Goal: Task Accomplishment & Management: Complete application form

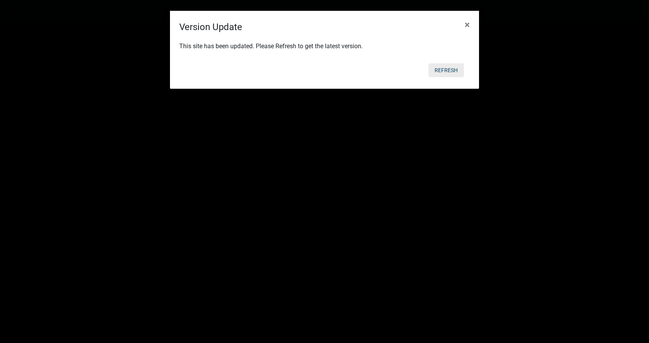
click at [444, 69] on button "Refresh" at bounding box center [446, 70] width 36 height 14
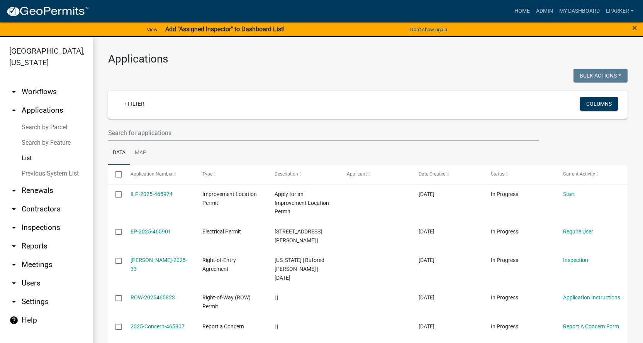
click at [103, 8] on div "Home Admin My Dashboard lparker Admin Account Logout" at bounding box center [366, 11] width 542 height 15
click at [25, 156] on link "List" at bounding box center [46, 158] width 93 height 15
click at [156, 135] on input "text" at bounding box center [323, 133] width 431 height 16
type input "38501"
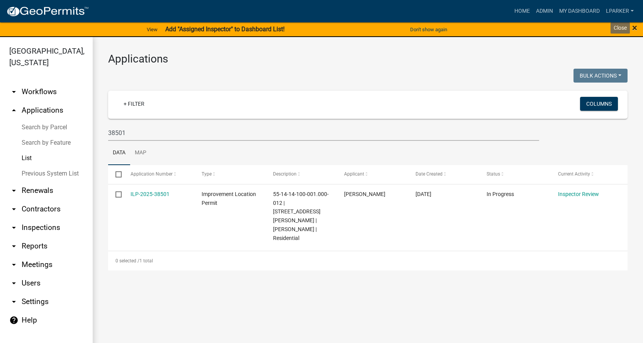
click at [636, 27] on span "×" at bounding box center [634, 27] width 5 height 11
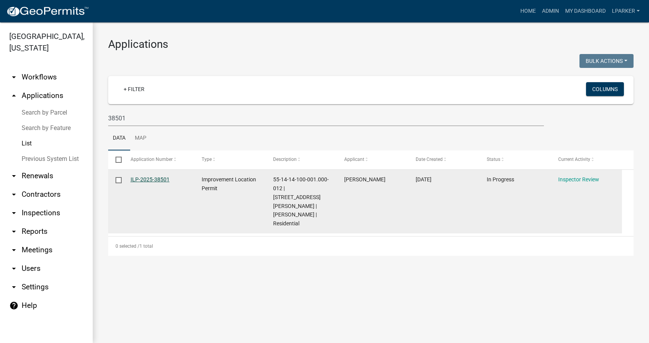
click at [157, 181] on link "ILP-2025-38501" at bounding box center [150, 179] width 39 height 6
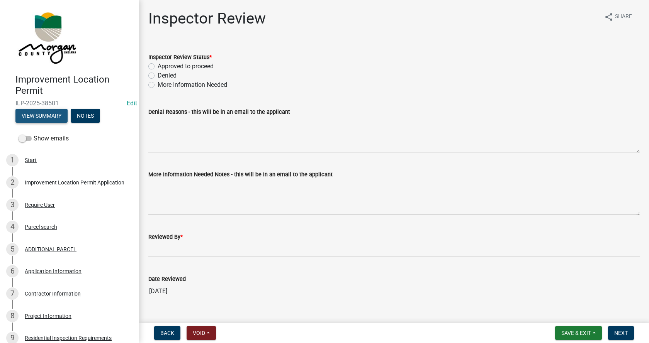
click at [37, 115] on button "View Summary" at bounding box center [41, 116] width 52 height 14
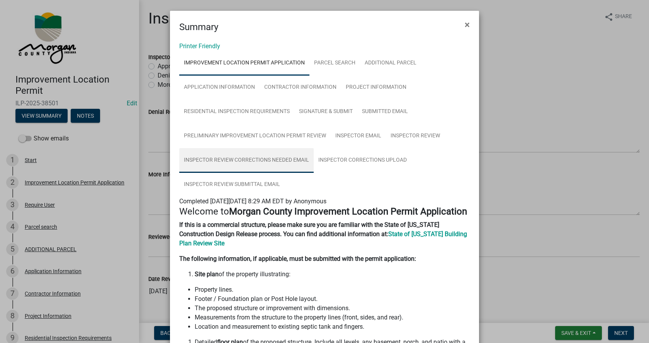
click at [254, 158] on link "Inspector Review Corrections Needed Email" at bounding box center [246, 160] width 134 height 25
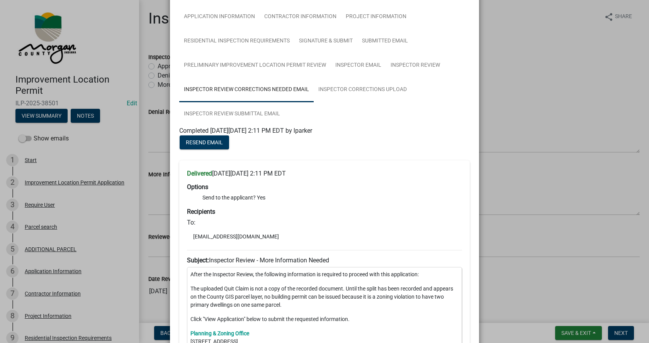
scroll to position [39, 0]
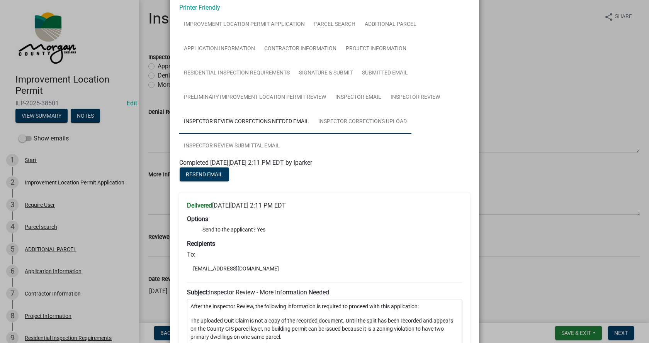
click at [358, 121] on link "Inspector Corrections Upload" at bounding box center [363, 122] width 98 height 25
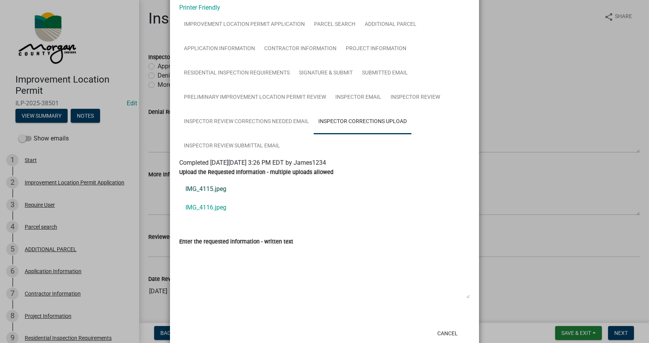
click at [200, 188] on link "IMG_4115.jpeg" at bounding box center [324, 189] width 290 height 19
click at [193, 207] on link "IMG_4116.jpeg" at bounding box center [324, 207] width 290 height 19
click at [212, 142] on link "Inspector Review Submittal Email" at bounding box center [231, 146] width 105 height 25
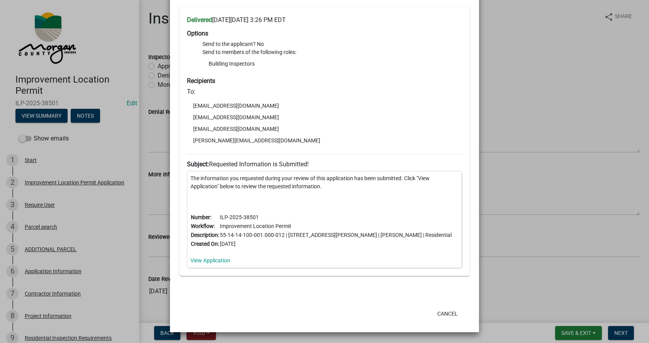
scroll to position [0, 0]
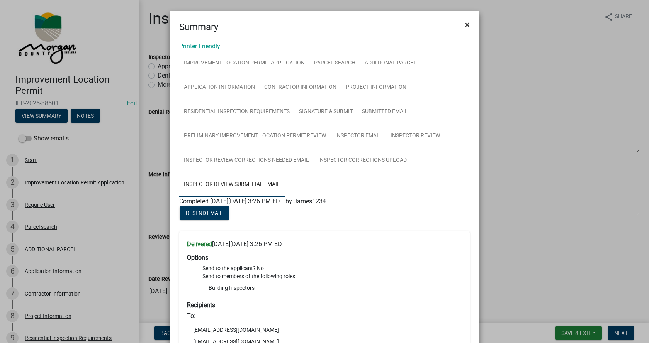
click at [466, 24] on span "×" at bounding box center [466, 24] width 5 height 11
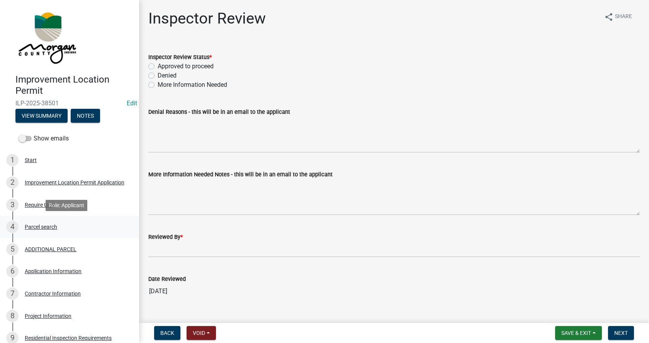
click at [39, 227] on div "Parcel search" at bounding box center [41, 226] width 32 height 5
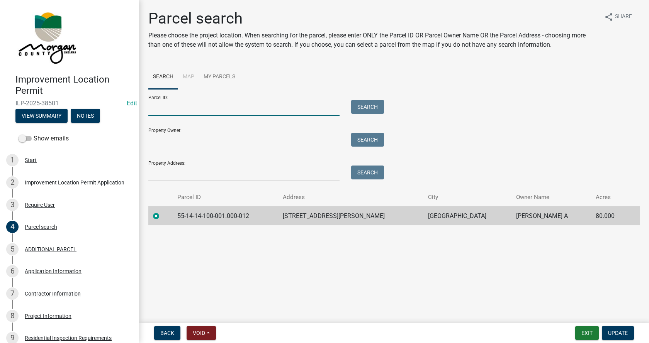
click at [169, 110] on input "Parcel ID:" at bounding box center [243, 108] width 191 height 16
type input "55-14-14-100-001.001"
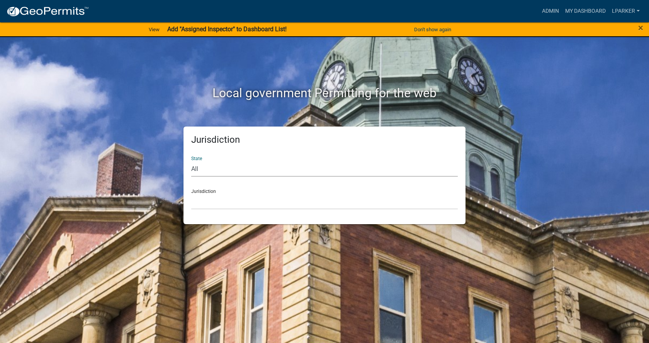
click at [249, 168] on select "All [US_STATE] [US_STATE] [US_STATE] [US_STATE] [US_STATE] [US_STATE] [US_STATE…" at bounding box center [324, 169] width 266 height 16
select select "[US_STATE]"
click at [191, 161] on select "All [US_STATE] [US_STATE] [US_STATE] [US_STATE] [US_STATE] [US_STATE] [US_STATE…" at bounding box center [324, 169] width 266 height 16
click at [222, 207] on select "City of [GEOGRAPHIC_DATA], [US_STATE] City of [GEOGRAPHIC_DATA], [US_STATE] Cit…" at bounding box center [324, 202] width 266 height 16
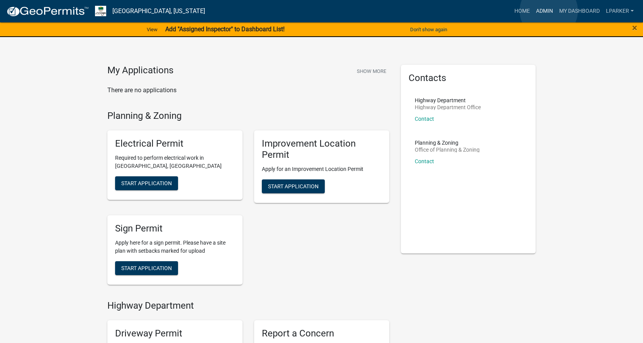
click at [549, 11] on link "Admin" at bounding box center [544, 11] width 23 height 15
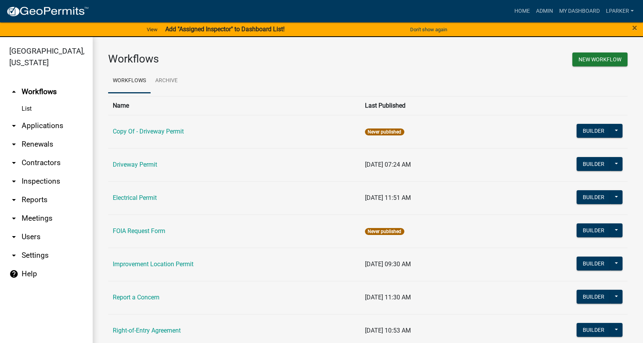
click at [35, 124] on link "arrow_drop_down Applications" at bounding box center [46, 126] width 93 height 19
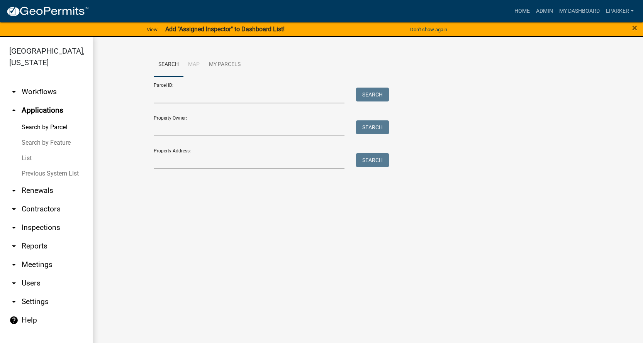
click at [26, 156] on link "List" at bounding box center [46, 158] width 93 height 15
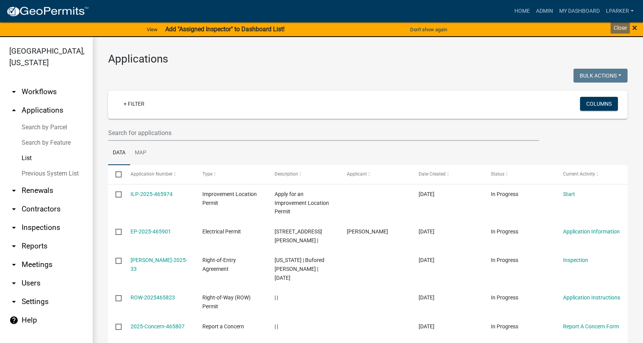
click at [636, 28] on span "×" at bounding box center [634, 27] width 5 height 11
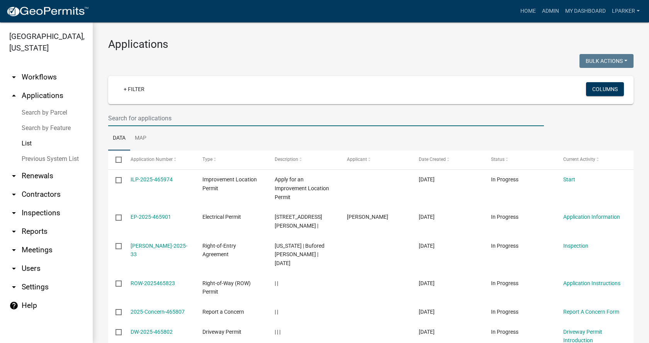
click at [160, 117] on input "text" at bounding box center [326, 118] width 436 height 16
type input "38501"
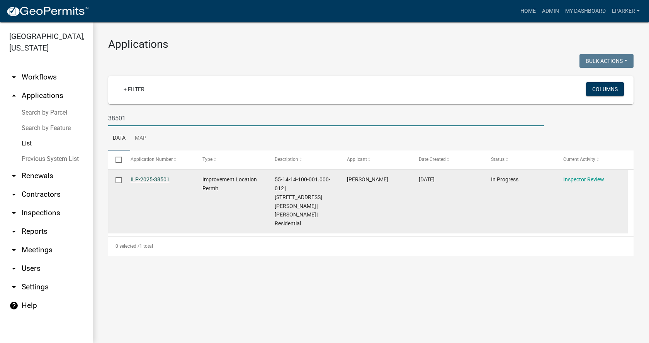
click at [150, 176] on link "ILP-2025-38501" at bounding box center [150, 179] width 39 height 6
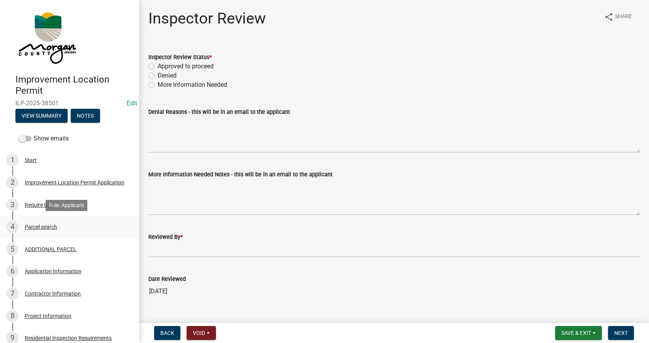
click at [34, 226] on div "Parcel search" at bounding box center [41, 226] width 32 height 5
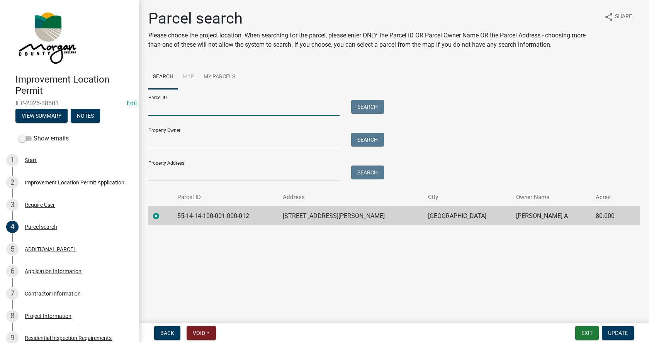
click at [173, 112] on input "Parcel ID:" at bounding box center [243, 108] width 191 height 16
type input "55-14-14-100-001.001-012"
click at [371, 106] on button "Search" at bounding box center [367, 107] width 33 height 14
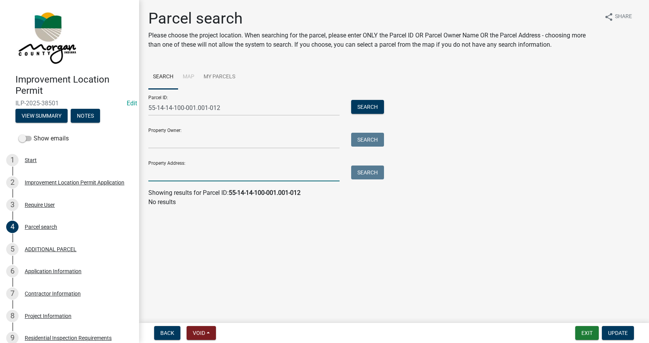
click at [158, 177] on input "Property Address:" at bounding box center [243, 174] width 191 height 16
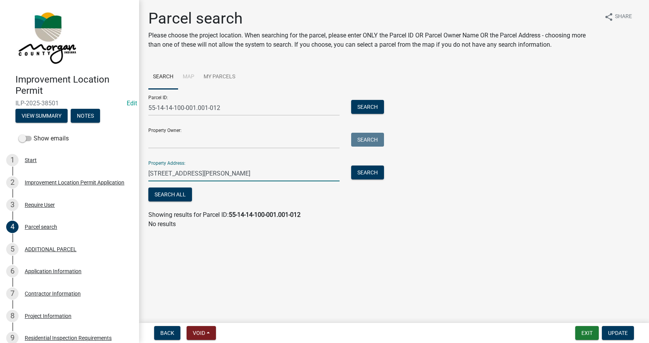
type input "[STREET_ADDRESS][PERSON_NAME]"
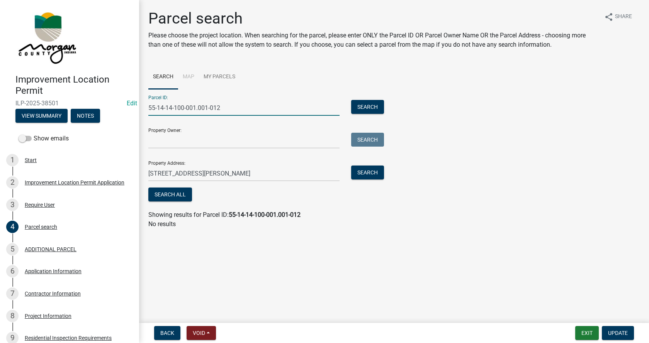
drag, startPoint x: 239, startPoint y: 105, endPoint x: 146, endPoint y: 109, distance: 93.1
click at [146, 109] on div "55-14-14-100-001.001-012" at bounding box center [243, 108] width 203 height 16
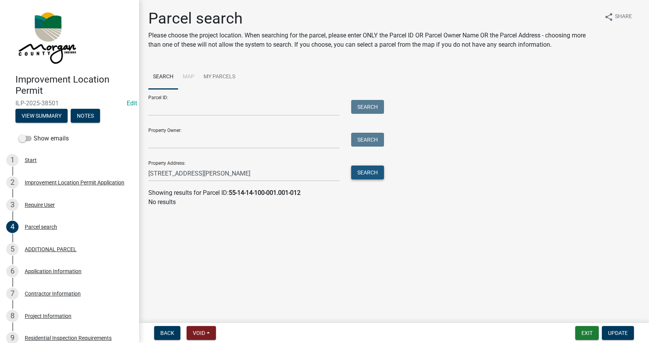
click at [372, 170] on button "Search" at bounding box center [367, 173] width 33 height 14
click at [371, 173] on button "Search" at bounding box center [367, 173] width 33 height 14
click at [34, 249] on div "ADDITIONAL PARCEL" at bounding box center [51, 249] width 52 height 5
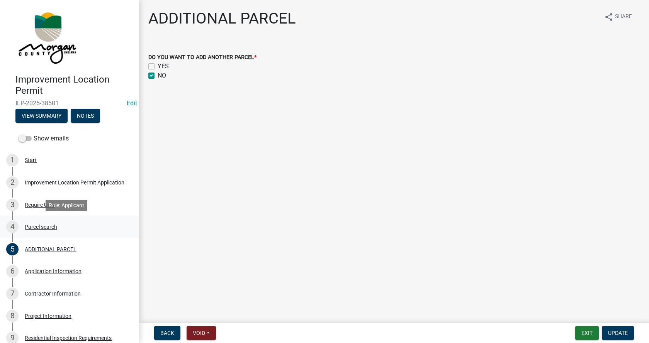
click at [36, 225] on div "Parcel search" at bounding box center [41, 226] width 32 height 5
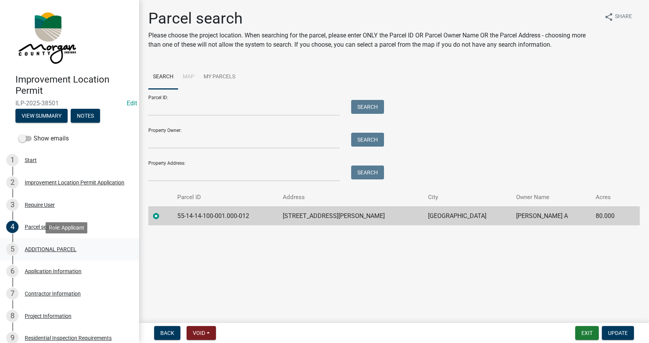
click at [31, 247] on div "ADDITIONAL PARCEL" at bounding box center [51, 249] width 52 height 5
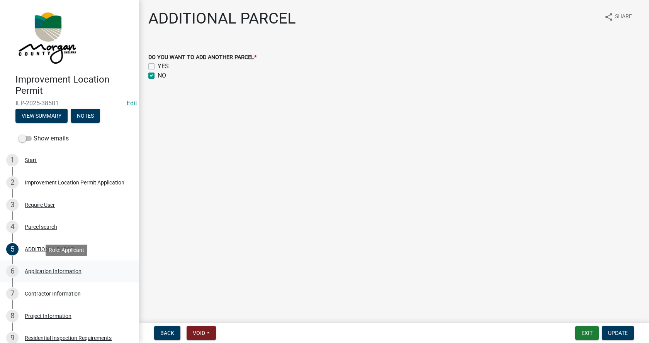
click at [31, 269] on div "Application Information" at bounding box center [53, 271] width 57 height 5
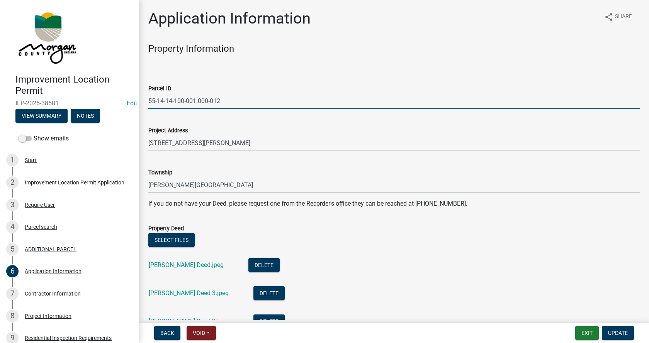
click at [206, 100] on input "55-14-14-100-001.000-012" at bounding box center [393, 101] width 491 height 16
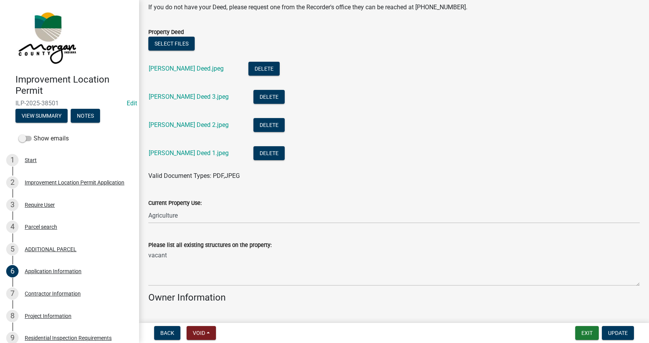
scroll to position [232, 0]
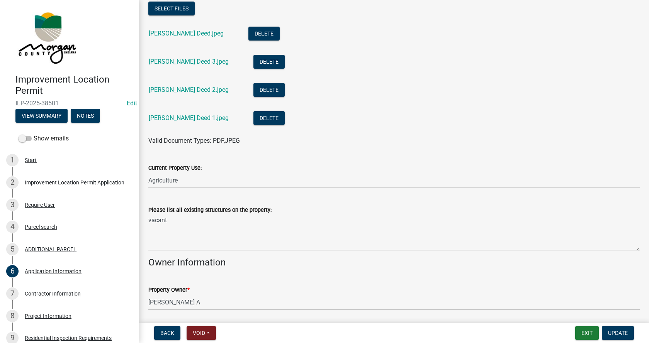
type input "55-14-14-100-001.001-012"
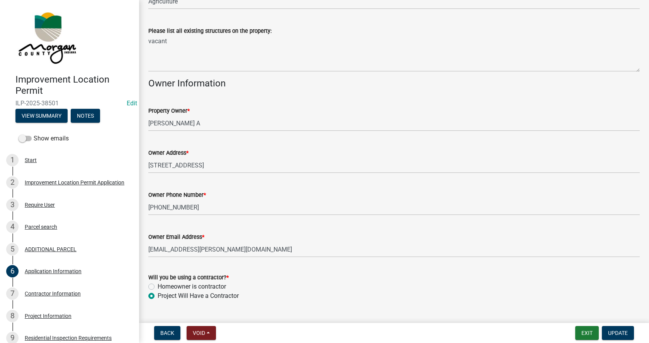
scroll to position [425, 0]
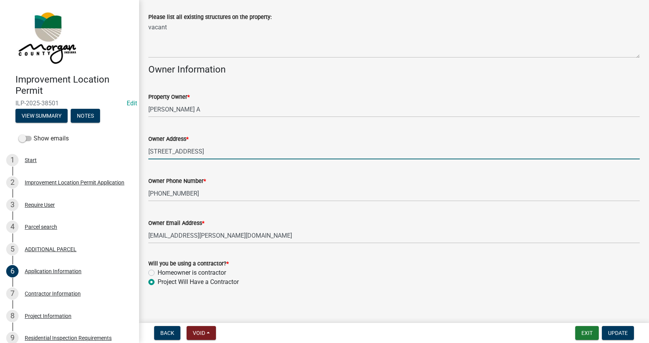
click at [220, 151] on input "[STREET_ADDRESS]" at bounding box center [393, 152] width 491 height 16
click at [215, 151] on input "[STREET_ADDRESS][US_STATE]" at bounding box center [393, 152] width 491 height 16
type input "[STREET_ADDRESS][US_STATE]"
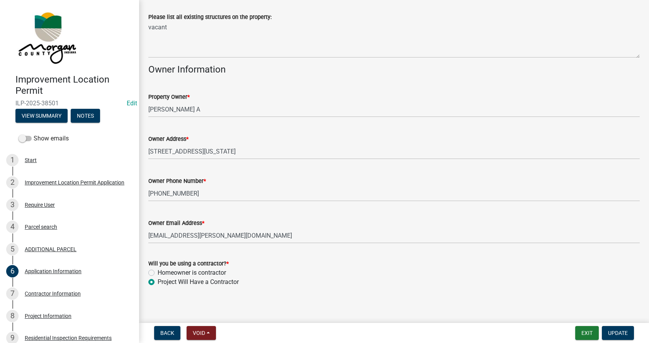
scroll to position [429, 0]
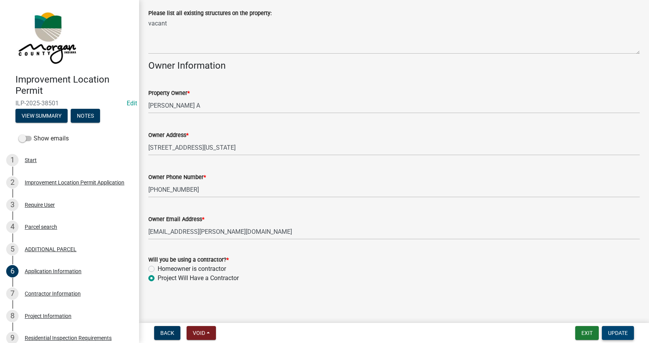
click at [624, 333] on span "Update" at bounding box center [618, 333] width 20 height 6
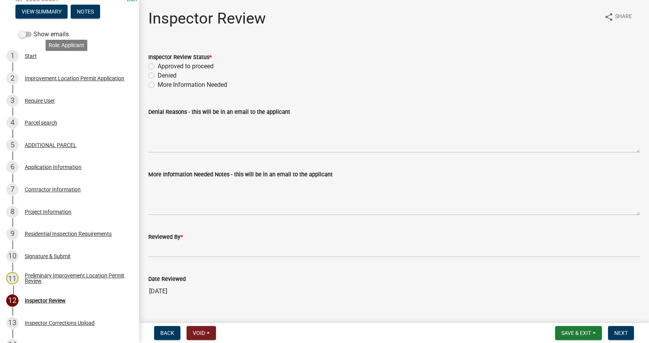
scroll to position [116, 0]
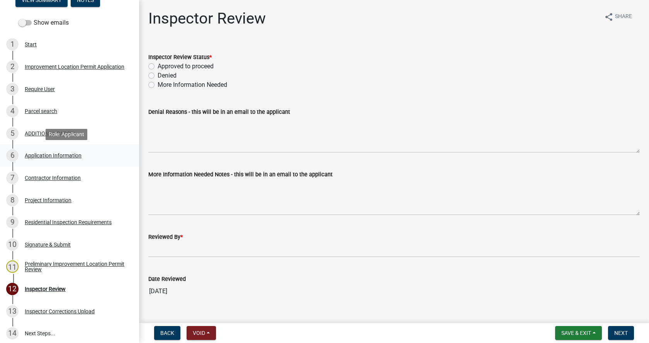
click at [32, 153] on div "Application Information" at bounding box center [53, 155] width 57 height 5
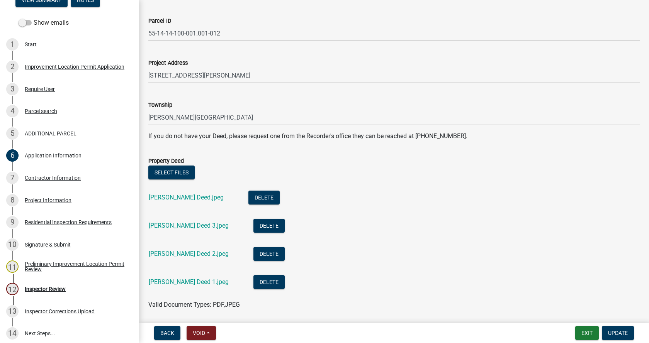
scroll to position [77, 0]
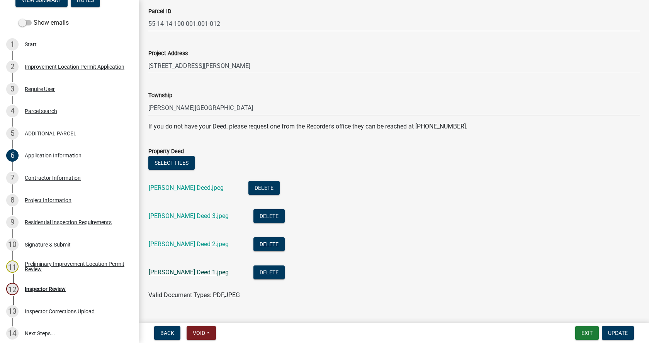
click at [170, 270] on link "[PERSON_NAME] Deed 1.jpeg" at bounding box center [189, 272] width 80 height 7
click at [193, 246] on link "[PERSON_NAME] Deed 2.jpeg" at bounding box center [189, 244] width 80 height 7
click at [171, 218] on link "[PERSON_NAME] Deed 3.jpeg" at bounding box center [189, 215] width 80 height 7
click at [171, 186] on link "[PERSON_NAME] Deed.jpeg" at bounding box center [186, 187] width 75 height 7
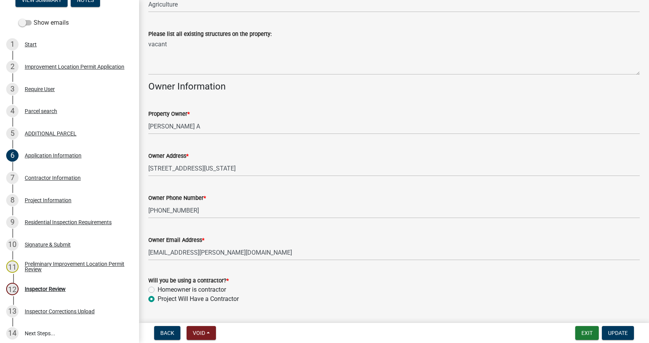
scroll to position [429, 0]
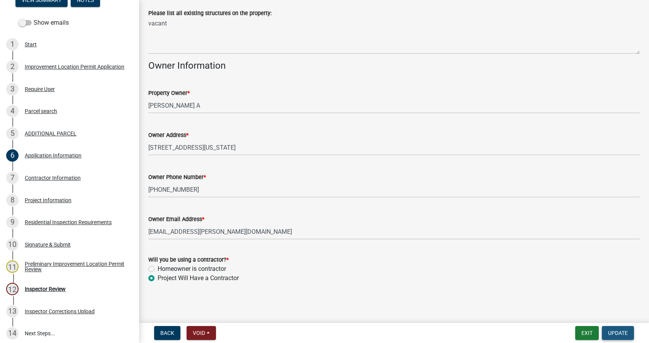
click at [624, 331] on span "Update" at bounding box center [618, 333] width 20 height 6
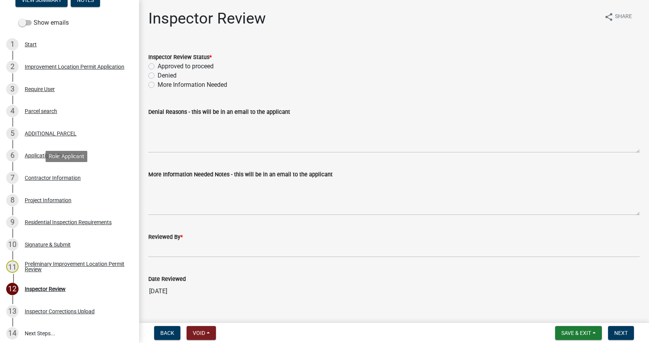
click at [31, 176] on div "Contractor Information" at bounding box center [53, 177] width 56 height 5
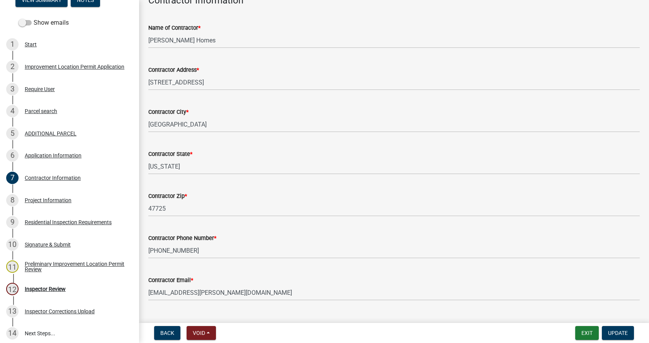
scroll to position [65, 0]
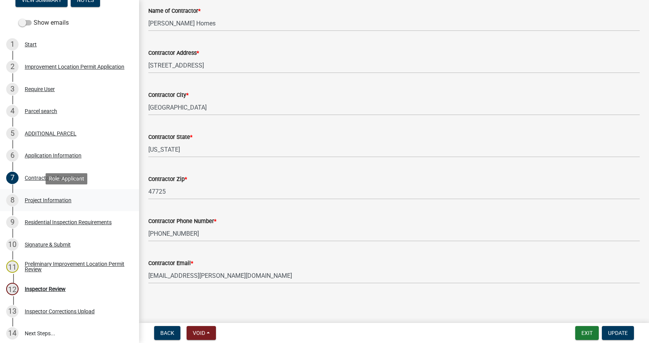
click at [34, 198] on div "Project Information" at bounding box center [48, 200] width 47 height 5
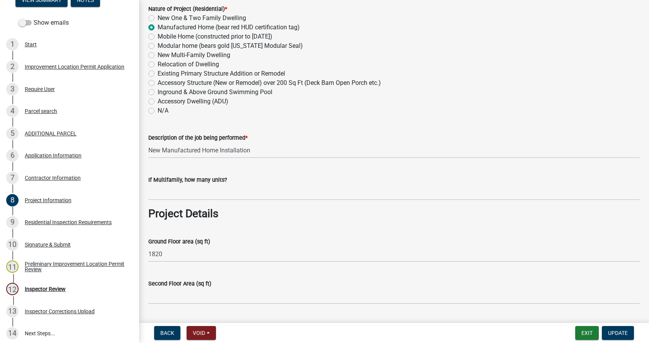
scroll to position [154, 0]
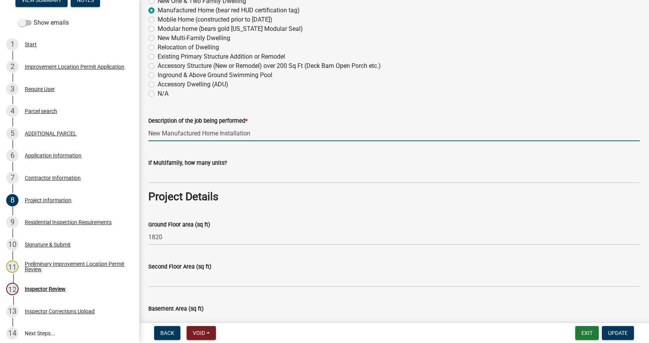
click at [266, 136] on input "New Manufactured Home Installation" at bounding box center [393, 133] width 491 height 16
click at [163, 134] on input "New Manufactured Home Installation 32X60" at bounding box center [393, 133] width 491 height 16
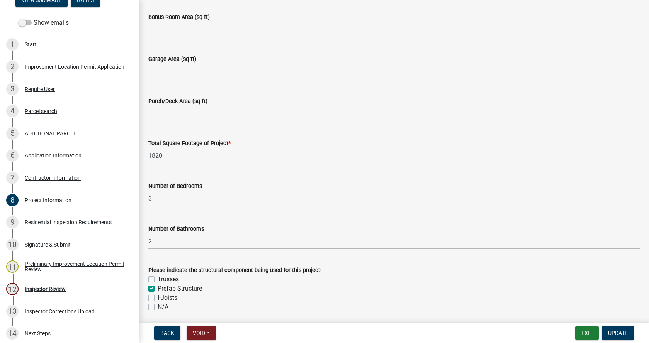
scroll to position [502, 0]
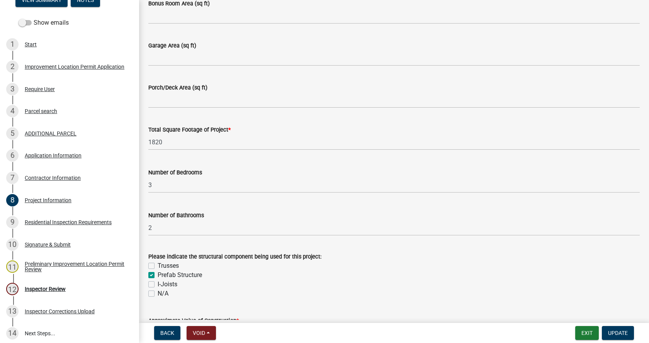
type input "New 32X60 Manufactured Home Installation"
drag, startPoint x: 177, startPoint y: 142, endPoint x: 146, endPoint y: 146, distance: 31.6
click at [146, 146] on div "Total Square Footage of Project * 1820" at bounding box center [393, 132] width 503 height 36
type input "1920"
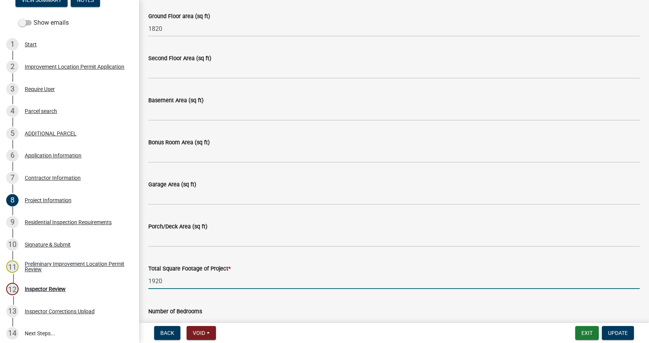
scroll to position [348, 0]
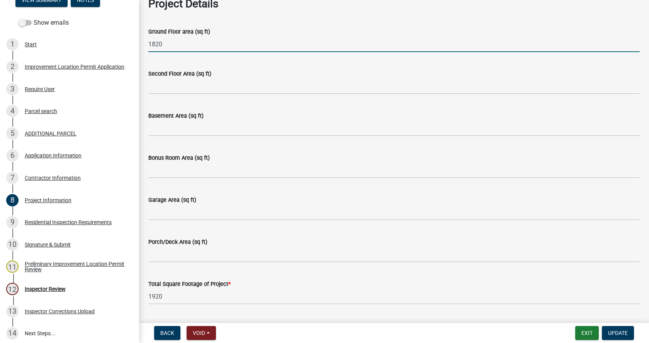
drag, startPoint x: 170, startPoint y: 41, endPoint x: 140, endPoint y: 46, distance: 30.1
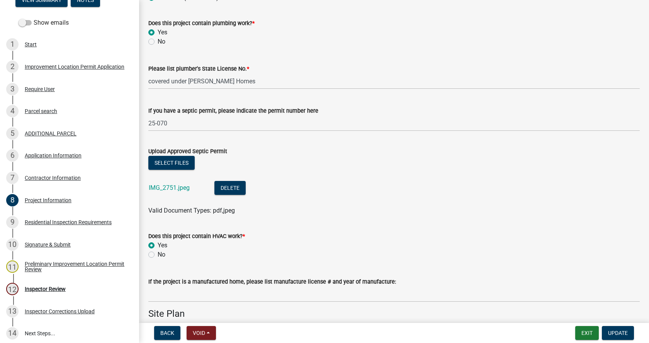
scroll to position [1197, 0]
type input "1920"
click at [168, 186] on link "IMG_2751.jpeg" at bounding box center [169, 187] width 41 height 7
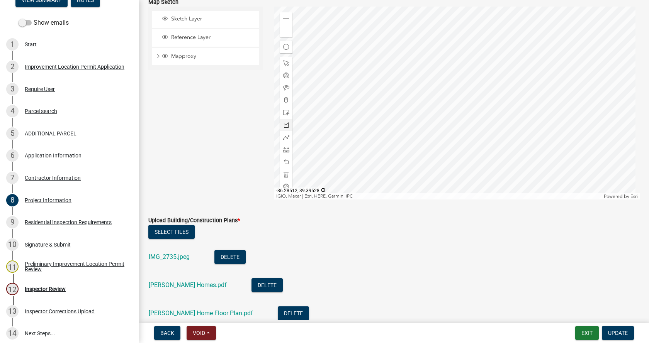
scroll to position [1660, 0]
click at [284, 17] on span at bounding box center [286, 18] width 6 height 6
click at [430, 70] on div at bounding box center [457, 102] width 366 height 193
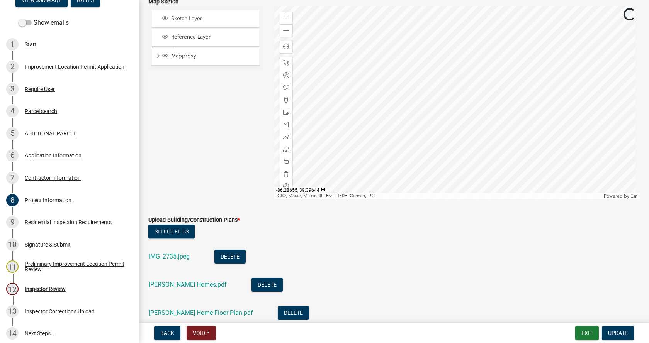
click at [391, 45] on div at bounding box center [457, 102] width 366 height 193
click at [405, 58] on div at bounding box center [457, 102] width 366 height 193
click at [284, 15] on span at bounding box center [286, 18] width 6 height 6
click at [480, 117] on div at bounding box center [457, 102] width 366 height 193
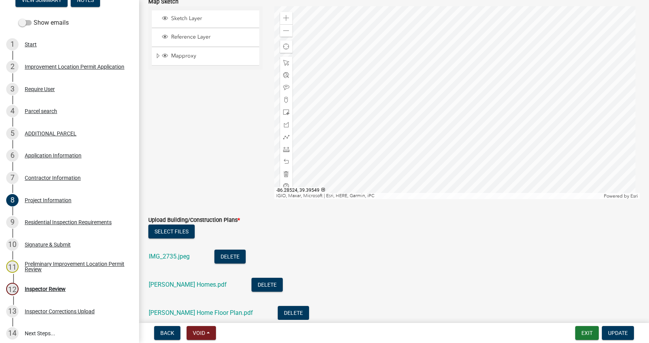
click at [469, 103] on div at bounding box center [457, 102] width 366 height 193
click at [285, 123] on span at bounding box center [286, 125] width 6 height 6
click at [434, 97] on div at bounding box center [457, 102] width 366 height 193
click at [444, 124] on div at bounding box center [457, 102] width 366 height 193
click at [432, 127] on div at bounding box center [457, 102] width 366 height 193
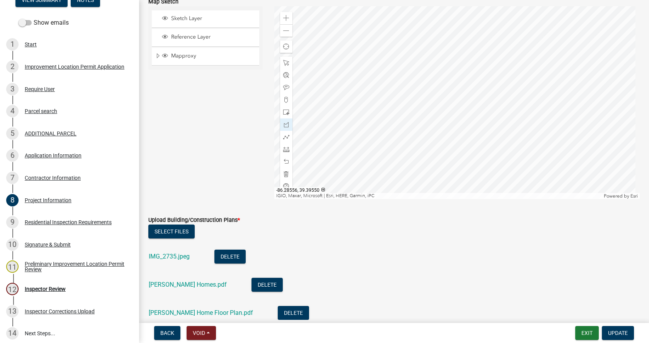
click at [423, 101] on div at bounding box center [457, 102] width 366 height 193
click at [435, 98] on div at bounding box center [457, 102] width 366 height 193
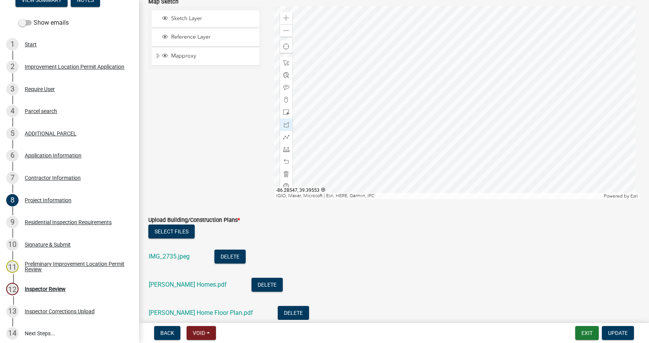
click at [434, 97] on div at bounding box center [457, 102] width 366 height 193
click at [283, 85] on span at bounding box center [286, 88] width 6 height 6
click at [466, 105] on div at bounding box center [457, 102] width 366 height 193
click at [448, 86] on div at bounding box center [457, 102] width 366 height 193
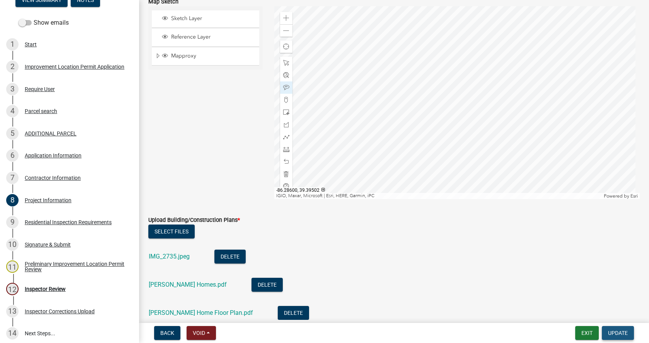
click at [613, 332] on span "Update" at bounding box center [618, 333] width 20 height 6
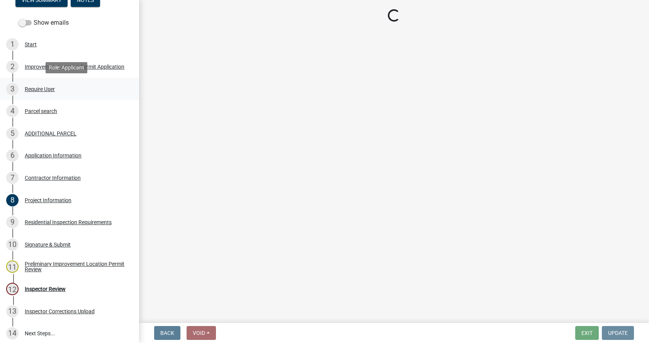
scroll to position [0, 0]
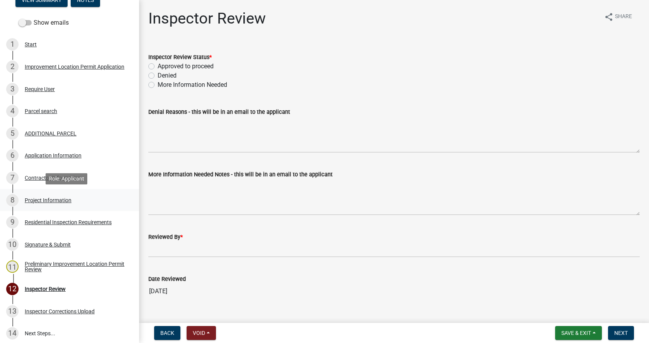
click at [31, 199] on div "Project Information" at bounding box center [48, 200] width 47 height 5
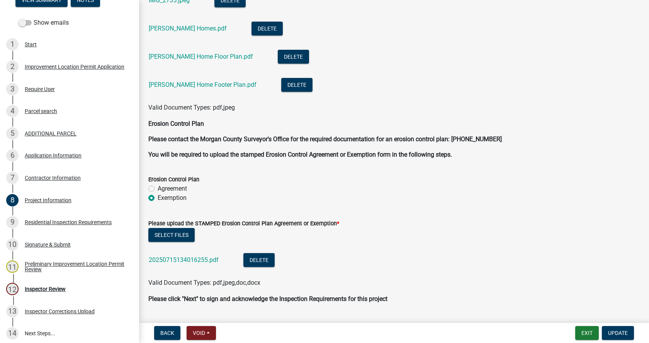
scroll to position [1931, 0]
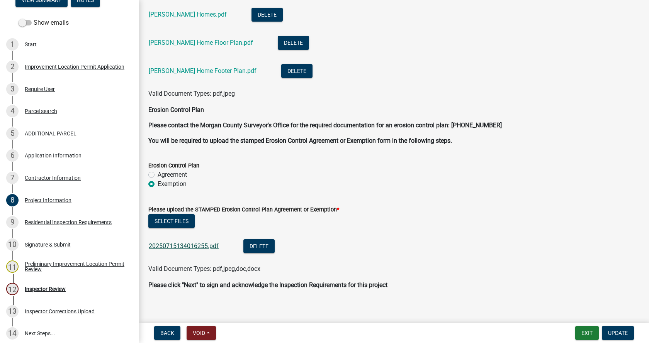
click at [185, 246] on link "20250715134016255.pdf" at bounding box center [184, 245] width 70 height 7
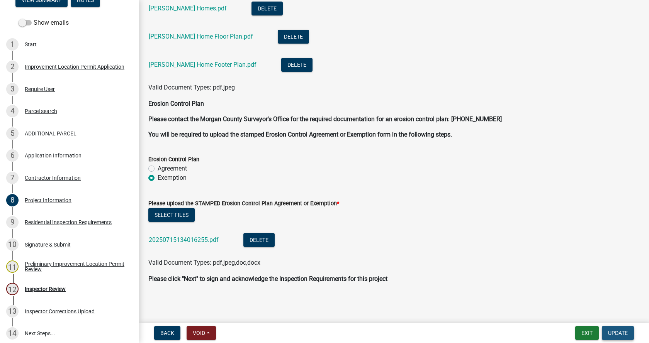
click at [624, 334] on span "Update" at bounding box center [618, 333] width 20 height 6
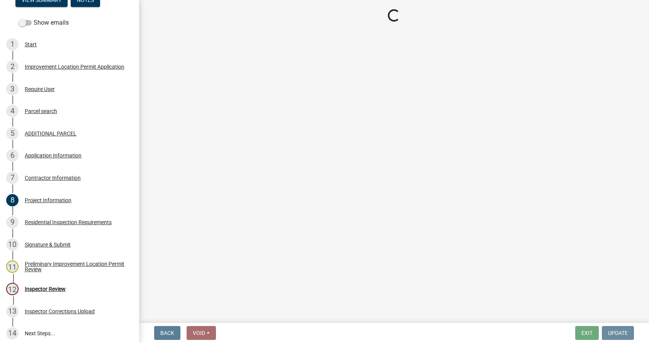
scroll to position [0, 0]
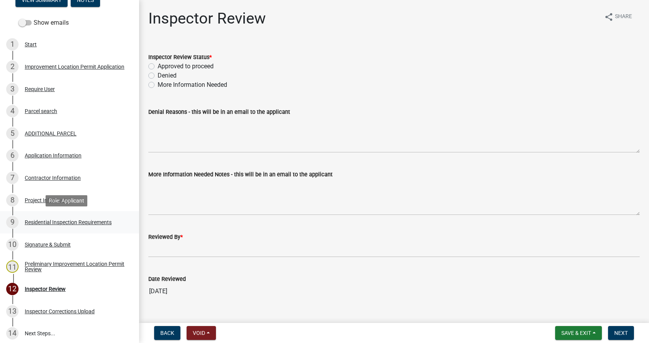
click at [37, 221] on div "Residential Inspection Requirements" at bounding box center [68, 222] width 87 height 5
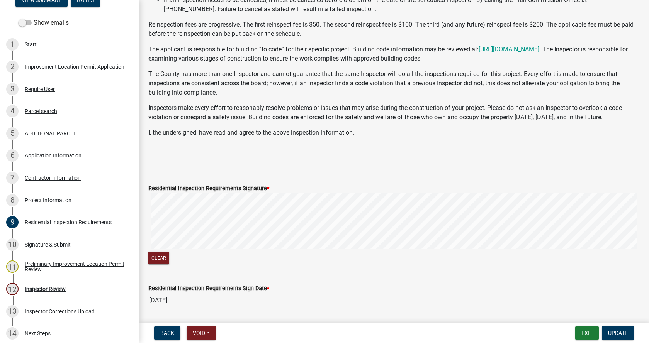
scroll to position [130, 0]
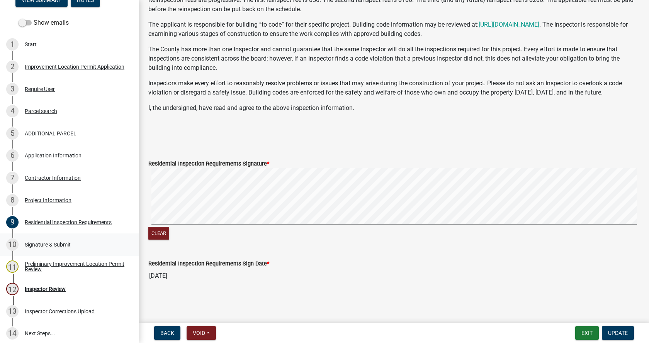
click at [34, 244] on div "Signature & Submit" at bounding box center [48, 244] width 46 height 5
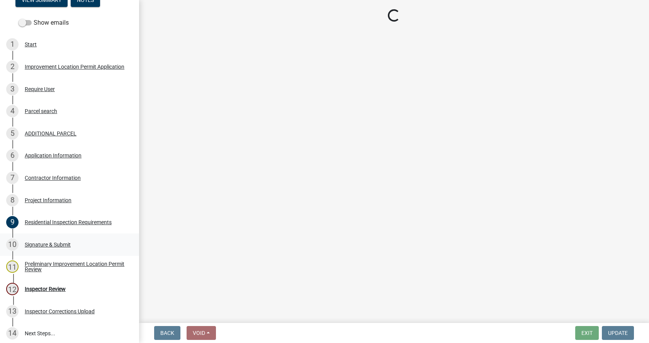
scroll to position [0, 0]
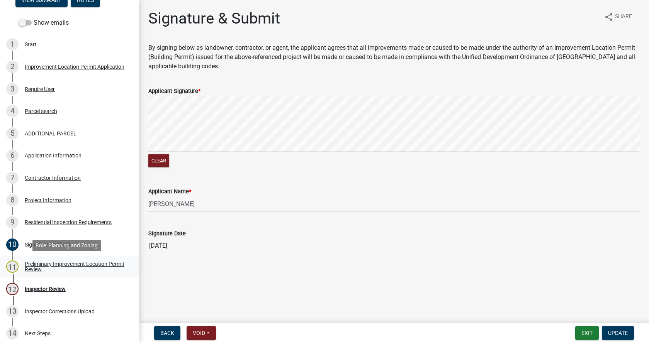
click at [27, 263] on div "Preliminary Improvement Location Permit Review" at bounding box center [76, 266] width 102 height 11
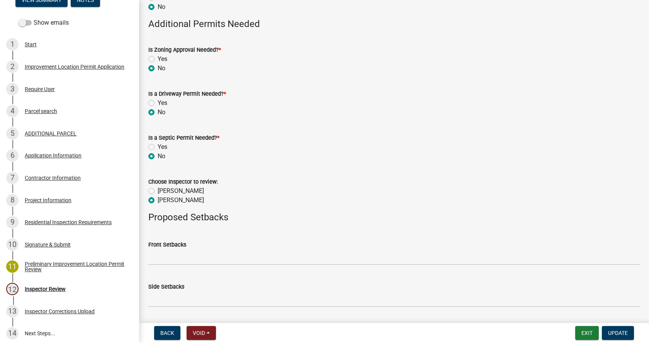
scroll to position [386, 0]
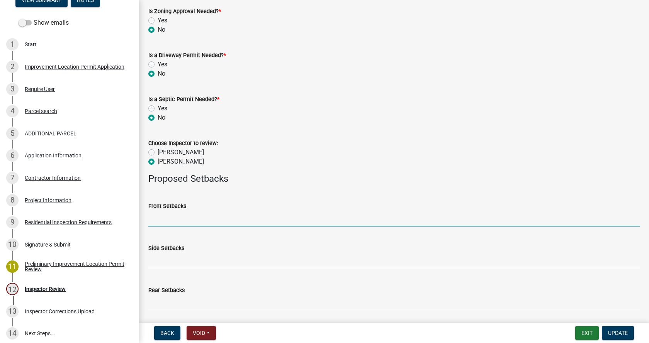
click at [195, 222] on input "Front Setbacks" at bounding box center [393, 219] width 491 height 16
type input "220"
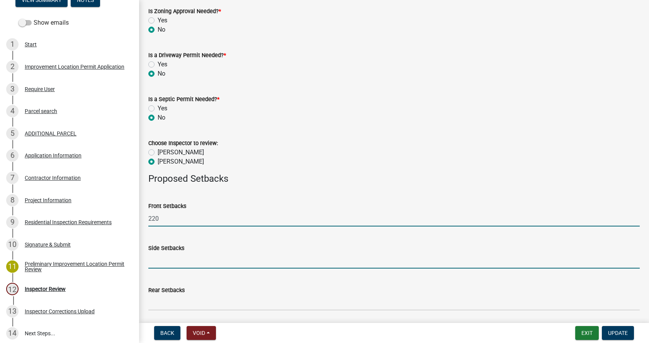
click at [188, 264] on input "Side Setbacks" at bounding box center [393, 261] width 491 height 16
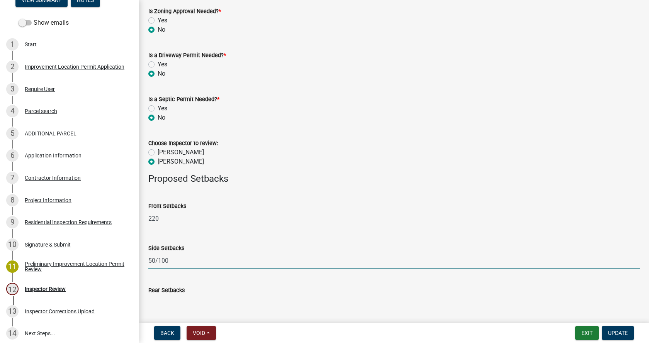
type input "50/100"
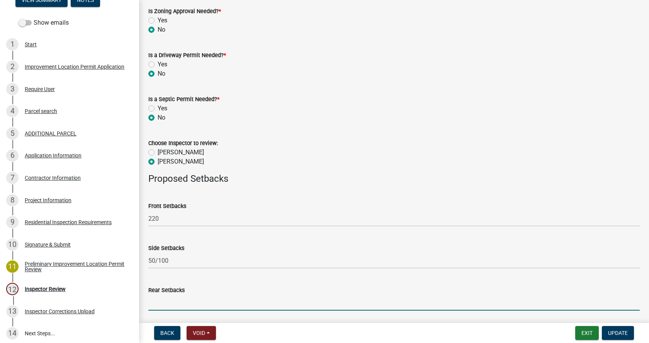
click at [184, 303] on input "Rear Setbacks" at bounding box center [393, 303] width 491 height 16
type input "87"
click at [618, 329] on button "Update" at bounding box center [618, 333] width 32 height 14
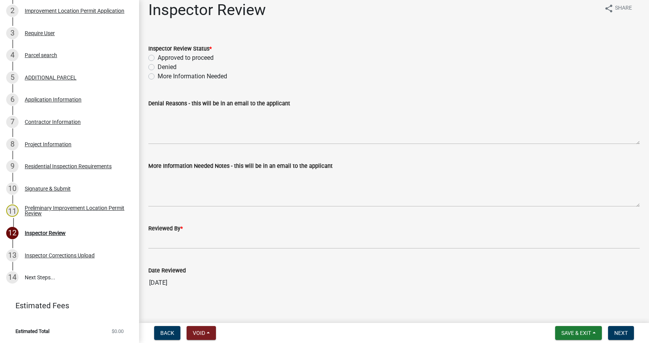
scroll to position [15, 0]
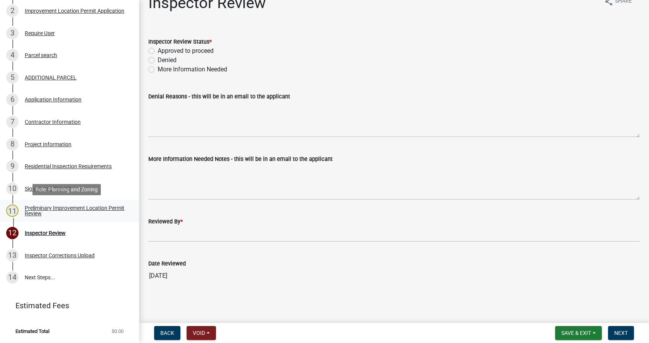
click at [33, 209] on div "Preliminary Improvement Location Permit Review" at bounding box center [76, 210] width 102 height 11
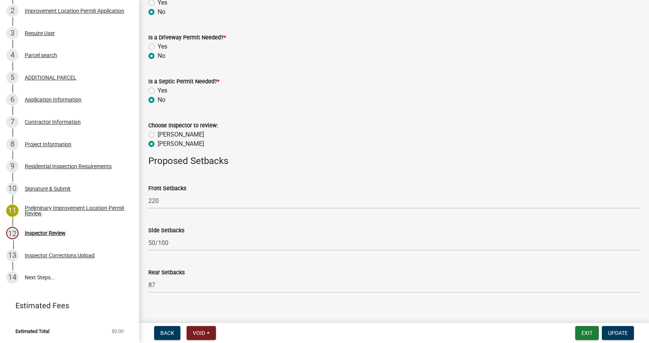
scroll to position [413, 0]
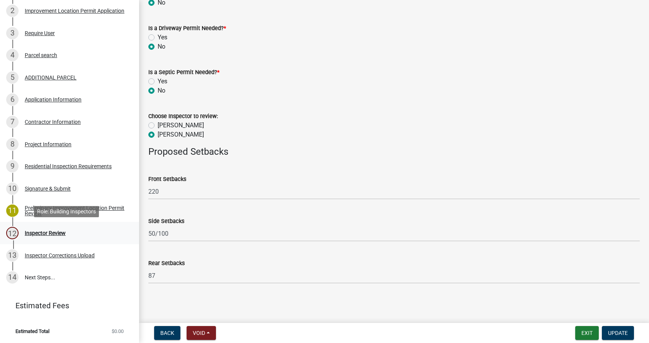
click at [28, 231] on div "Inspector Review" at bounding box center [45, 233] width 41 height 5
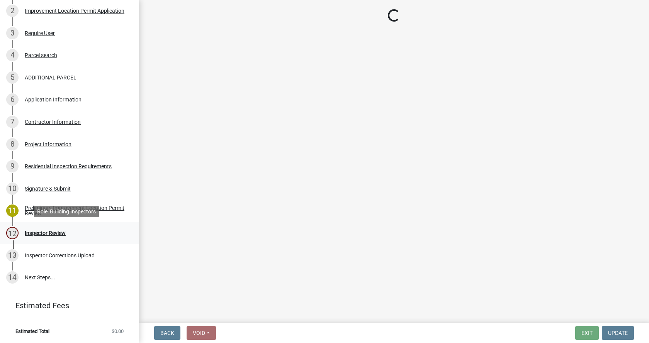
scroll to position [0, 0]
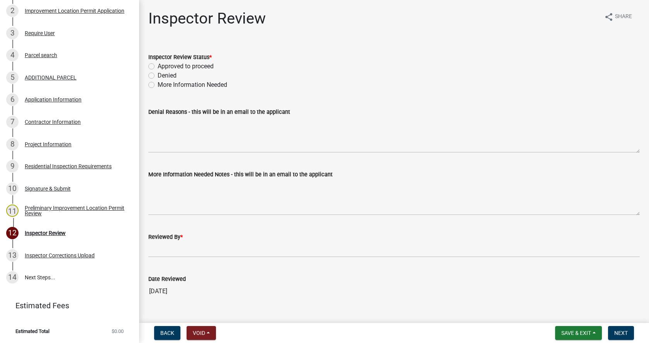
click at [158, 66] on label "Approved to proceed" at bounding box center [186, 66] width 56 height 9
click at [158, 66] on input "Approved to proceed" at bounding box center [160, 64] width 5 height 5
radio input "true"
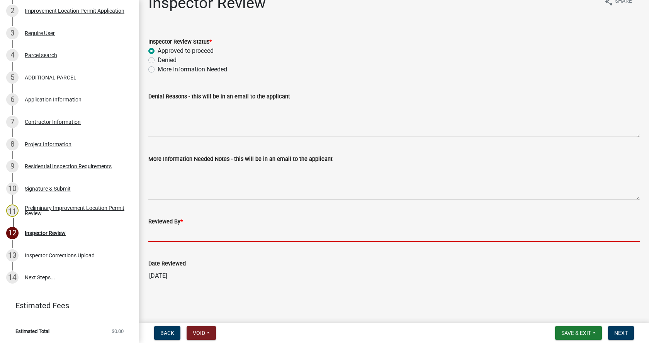
click at [165, 235] on input "Reviewed By *" at bounding box center [393, 234] width 491 height 16
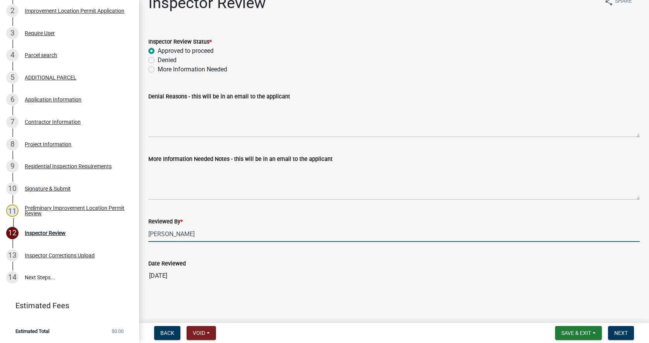
drag, startPoint x: 194, startPoint y: 232, endPoint x: 137, endPoint y: 238, distance: 57.1
click at [137, 238] on div "Improvement Location Permit ILP-2025-38501 Edit View Summary Notes Show emails …" at bounding box center [324, 171] width 649 height 343
type input "[PERSON_NAME]"
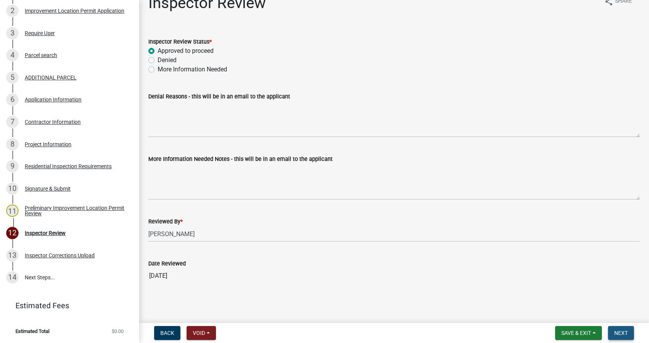
click at [617, 330] on span "Next" at bounding box center [621, 333] width 14 height 6
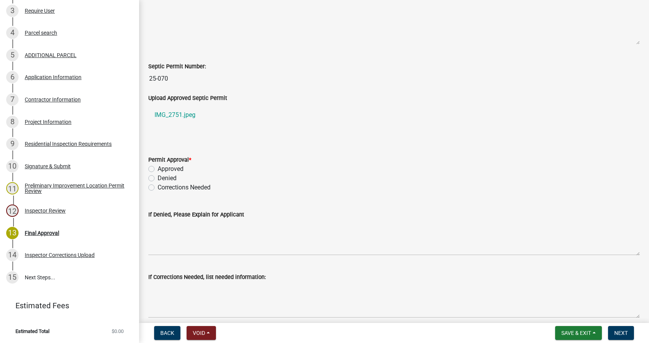
scroll to position [193, 0]
click at [158, 169] on label "Approved" at bounding box center [171, 168] width 26 height 9
click at [158, 169] on input "Approved" at bounding box center [160, 166] width 5 height 5
radio input "true"
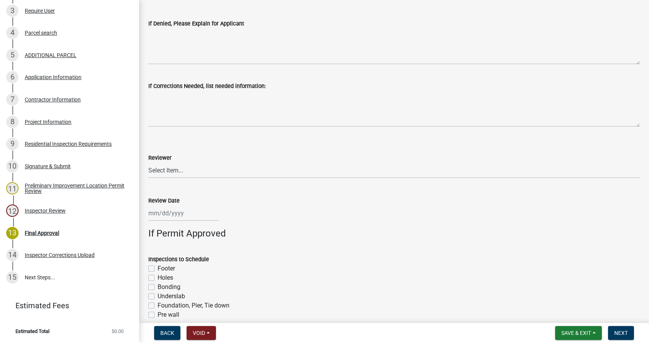
scroll to position [386, 0]
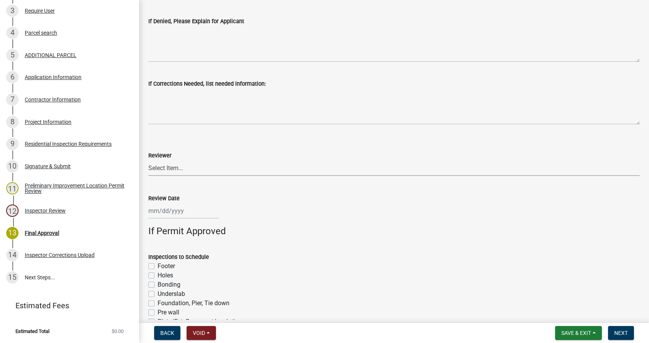
click at [166, 169] on select "Select Item... [PERSON_NAME] [PERSON_NAME] [PERSON_NAME]" at bounding box center [393, 168] width 491 height 16
click at [148, 160] on select "Select Item... [PERSON_NAME] [PERSON_NAME] [PERSON_NAME]" at bounding box center [393, 168] width 491 height 16
select select "4bf9213e-c266-4258-8e9b-d5f6a07002fa"
select select "8"
select select "2025"
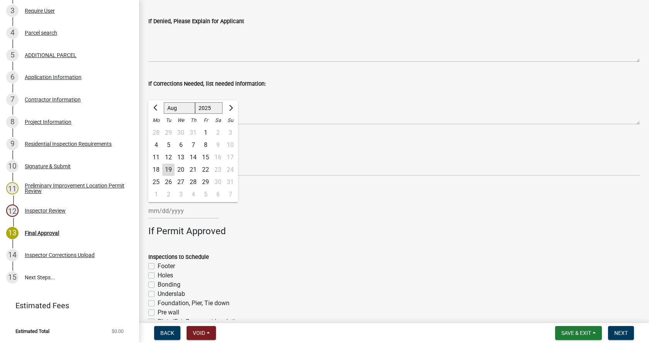
click at [164, 212] on input "Review Date" at bounding box center [183, 211] width 71 height 16
click at [170, 168] on div "19" at bounding box center [168, 170] width 12 height 12
type input "[DATE]"
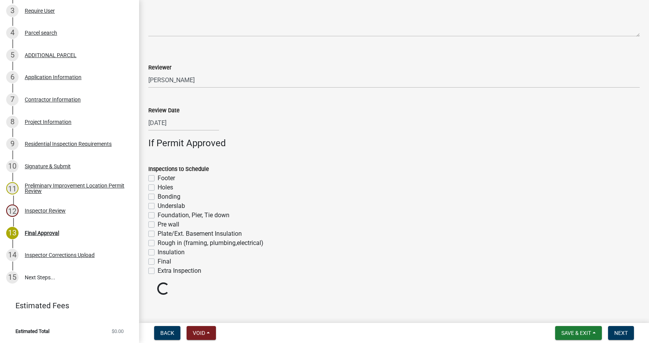
scroll to position [480, 0]
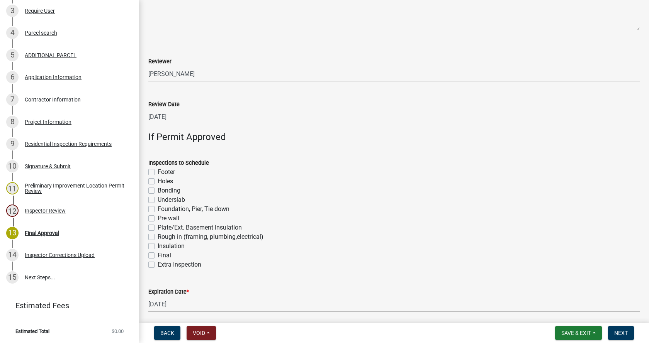
click at [158, 172] on label "Footer" at bounding box center [166, 172] width 17 height 9
click at [158, 172] on input "Footer" at bounding box center [160, 170] width 5 height 5
checkbox input "true"
checkbox input "false"
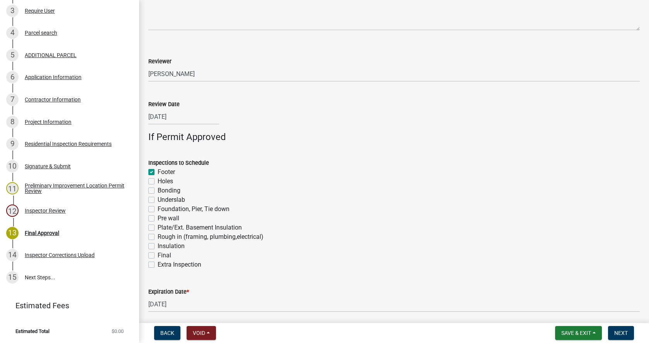
checkbox input "false"
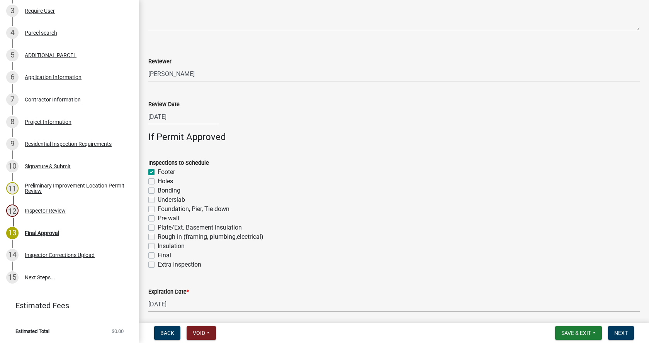
checkbox input "false"
click at [158, 208] on label "Foundation, Pier, Tie down" at bounding box center [194, 209] width 72 height 9
click at [158, 208] on input "Foundation, Pier, Tie down" at bounding box center [160, 207] width 5 height 5
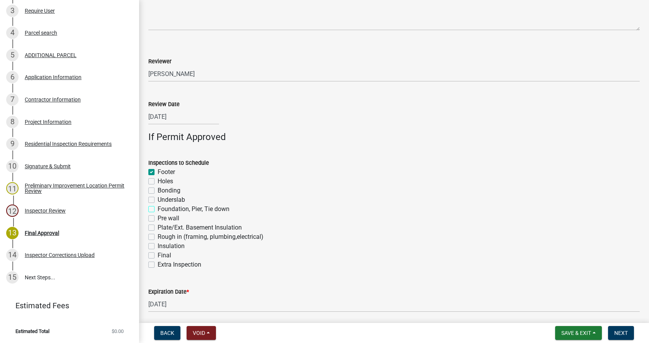
checkbox input "true"
checkbox input "false"
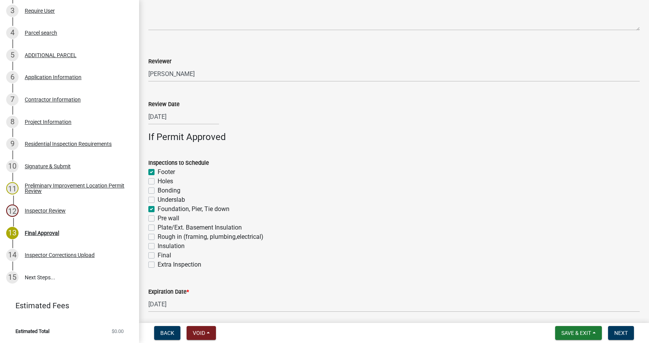
checkbox input "true"
checkbox input "false"
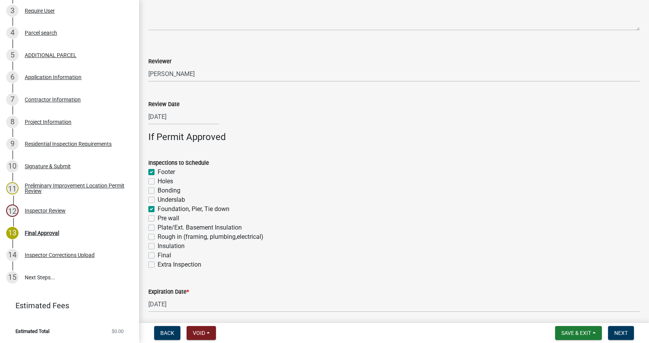
checkbox input "false"
click at [158, 236] on label "Rough in (framing, plumbing,electrical)" at bounding box center [211, 236] width 106 height 9
click at [158, 236] on input "Rough in (framing, plumbing,electrical)" at bounding box center [160, 234] width 5 height 5
checkbox input "true"
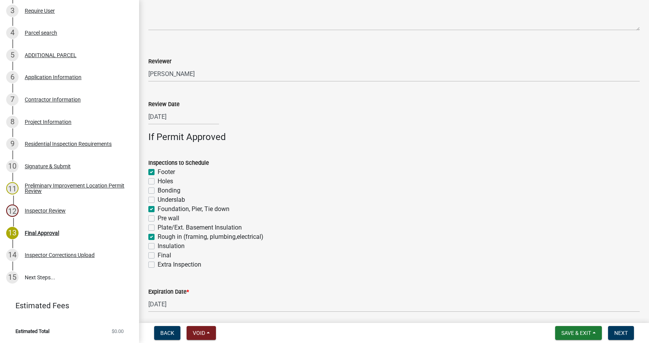
checkbox input "true"
checkbox input "false"
checkbox input "true"
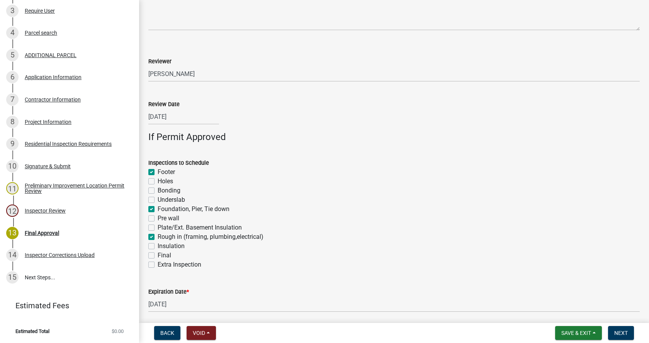
checkbox input "false"
checkbox input "true"
checkbox input "false"
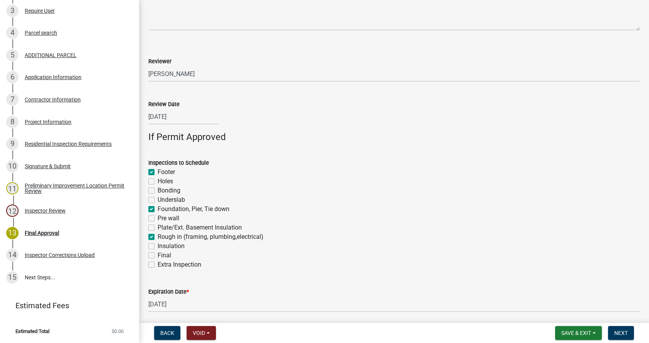
checkbox input "false"
click at [158, 257] on label "Final" at bounding box center [165, 255] width 14 height 9
click at [158, 256] on input "Final" at bounding box center [160, 253] width 5 height 5
checkbox input "true"
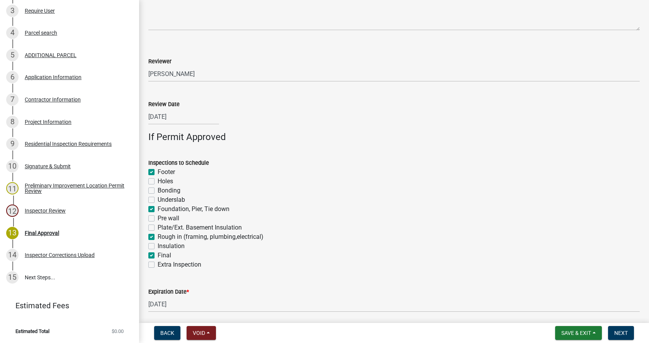
checkbox input "false"
checkbox input "true"
checkbox input "false"
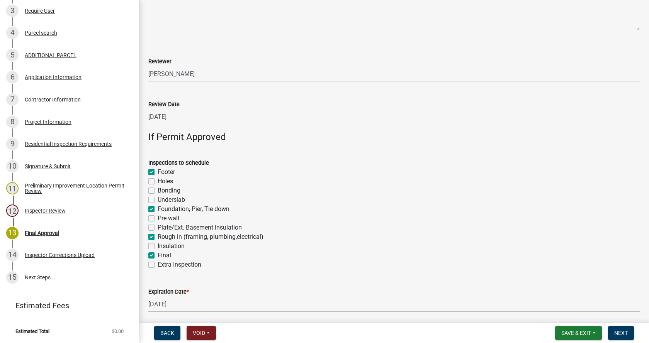
checkbox input "false"
checkbox input "true"
checkbox input "false"
checkbox input "true"
checkbox input "false"
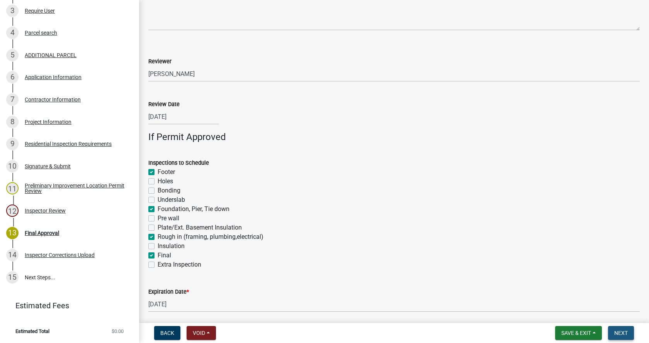
click at [622, 334] on span "Next" at bounding box center [621, 333] width 14 height 6
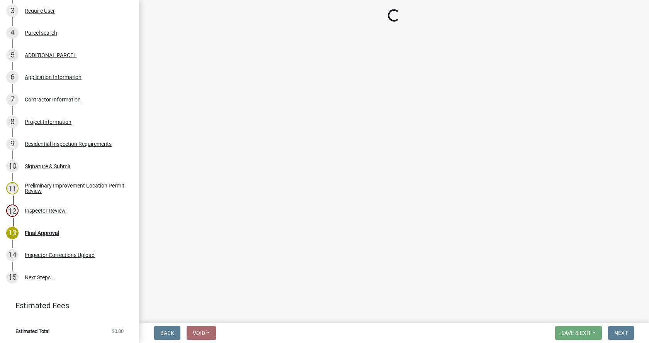
scroll to position [350, 0]
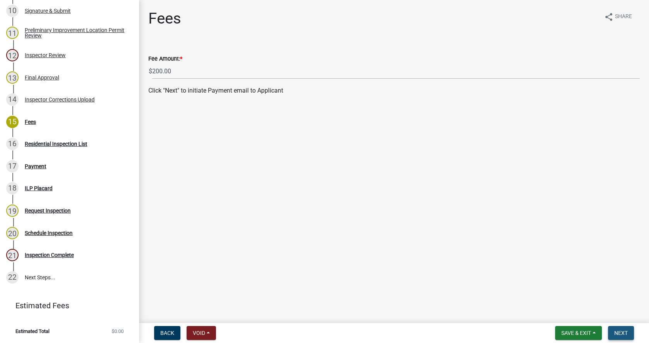
click at [625, 329] on button "Next" at bounding box center [621, 333] width 26 height 14
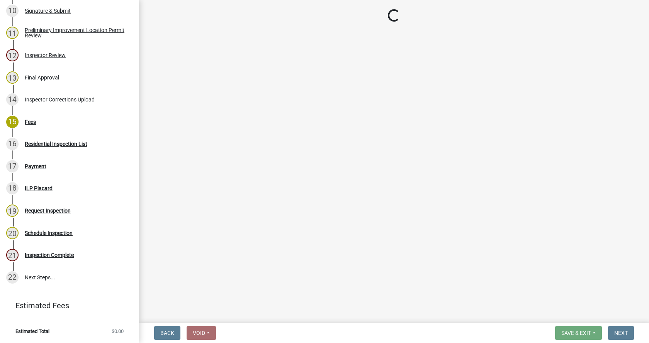
select select "3: 3"
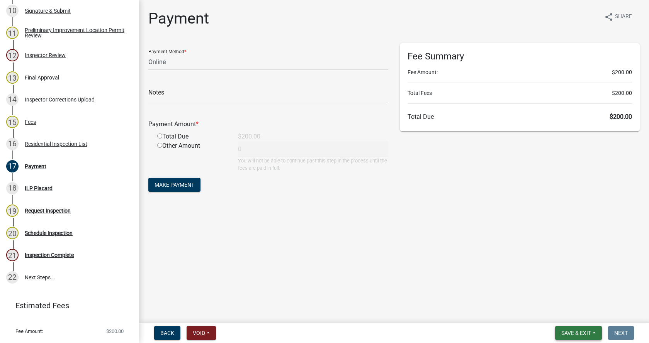
click at [588, 331] on span "Save & Exit" at bounding box center [576, 333] width 30 height 6
click at [556, 312] on button "Save & Exit" at bounding box center [571, 313] width 62 height 19
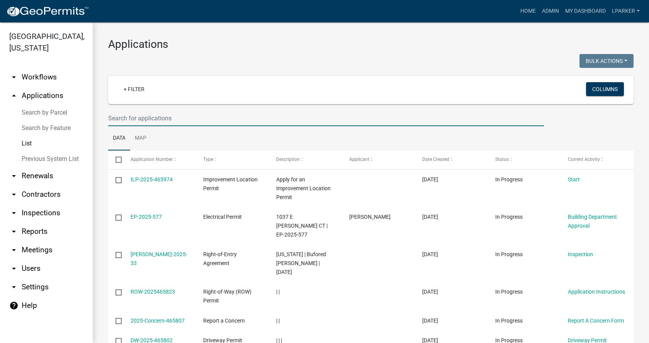
click at [142, 120] on input "text" at bounding box center [326, 118] width 436 height 16
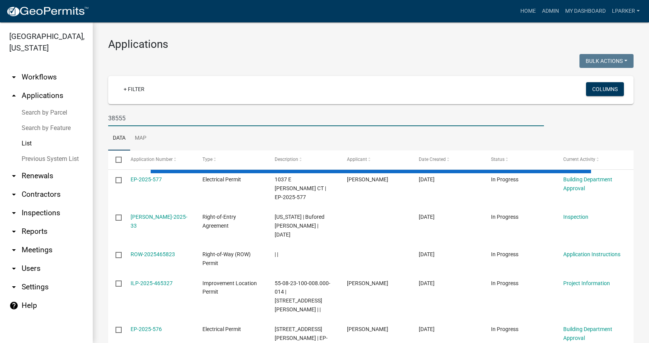
type input "38555"
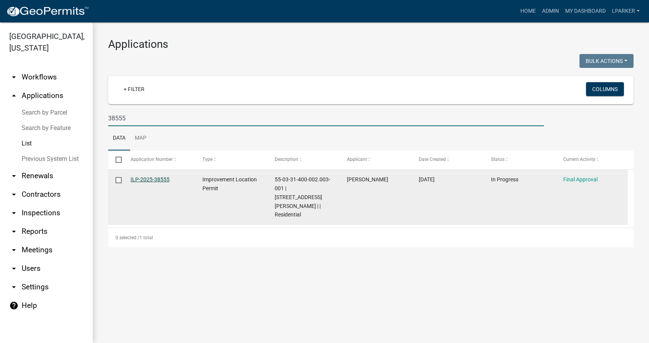
click at [146, 178] on link "ILP-2025-38555" at bounding box center [150, 179] width 39 height 6
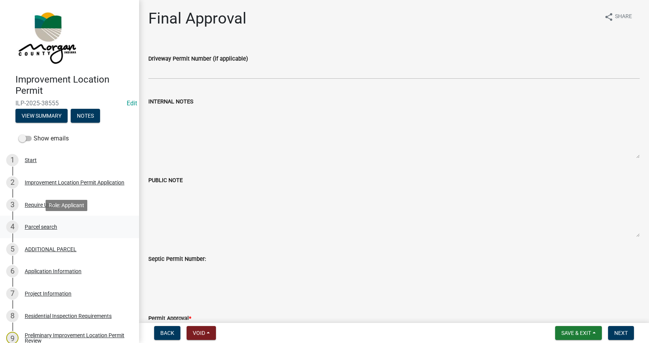
click at [34, 225] on div "Parcel search" at bounding box center [41, 226] width 32 height 5
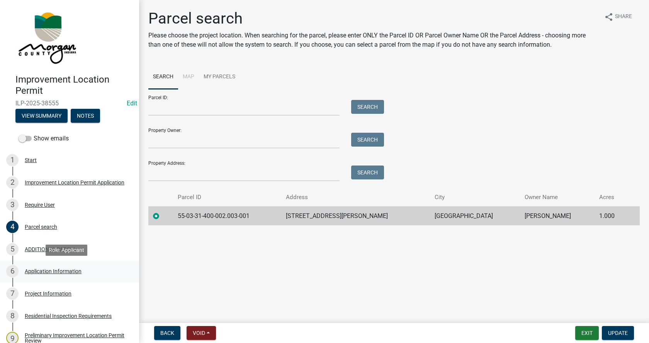
click at [28, 270] on div "Application Information" at bounding box center [53, 271] width 57 height 5
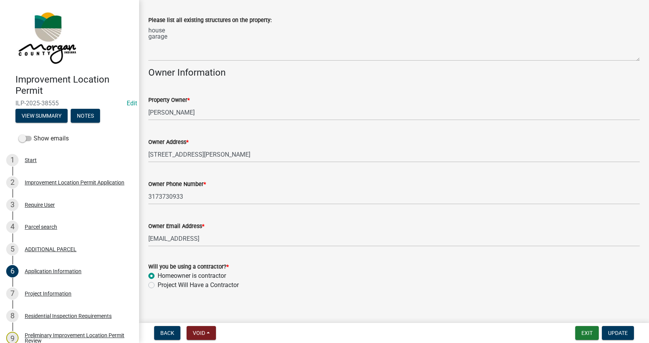
scroll to position [316, 0]
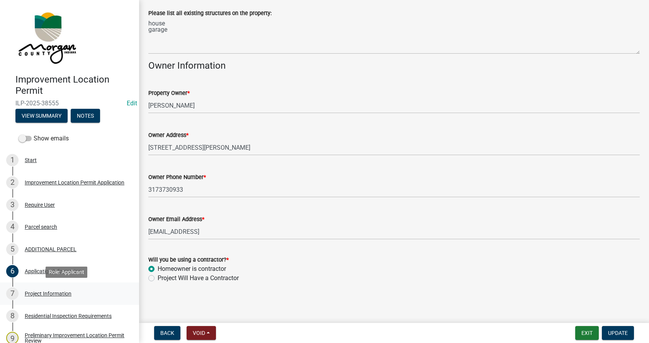
click at [36, 291] on div "Project Information" at bounding box center [48, 293] width 47 height 5
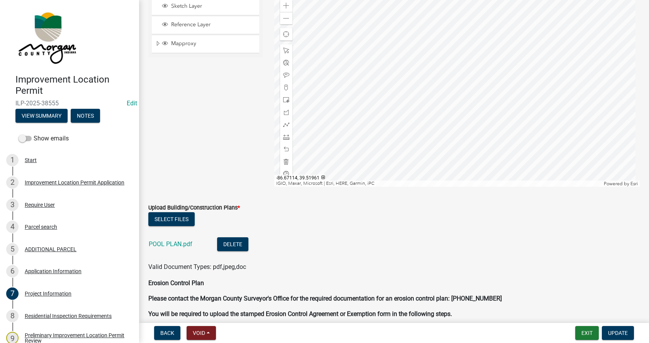
scroll to position [1467, 0]
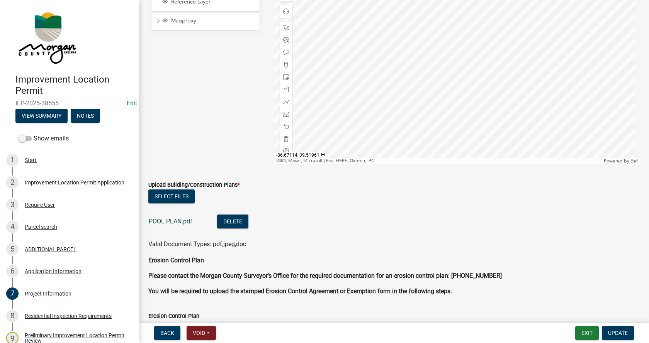
click at [164, 220] on link "POOL PLAN.pdf" at bounding box center [171, 221] width 44 height 7
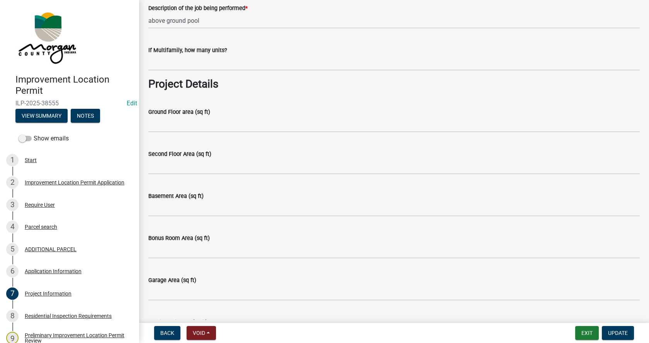
scroll to position [309, 0]
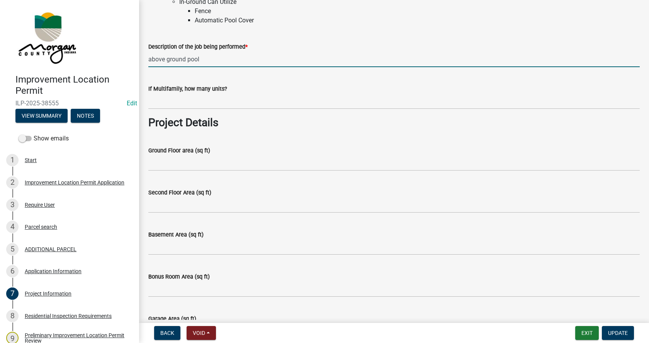
click at [148, 60] on input "above ground pool" at bounding box center [393, 59] width 491 height 16
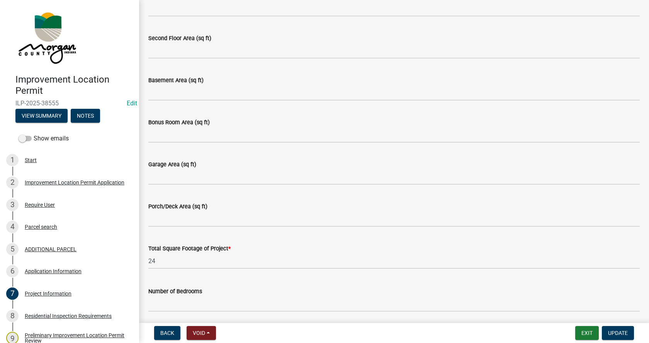
type input "24 ft above ground pool"
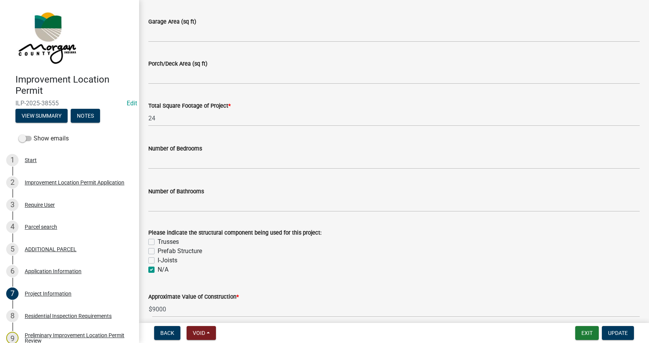
scroll to position [618, 0]
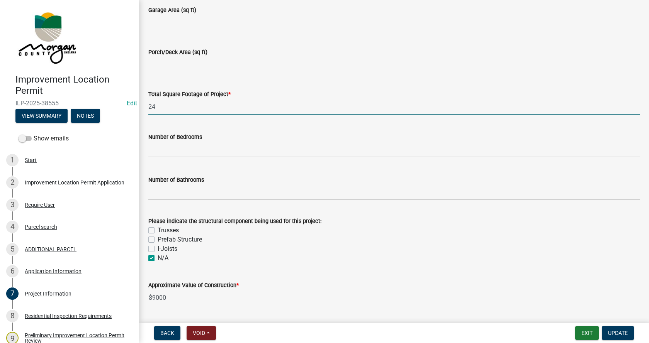
click at [164, 111] on input "24" at bounding box center [393, 107] width 491 height 16
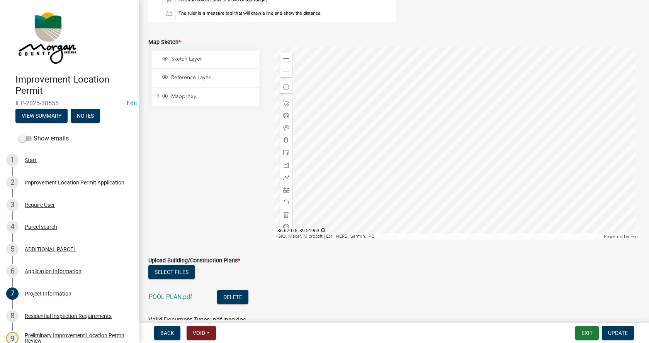
scroll to position [1390, 0]
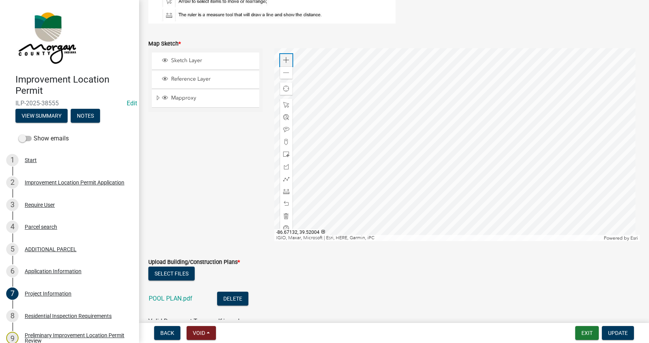
type input "24"
click at [286, 59] on span at bounding box center [286, 60] width 6 height 6
click at [284, 178] on span at bounding box center [286, 179] width 6 height 6
click at [283, 193] on span at bounding box center [286, 191] width 6 height 6
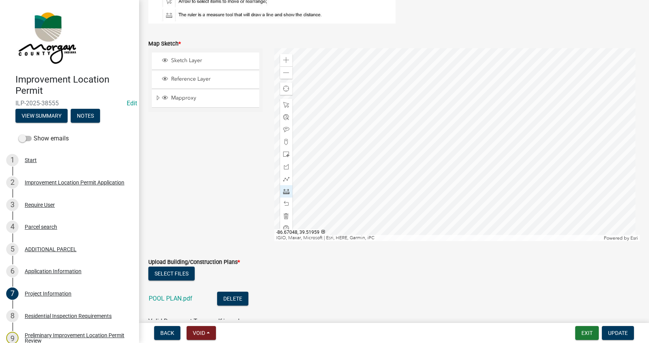
click at [446, 199] on div at bounding box center [457, 144] width 366 height 193
click at [478, 198] on div at bounding box center [457, 144] width 366 height 193
click at [284, 215] on span at bounding box center [286, 216] width 6 height 6
click at [283, 190] on span at bounding box center [286, 191] width 6 height 6
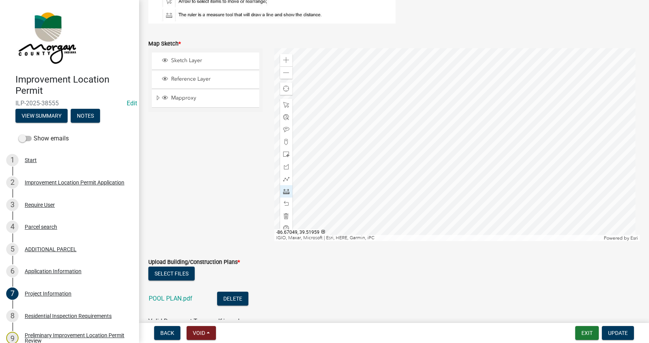
click at [439, 198] on div at bounding box center [457, 144] width 366 height 193
click at [488, 197] on div at bounding box center [457, 144] width 366 height 193
click at [283, 217] on span at bounding box center [286, 216] width 6 height 6
click at [283, 190] on span at bounding box center [286, 191] width 6 height 6
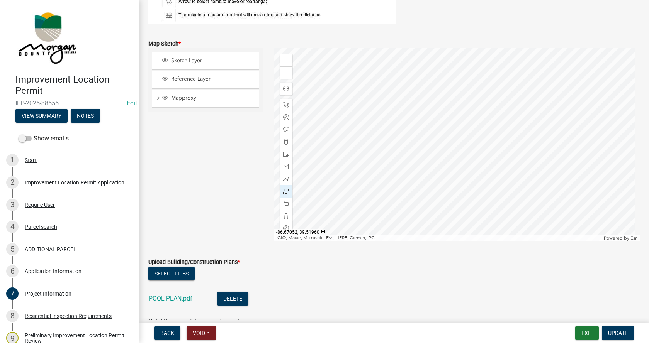
click at [424, 193] on div at bounding box center [457, 144] width 366 height 193
click at [473, 192] on div at bounding box center [457, 144] width 366 height 193
click at [448, 171] on div at bounding box center [457, 144] width 366 height 193
click at [448, 219] on div at bounding box center [457, 144] width 366 height 193
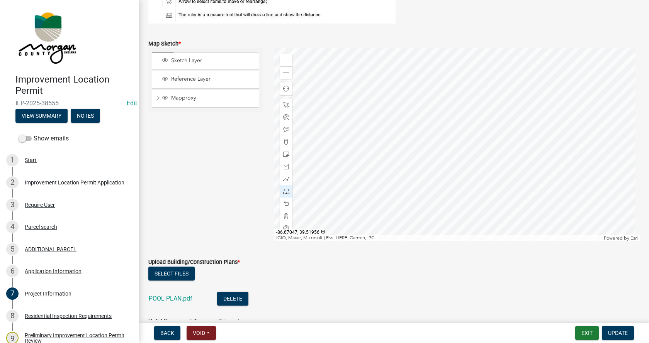
click at [448, 219] on div at bounding box center [457, 144] width 366 height 193
click at [447, 168] on div at bounding box center [457, 144] width 366 height 193
click at [450, 149] on div at bounding box center [457, 144] width 366 height 193
click at [448, 59] on div at bounding box center [457, 144] width 366 height 193
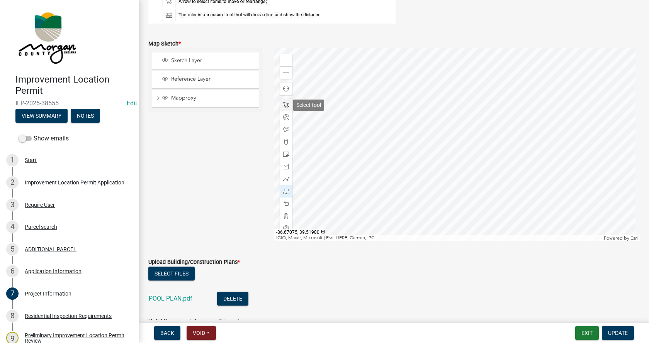
click at [283, 104] on span at bounding box center [286, 105] width 6 height 6
click at [408, 102] on div at bounding box center [457, 144] width 366 height 193
click at [285, 166] on span at bounding box center [286, 167] width 6 height 6
click at [438, 140] on div at bounding box center [457, 144] width 366 height 193
click at [425, 142] on div at bounding box center [457, 144] width 366 height 193
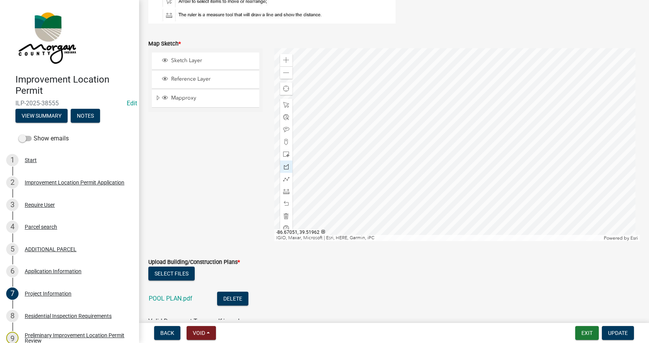
click at [420, 145] on div at bounding box center [457, 144] width 366 height 193
click at [418, 148] on div at bounding box center [457, 144] width 366 height 193
click at [416, 151] on div at bounding box center [457, 144] width 366 height 193
click at [415, 154] on div at bounding box center [457, 144] width 366 height 193
click at [414, 158] on div at bounding box center [457, 144] width 366 height 193
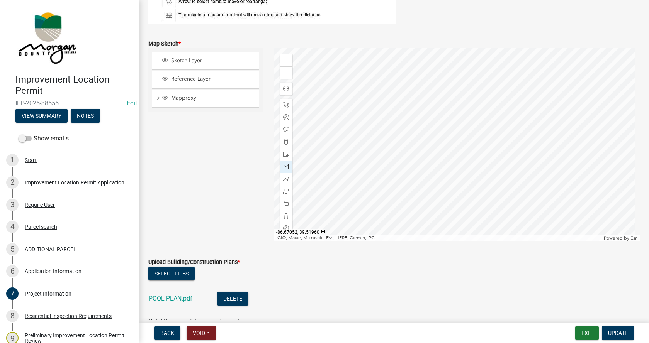
click at [414, 162] on div at bounding box center [457, 144] width 366 height 193
click at [414, 164] on div at bounding box center [457, 144] width 366 height 193
click at [415, 169] on div at bounding box center [457, 144] width 366 height 193
click at [418, 174] on div at bounding box center [457, 144] width 366 height 193
click at [421, 178] on div at bounding box center [457, 144] width 366 height 193
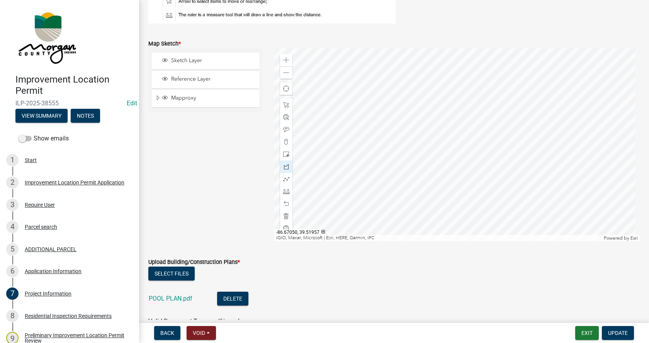
click at [423, 183] on div at bounding box center [457, 144] width 366 height 193
click at [429, 187] on div at bounding box center [457, 144] width 366 height 193
click at [432, 188] on div at bounding box center [457, 144] width 366 height 193
click at [437, 190] on div at bounding box center [457, 144] width 366 height 193
click at [441, 190] on div at bounding box center [457, 144] width 366 height 193
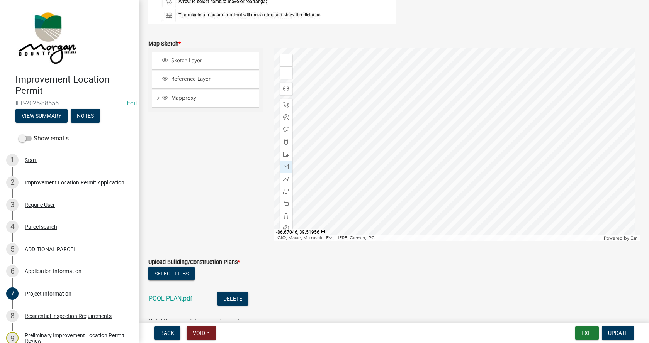
click at [446, 188] on div at bounding box center [457, 144] width 366 height 193
click at [451, 186] on div at bounding box center [457, 144] width 366 height 193
click at [455, 182] on div at bounding box center [457, 144] width 366 height 193
click at [459, 176] on div at bounding box center [457, 144] width 366 height 193
click at [461, 172] on div at bounding box center [457, 144] width 366 height 193
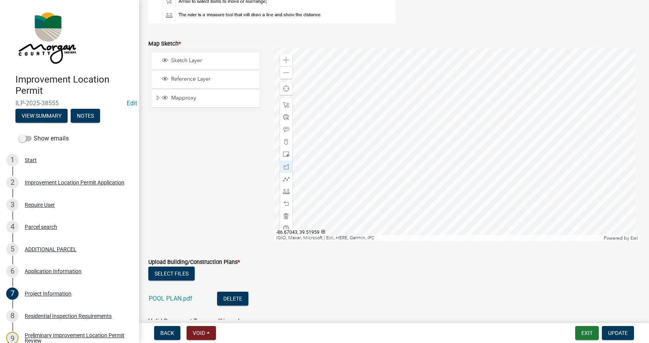
click at [463, 168] on div at bounding box center [457, 144] width 366 height 193
click at [464, 163] on div at bounding box center [457, 144] width 366 height 193
click at [463, 160] on div at bounding box center [457, 144] width 366 height 193
click at [460, 153] on div at bounding box center [457, 144] width 366 height 193
click at [457, 148] on div at bounding box center [457, 144] width 366 height 193
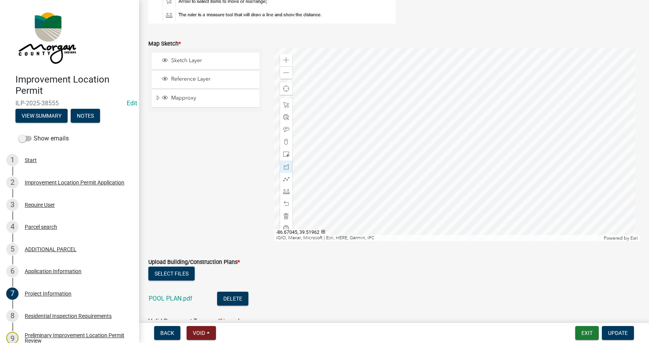
click at [451, 144] on div at bounding box center [457, 144] width 366 height 193
click at [446, 142] on div at bounding box center [457, 144] width 366 height 193
click at [442, 141] on div at bounding box center [457, 144] width 366 height 193
click at [437, 140] on div at bounding box center [457, 144] width 366 height 193
click at [427, 142] on div at bounding box center [457, 144] width 366 height 193
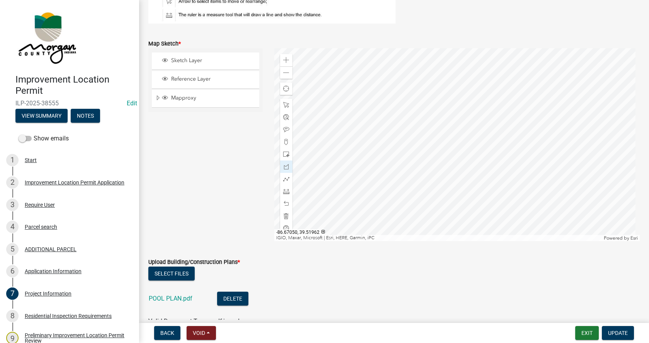
click at [420, 145] on div at bounding box center [457, 144] width 366 height 193
click at [417, 150] on div at bounding box center [457, 144] width 366 height 193
click at [415, 155] on div at bounding box center [457, 144] width 366 height 193
click at [414, 158] on div at bounding box center [457, 144] width 366 height 193
click at [414, 163] on div at bounding box center [457, 144] width 366 height 193
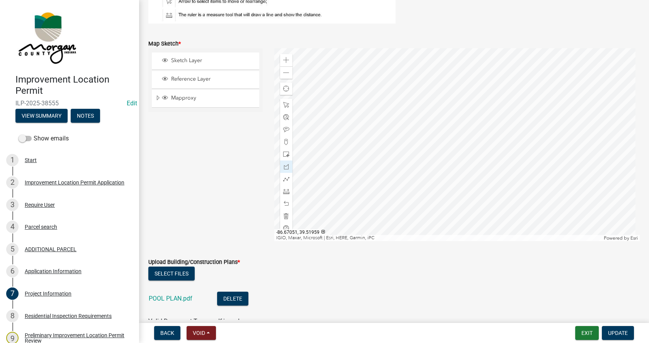
click at [415, 168] on div at bounding box center [457, 144] width 366 height 193
click at [377, 168] on div at bounding box center [457, 144] width 366 height 193
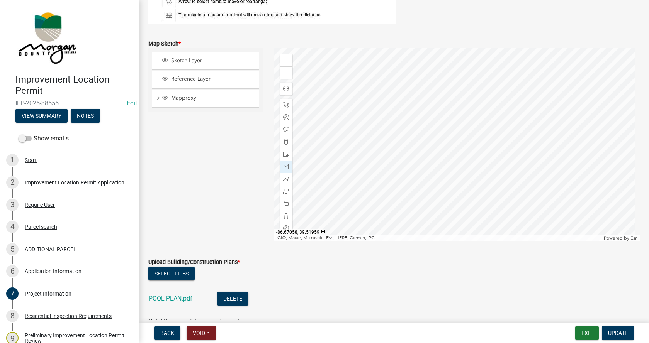
click at [377, 168] on div at bounding box center [457, 144] width 366 height 193
click at [378, 168] on div at bounding box center [457, 144] width 366 height 193
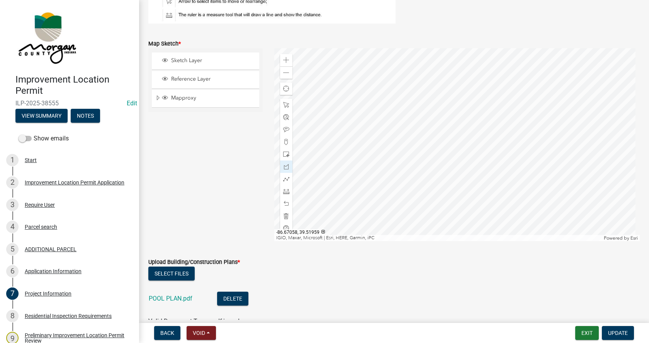
click at [378, 168] on div at bounding box center [457, 144] width 366 height 193
click at [464, 166] on div at bounding box center [457, 144] width 366 height 193
click at [447, 170] on div at bounding box center [457, 144] width 366 height 193
click at [506, 171] on div at bounding box center [457, 144] width 366 height 193
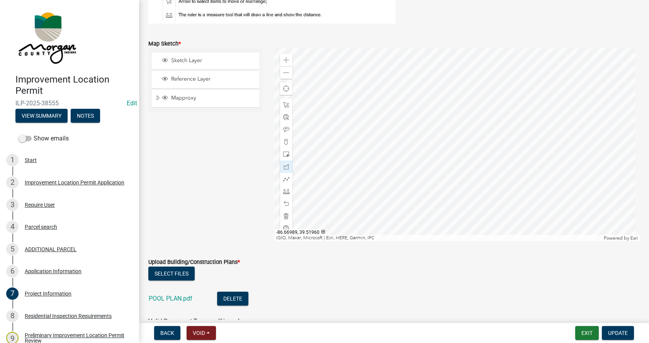
click at [575, 171] on div at bounding box center [457, 144] width 366 height 193
click at [576, 171] on div at bounding box center [457, 144] width 366 height 193
click at [502, 132] on div at bounding box center [457, 144] width 366 height 193
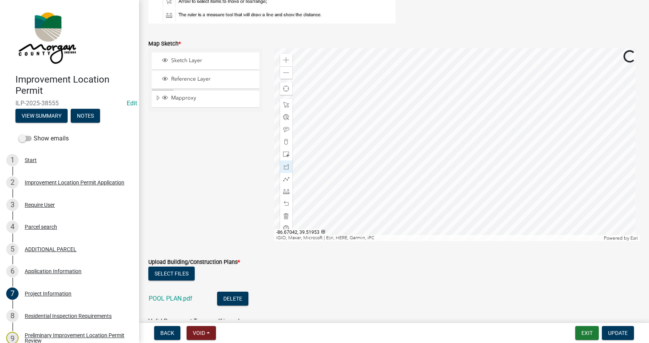
click at [455, 108] on div at bounding box center [457, 144] width 366 height 193
click at [422, 81] on div at bounding box center [457, 144] width 366 height 193
click at [424, 100] on div at bounding box center [457, 144] width 366 height 193
click at [427, 93] on div at bounding box center [457, 144] width 366 height 193
click at [431, 173] on div at bounding box center [457, 144] width 366 height 193
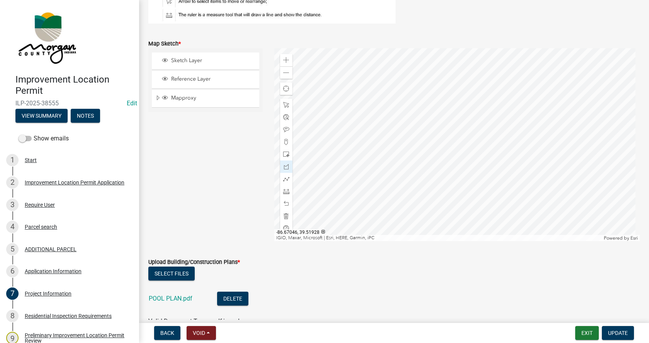
click at [431, 172] on div at bounding box center [457, 144] width 366 height 193
click at [283, 103] on span at bounding box center [286, 105] width 6 height 6
click at [458, 168] on div at bounding box center [457, 144] width 366 height 193
click at [494, 194] on div at bounding box center [457, 144] width 366 height 193
click at [522, 193] on div at bounding box center [457, 144] width 366 height 193
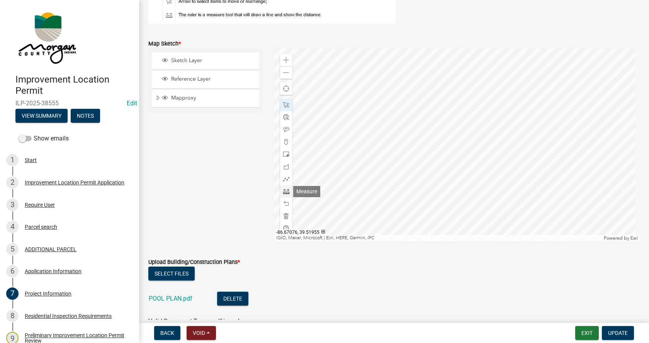
click at [284, 192] on span at bounding box center [286, 191] width 6 height 6
click at [417, 132] on div at bounding box center [457, 144] width 366 height 193
click at [379, 132] on div at bounding box center [457, 144] width 366 height 193
click at [467, 130] on div at bounding box center [457, 144] width 366 height 193
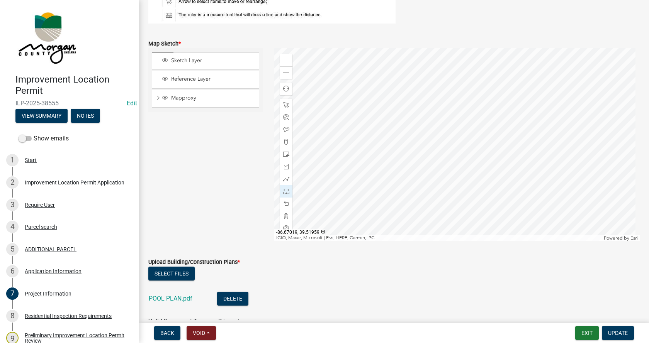
click at [366, 137] on div at bounding box center [457, 144] width 366 height 193
click at [539, 136] on div at bounding box center [457, 144] width 366 height 193
click at [497, 103] on div at bounding box center [457, 144] width 366 height 193
click at [392, 110] on div at bounding box center [457, 144] width 366 height 193
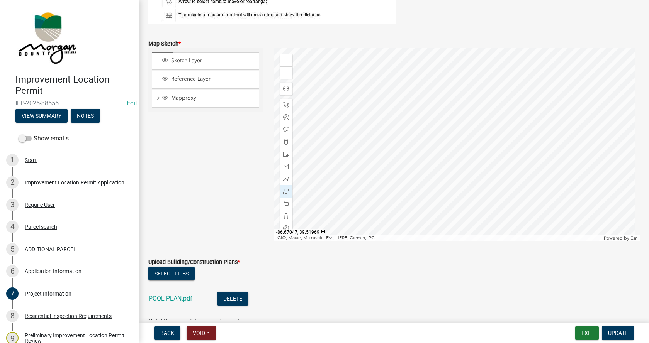
click at [390, 135] on div at bounding box center [457, 144] width 366 height 193
click at [385, 139] on div at bounding box center [457, 144] width 366 height 193
click at [384, 81] on div at bounding box center [457, 144] width 366 height 193
click at [285, 104] on span at bounding box center [286, 105] width 6 height 6
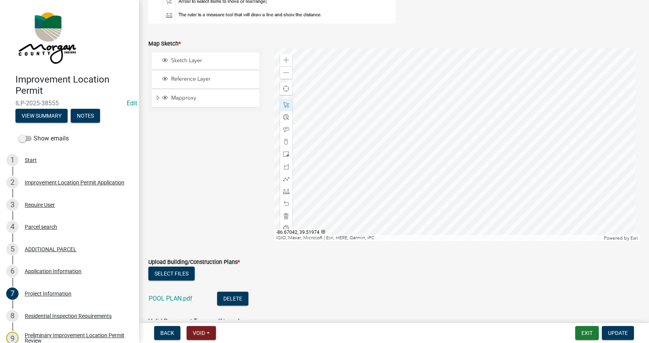
click at [416, 81] on div at bounding box center [457, 144] width 366 height 193
click at [442, 68] on div at bounding box center [457, 144] width 366 height 193
click at [284, 191] on span at bounding box center [286, 191] width 6 height 6
click at [395, 53] on div at bounding box center [457, 144] width 366 height 193
click at [402, 123] on div at bounding box center [457, 144] width 366 height 193
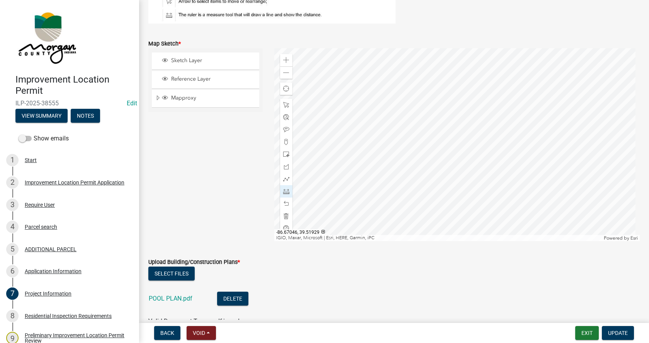
click at [402, 178] on div at bounding box center [457, 144] width 366 height 193
click at [619, 330] on span "Update" at bounding box center [618, 333] width 20 height 6
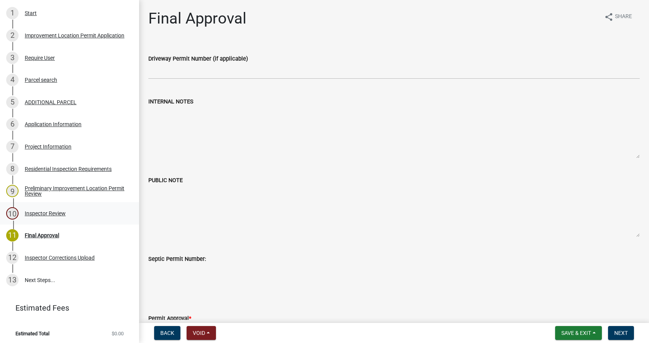
scroll to position [149, 0]
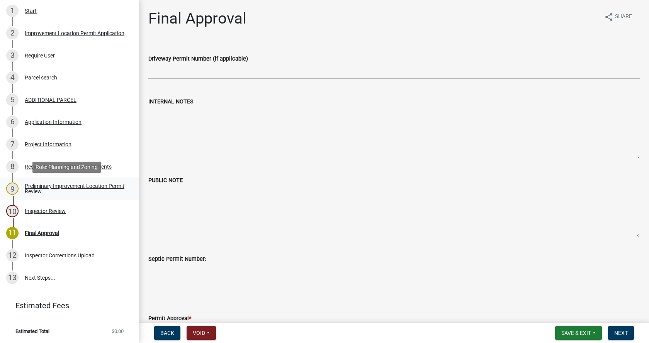
click at [28, 187] on div "Preliminary Improvement Location Permit Review" at bounding box center [76, 188] width 102 height 11
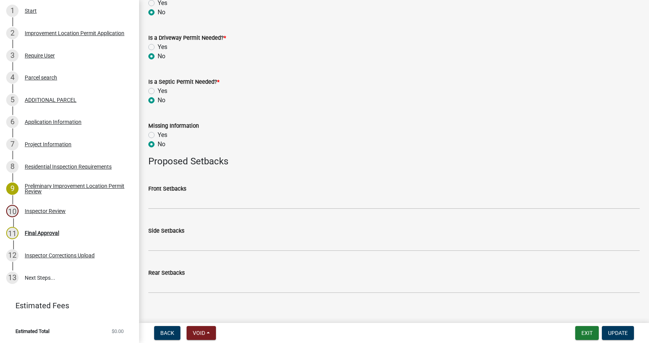
scroll to position [302, 0]
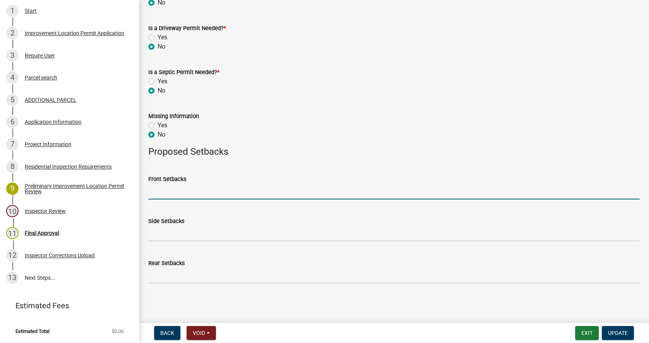
click at [165, 193] on input "Front Setbacks" at bounding box center [393, 192] width 491 height 16
type input "151"
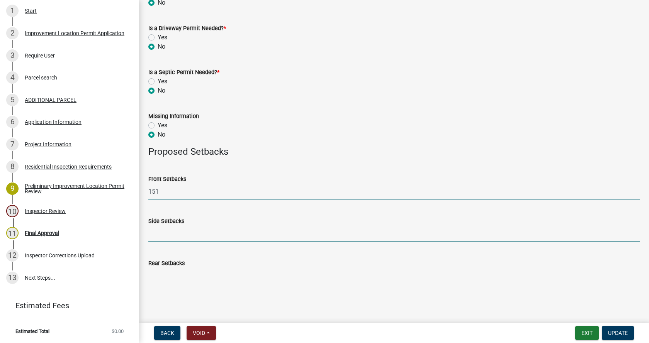
click at [157, 234] on input "Side Setbacks" at bounding box center [393, 234] width 491 height 16
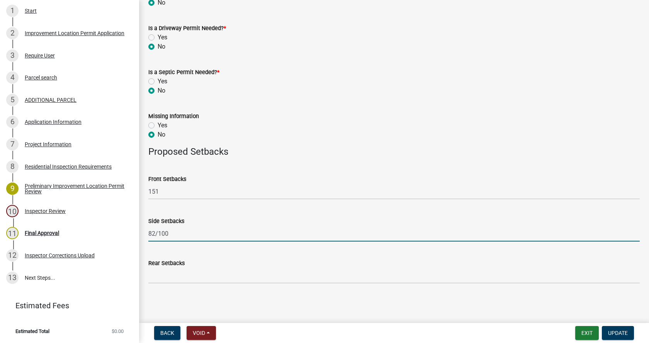
type input "82/100"
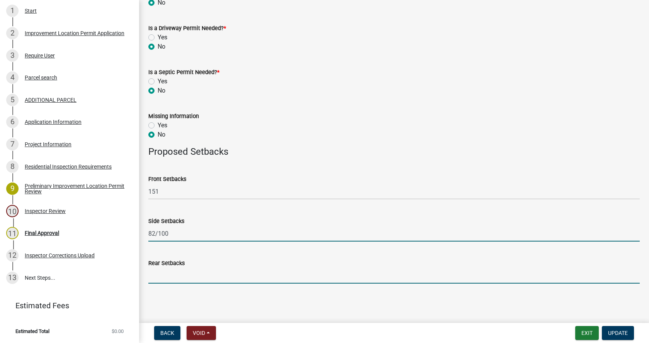
click at [155, 280] on input "Rear Setbacks" at bounding box center [393, 276] width 491 height 16
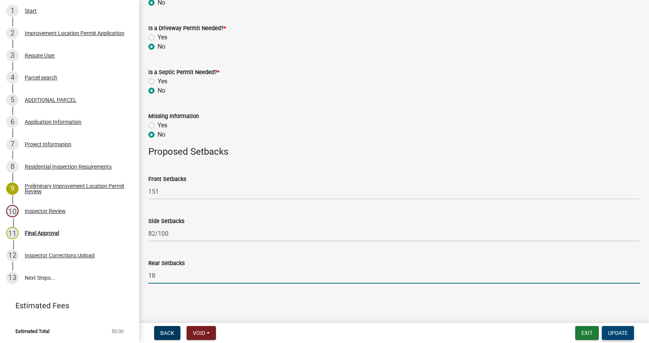
type input "18"
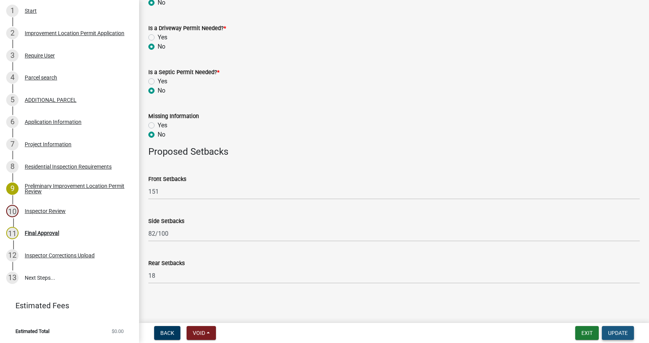
click at [620, 332] on span "Update" at bounding box center [618, 333] width 20 height 6
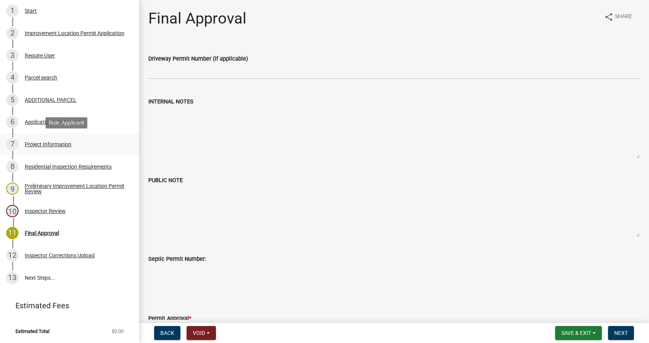
click at [40, 142] on div "Project Information" at bounding box center [48, 144] width 47 height 5
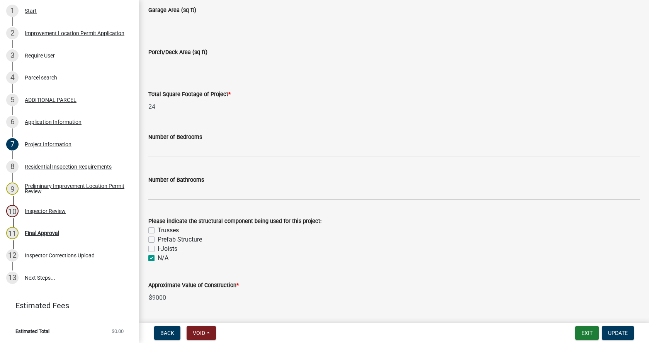
scroll to position [656, 0]
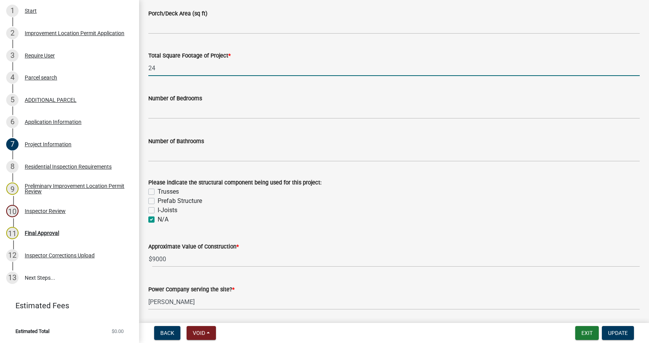
click at [169, 68] on input "24" at bounding box center [393, 68] width 491 height 16
click at [181, 70] on input "24 ft pool" at bounding box center [393, 68] width 491 height 16
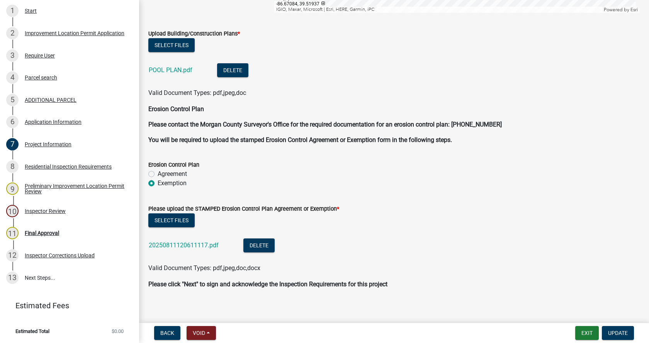
scroll to position [1624, 0]
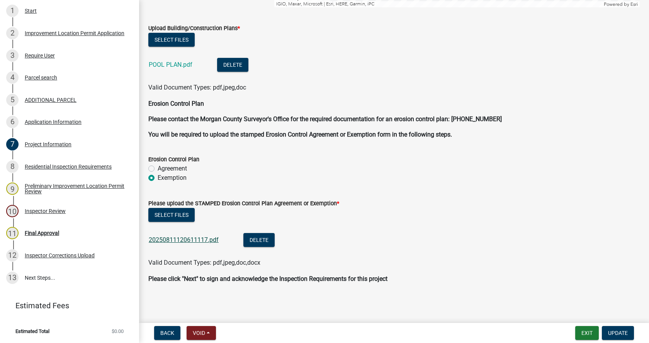
type input "24"
click at [169, 237] on link "20250811120611117.pdf" at bounding box center [184, 239] width 70 height 7
click at [623, 332] on span "Update" at bounding box center [618, 333] width 20 height 6
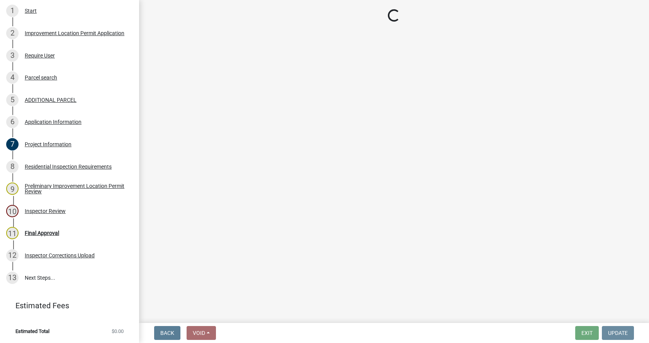
scroll to position [0, 0]
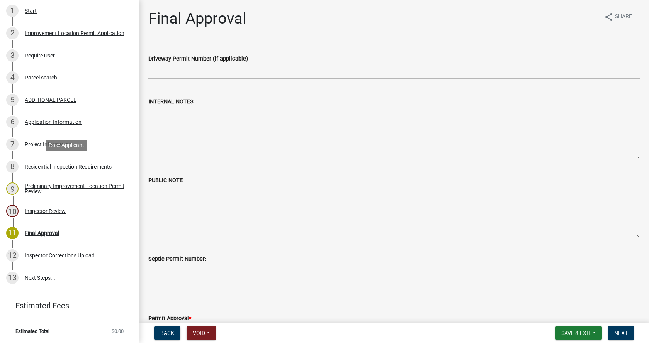
click at [27, 164] on div "Residential Inspection Requirements" at bounding box center [68, 166] width 87 height 5
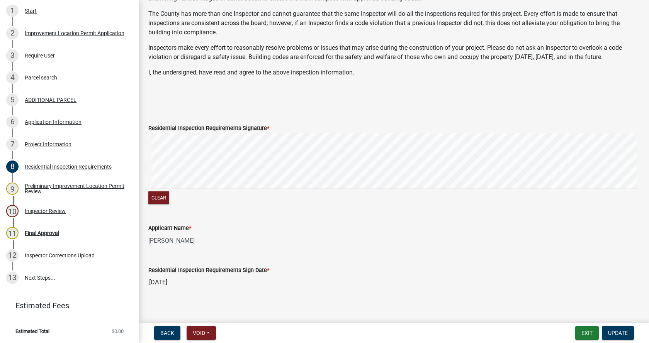
scroll to position [172, 0]
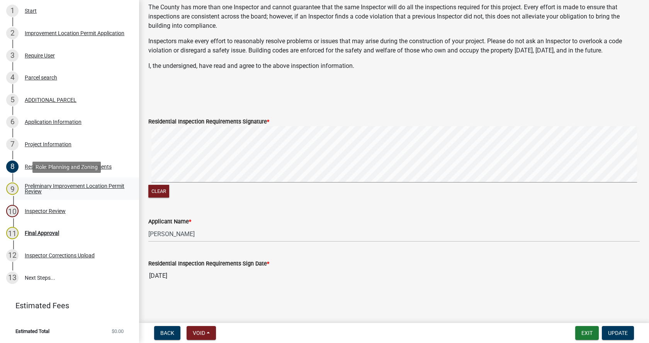
click at [35, 187] on div "Preliminary Improvement Location Permit Review" at bounding box center [76, 188] width 102 height 11
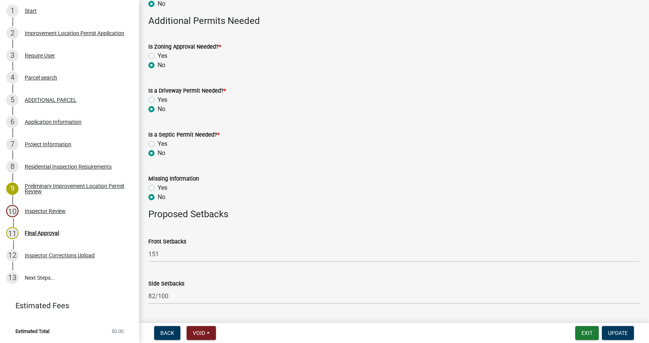
scroll to position [302, 0]
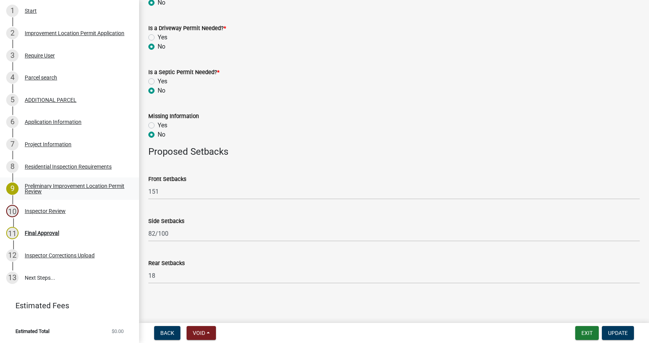
click at [28, 188] on div "Preliminary Improvement Location Permit Review" at bounding box center [76, 188] width 102 height 11
click at [27, 210] on div "Inspector Review" at bounding box center [45, 211] width 41 height 5
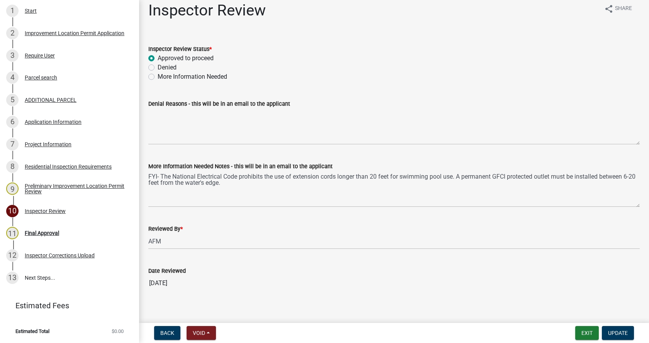
scroll to position [15, 0]
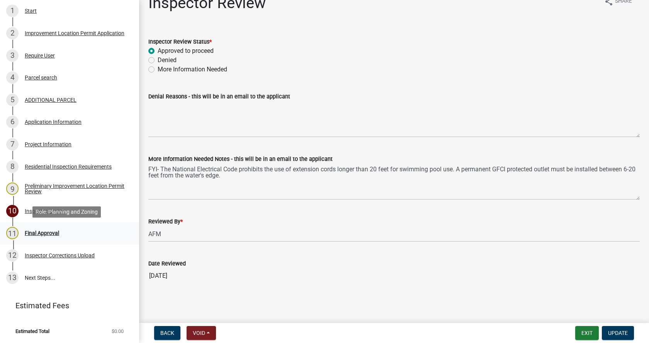
click at [32, 231] on div "Final Approval" at bounding box center [42, 233] width 34 height 5
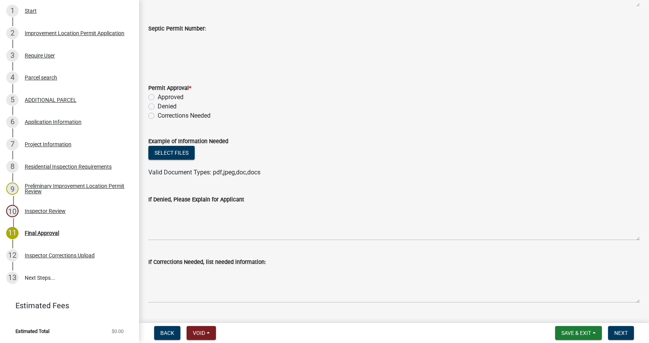
scroll to position [232, 0]
click at [158, 96] on label "Approved" at bounding box center [171, 96] width 26 height 9
click at [158, 96] on input "Approved" at bounding box center [160, 94] width 5 height 5
radio input "true"
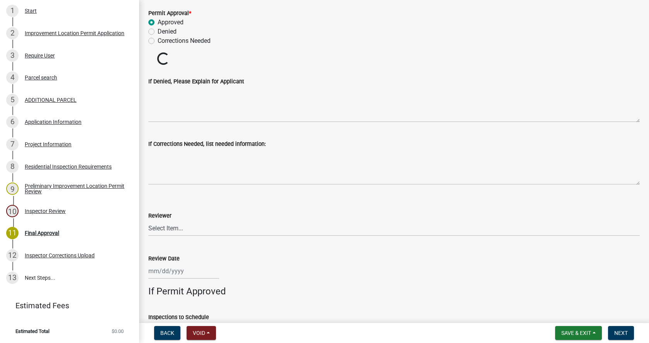
scroll to position [309, 0]
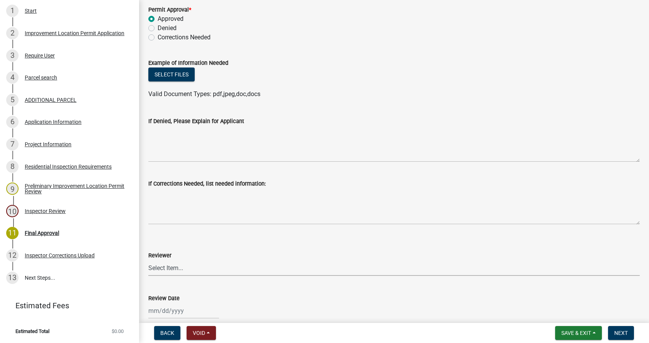
click at [167, 268] on select "Select Item... [PERSON_NAME] [PERSON_NAME] [PERSON_NAME]" at bounding box center [393, 268] width 491 height 16
click at [148, 260] on select "Select Item... [PERSON_NAME] [PERSON_NAME] [PERSON_NAME]" at bounding box center [393, 268] width 491 height 16
select select "4bf9213e-c266-4258-8e9b-d5f6a07002fa"
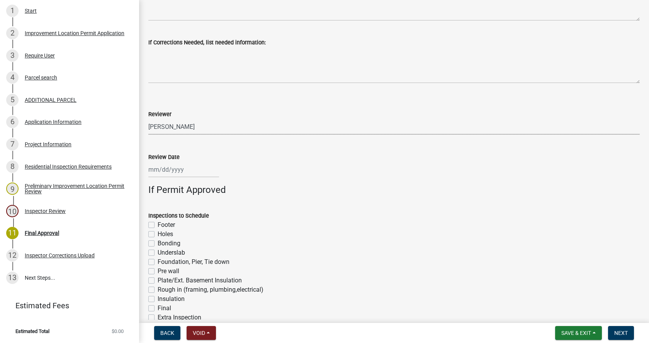
scroll to position [463, 0]
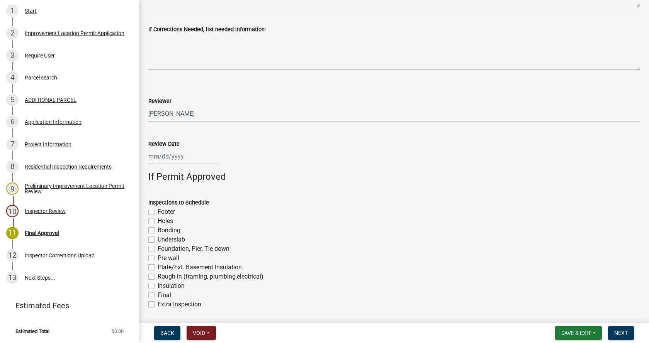
click at [159, 157] on div at bounding box center [183, 157] width 71 height 16
select select "8"
select select "2025"
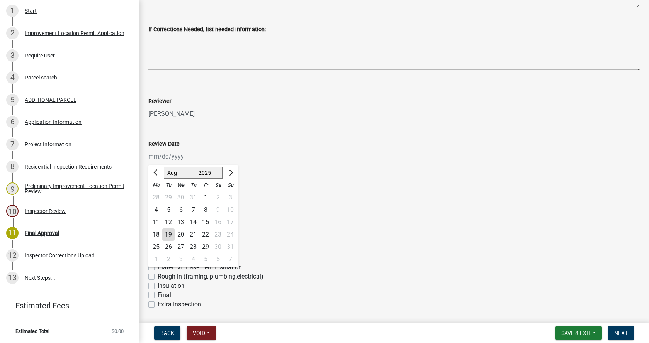
click at [168, 237] on div "19" at bounding box center [168, 235] width 12 height 12
type input "[DATE]"
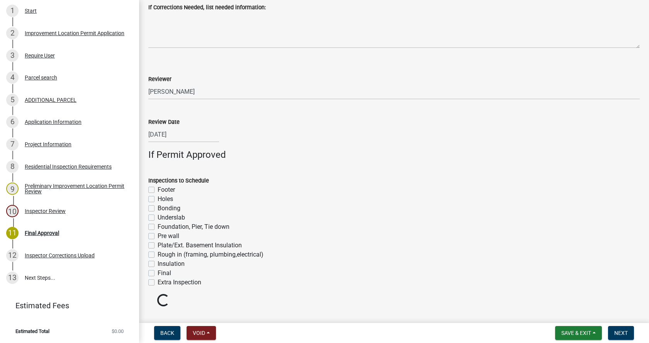
scroll to position [503, 0]
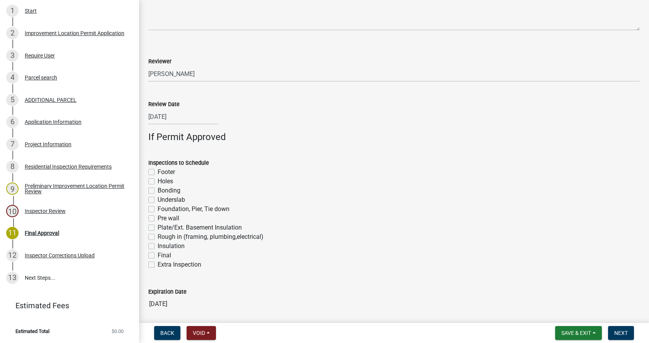
click at [158, 237] on label "Rough in (framing, plumbing,electrical)" at bounding box center [211, 236] width 106 height 9
click at [158, 237] on input "Rough in (framing, plumbing,electrical)" at bounding box center [160, 234] width 5 height 5
checkbox input "true"
checkbox input "false"
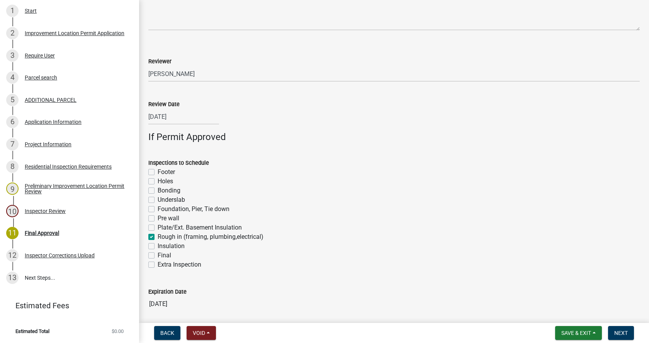
checkbox input "false"
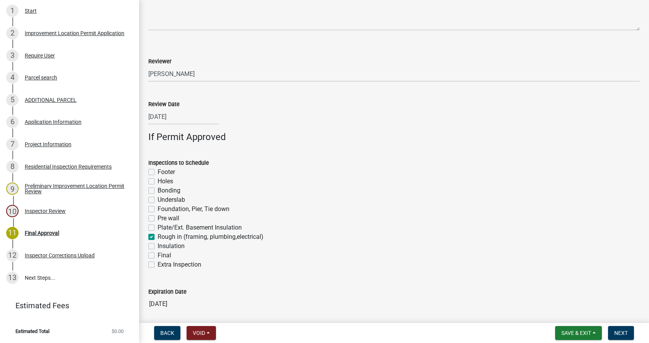
checkbox input "true"
checkbox input "false"
click at [158, 256] on label "Final" at bounding box center [165, 255] width 14 height 9
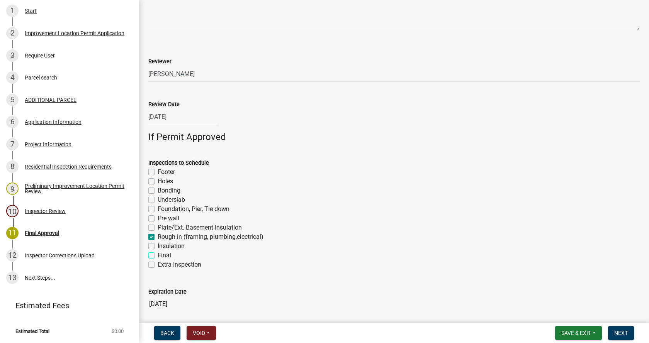
click at [158, 256] on input "Final" at bounding box center [160, 253] width 5 height 5
checkbox input "true"
checkbox input "false"
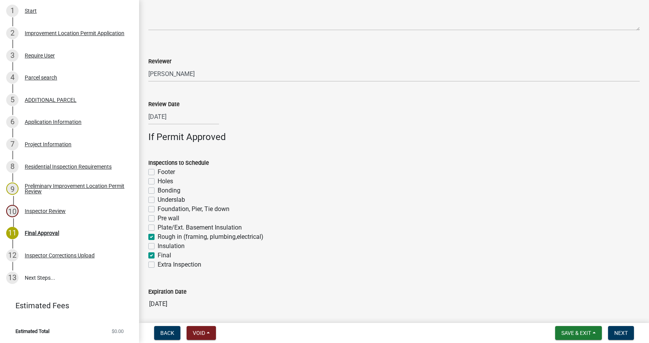
checkbox input "false"
checkbox input "true"
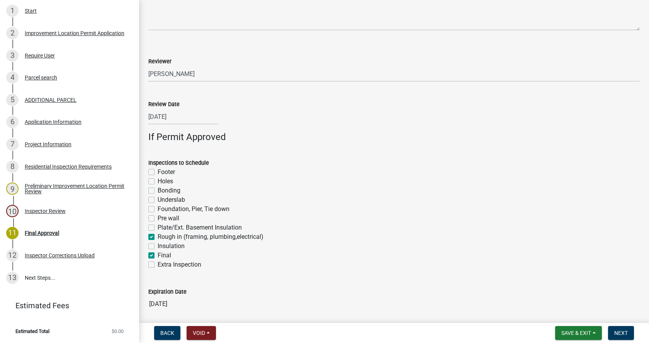
checkbox input "false"
checkbox input "true"
checkbox input "false"
click at [618, 331] on span "Next" at bounding box center [621, 333] width 14 height 6
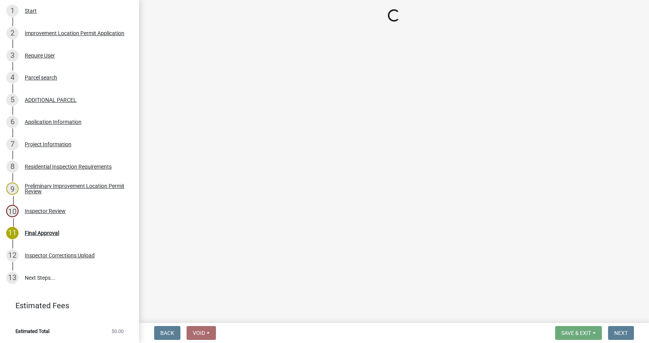
scroll to position [305, 0]
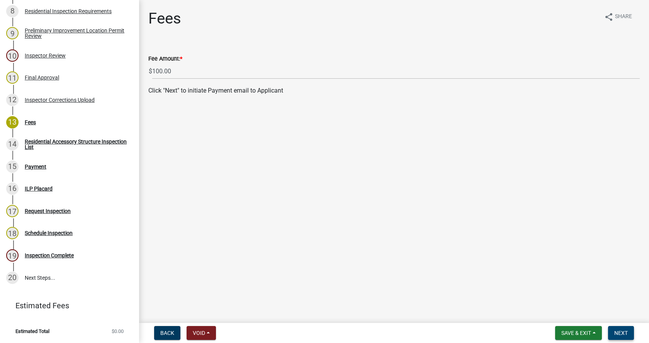
click at [619, 331] on span "Next" at bounding box center [621, 333] width 14 height 6
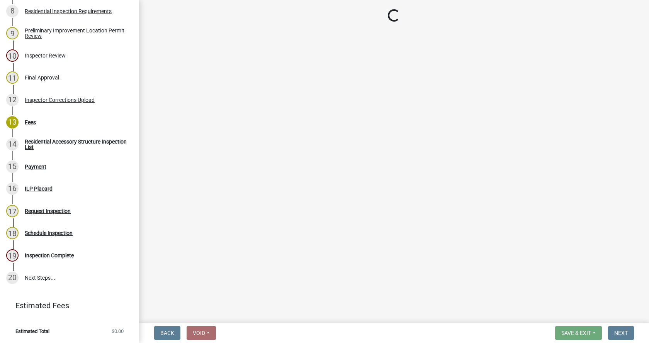
select select "3: 3"
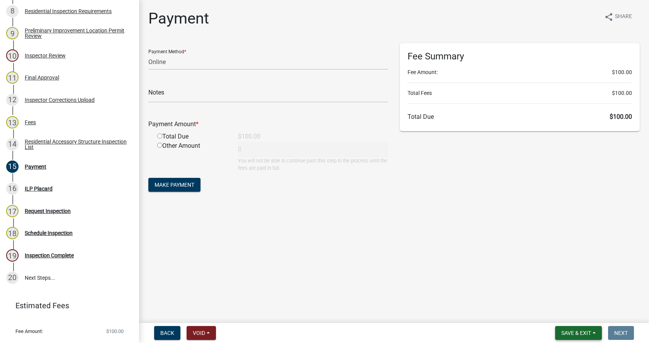
click at [581, 328] on button "Save & Exit" at bounding box center [578, 333] width 47 height 14
click at [557, 314] on button "Save & Exit" at bounding box center [571, 313] width 62 height 19
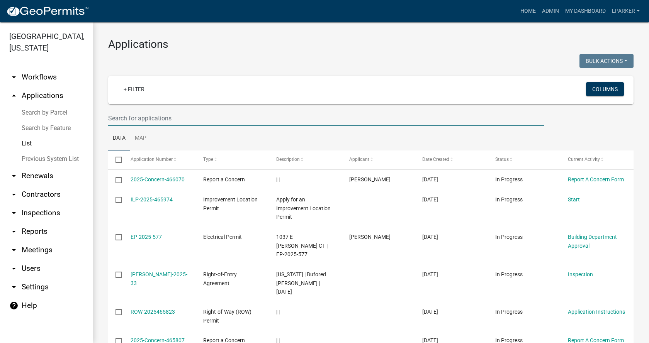
click at [122, 120] on input "text" at bounding box center [326, 118] width 436 height 16
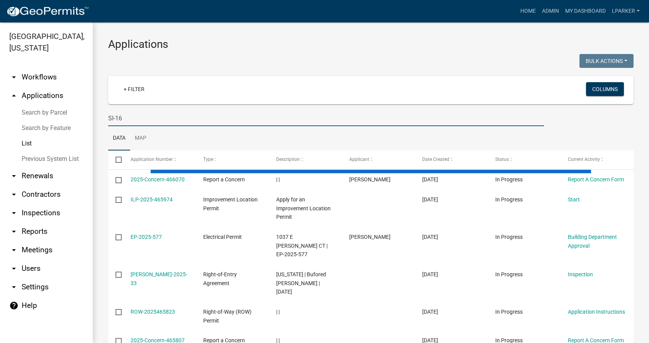
type input "SI-16"
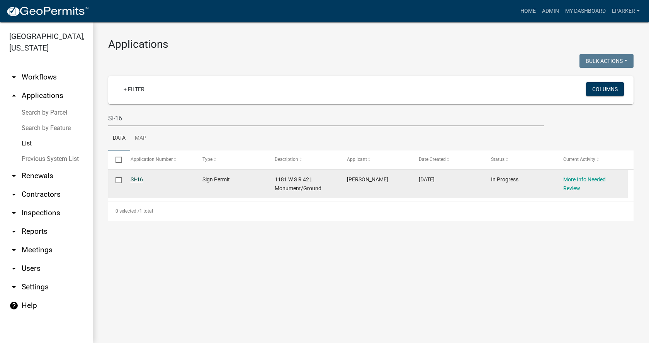
click at [133, 177] on link "SI-16" at bounding box center [137, 179] width 12 height 6
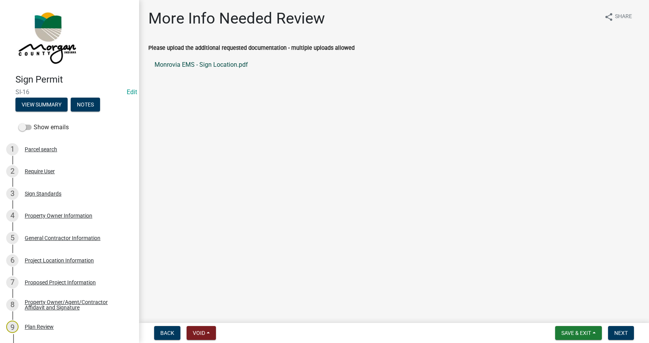
click at [188, 64] on link "Monrovia EMS - Sign Location.pdf" at bounding box center [393, 65] width 491 height 19
click at [183, 64] on link "Monrovia EMS - Sign Location.pdf" at bounding box center [393, 65] width 491 height 19
click at [40, 261] on div "Project Location Information" at bounding box center [59, 260] width 69 height 5
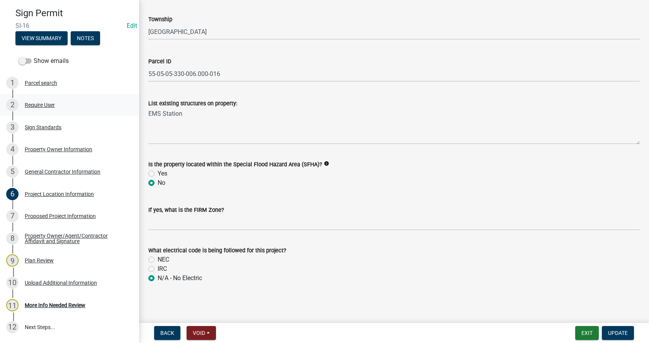
scroll to position [77, 0]
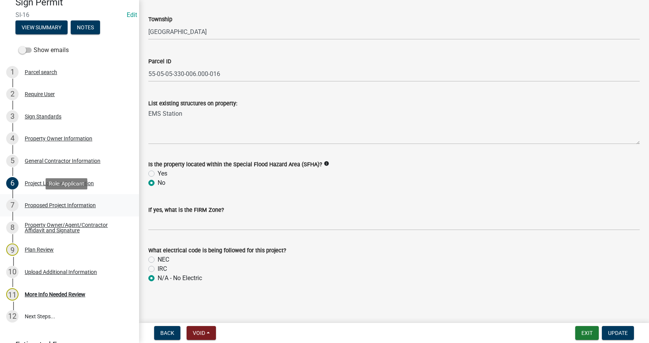
click at [34, 204] on div "Proposed Project Information" at bounding box center [60, 205] width 71 height 5
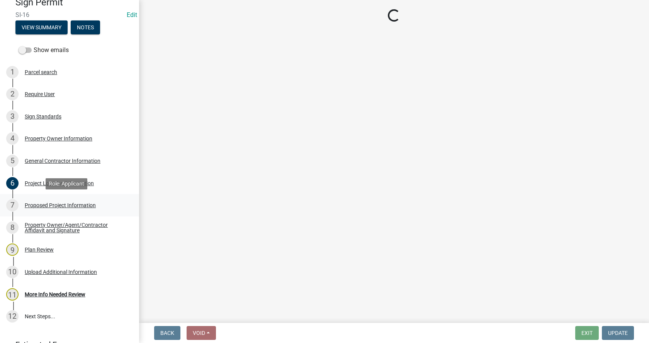
scroll to position [0, 0]
select select "ddff3fc4-854a-4eb6-927e-2cfdcfa94d84"
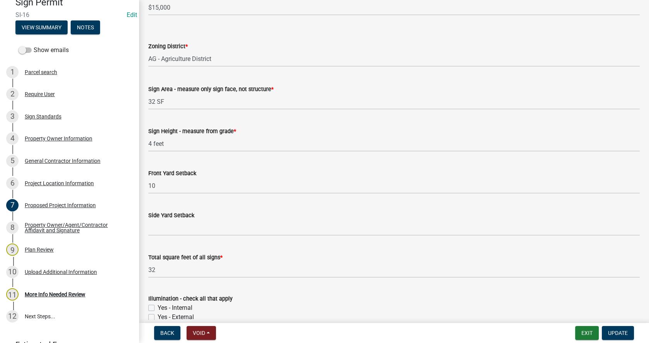
scroll to position [772, 0]
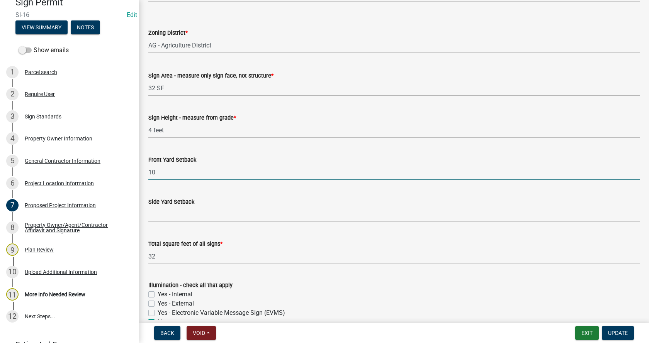
click at [160, 173] on input "10" at bounding box center [393, 172] width 491 height 16
type input "1"
type input "26"
click at [161, 216] on input "Side Yard Setback" at bounding box center [393, 215] width 491 height 16
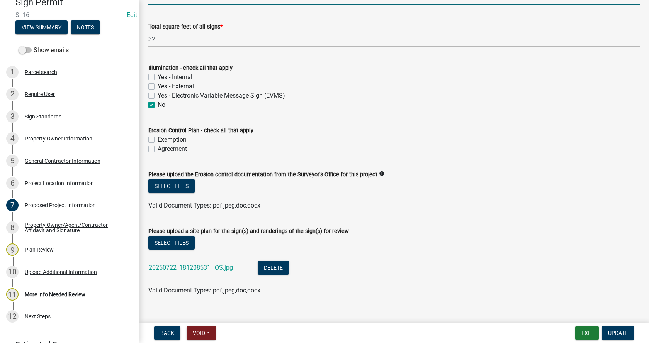
scroll to position [1002, 0]
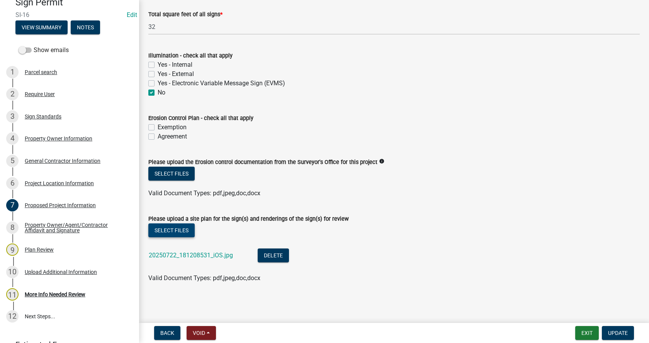
type input "n/a"
click at [177, 230] on button "Select files" at bounding box center [171, 231] width 46 height 14
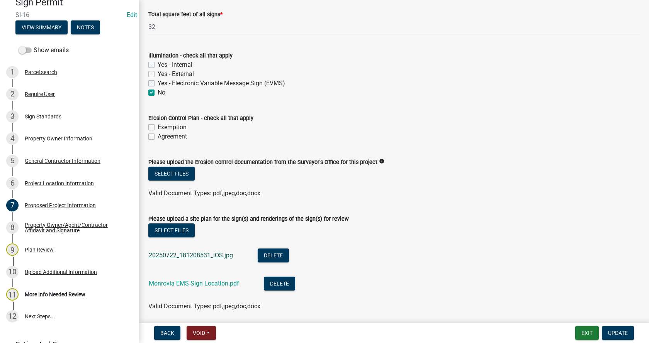
click at [172, 253] on link "20250722_181208531_iOS.jpg" at bounding box center [191, 255] width 84 height 7
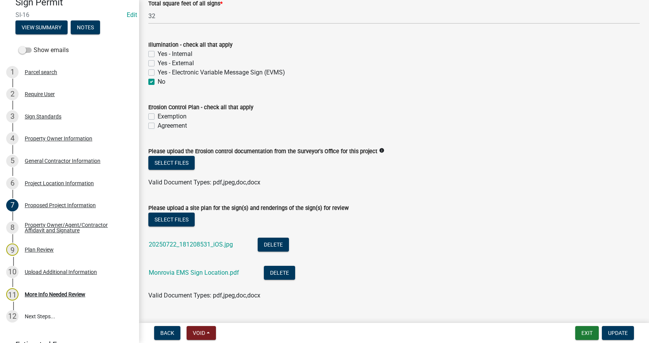
scroll to position [1030, 0]
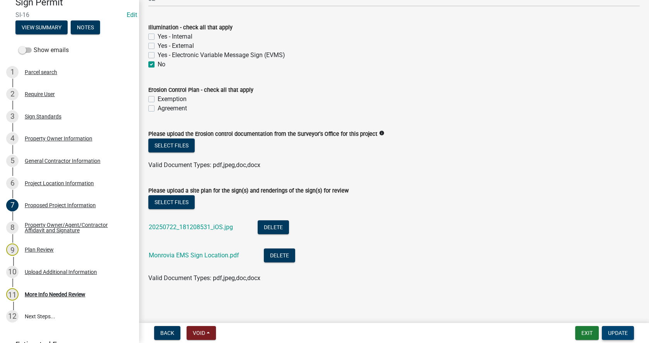
click at [615, 333] on span "Update" at bounding box center [618, 333] width 20 height 6
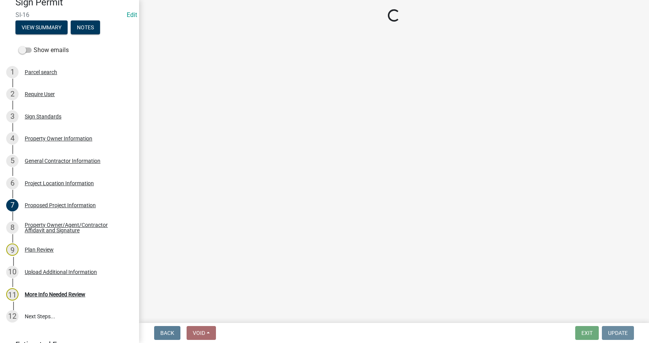
scroll to position [0, 0]
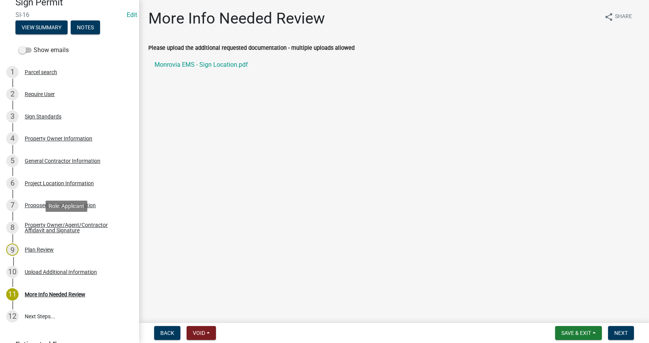
click at [33, 224] on div "Property Owner/Agent/Contractor Affidavit and Signature" at bounding box center [76, 227] width 102 height 11
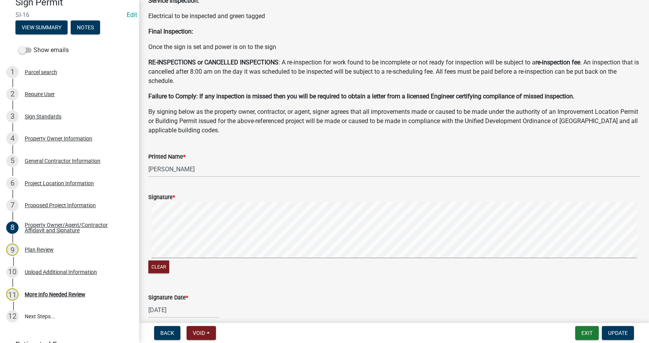
scroll to position [154, 0]
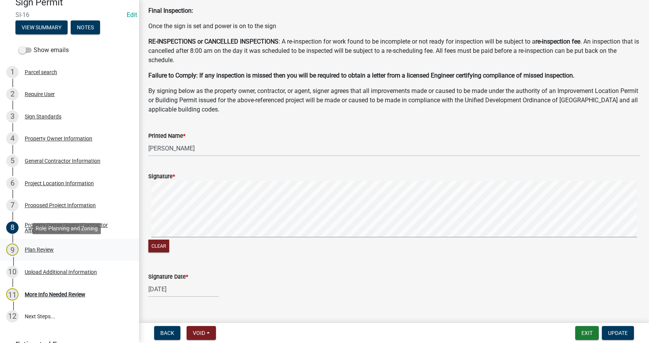
click at [32, 247] on div "Plan Review" at bounding box center [39, 249] width 29 height 5
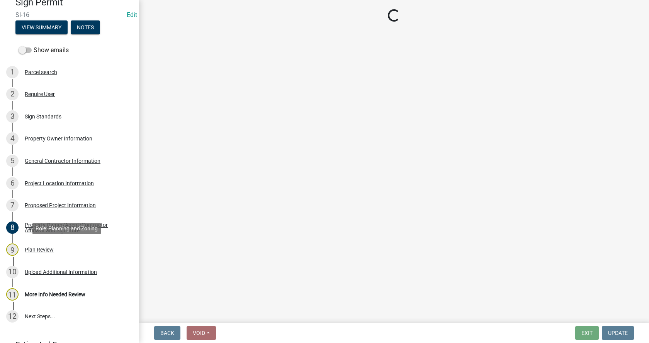
scroll to position [0, 0]
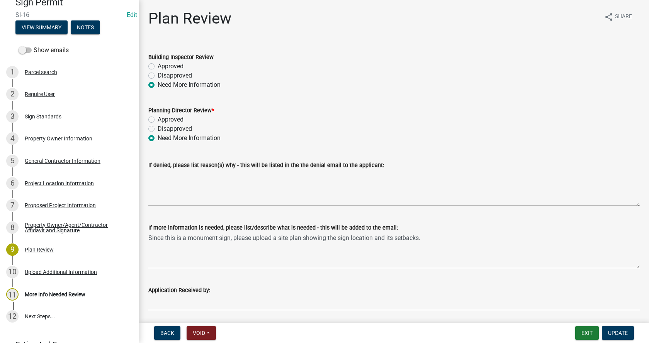
click at [158, 65] on label "Approved" at bounding box center [171, 66] width 26 height 9
click at [158, 65] on input "Approved" at bounding box center [160, 64] width 5 height 5
radio input "true"
click at [158, 119] on label "Approved" at bounding box center [171, 119] width 26 height 9
click at [158, 119] on input "Approved" at bounding box center [160, 117] width 5 height 5
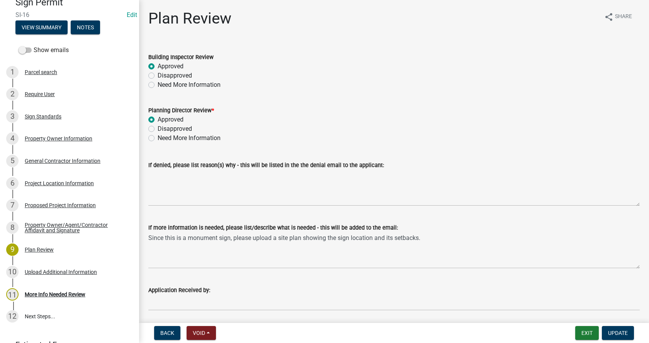
radio input "true"
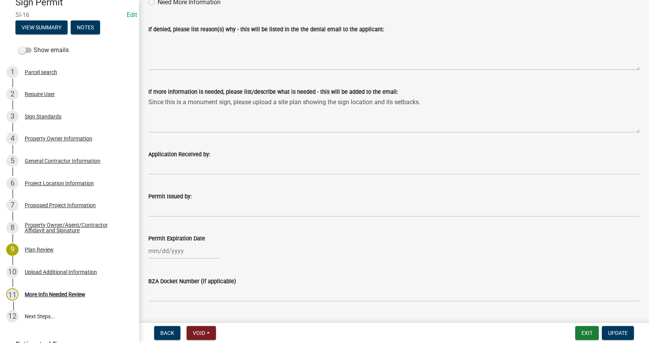
scroll to position [154, 0]
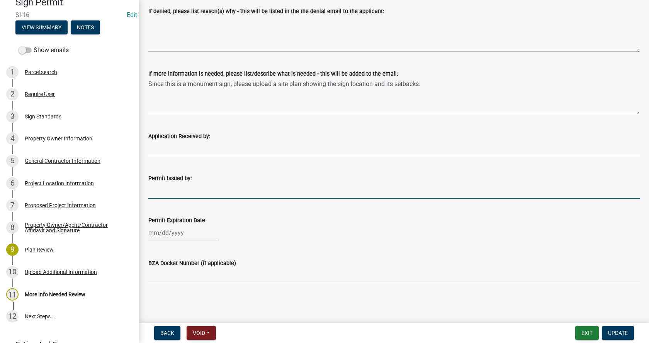
click at [175, 192] on input "Permit Issued by:" at bounding box center [393, 191] width 491 height 16
type input "[PERSON_NAME]"
select select "8"
select select "2025"
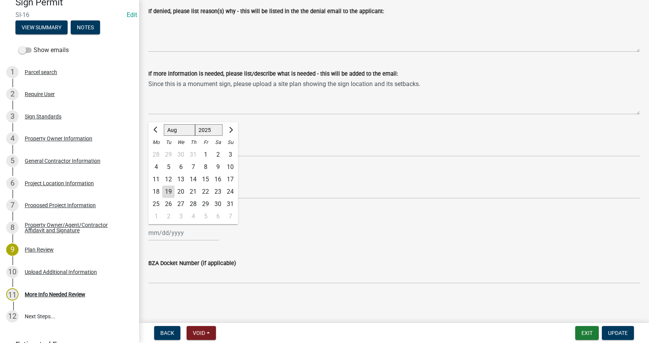
click at [174, 232] on div "[PERSON_NAME] Feb Mar Apr [PERSON_NAME][DATE] Oct Nov [DATE] 1526 1527 1528 152…" at bounding box center [183, 233] width 71 height 16
click at [171, 191] on div "19" at bounding box center [168, 192] width 12 height 12
type input "[DATE]"
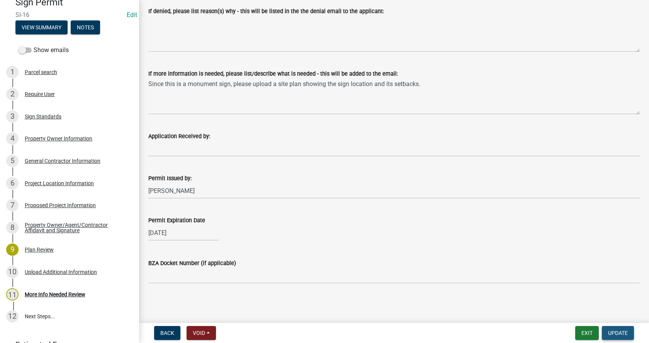
click at [617, 335] on span "Update" at bounding box center [618, 333] width 20 height 6
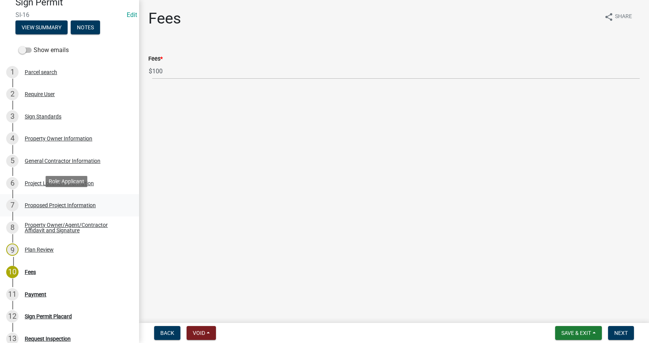
scroll to position [116, 0]
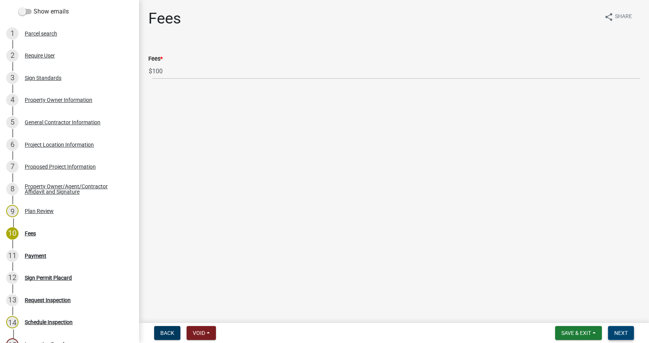
click at [622, 331] on span "Next" at bounding box center [621, 333] width 14 height 6
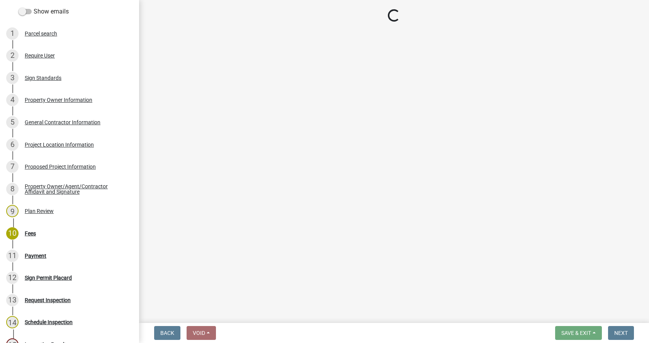
select select "3: 3"
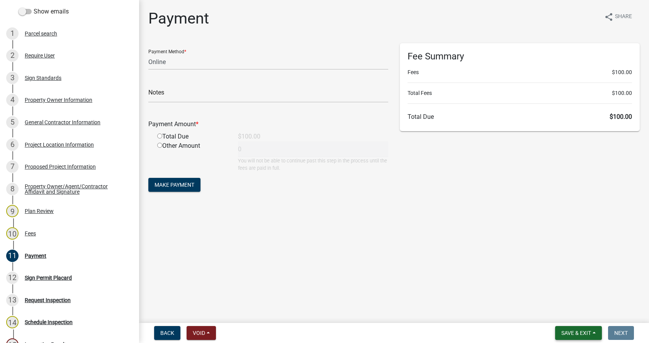
click at [591, 331] on button "Save & Exit" at bounding box center [578, 333] width 47 height 14
click at [567, 315] on button "Save & Exit" at bounding box center [571, 313] width 62 height 19
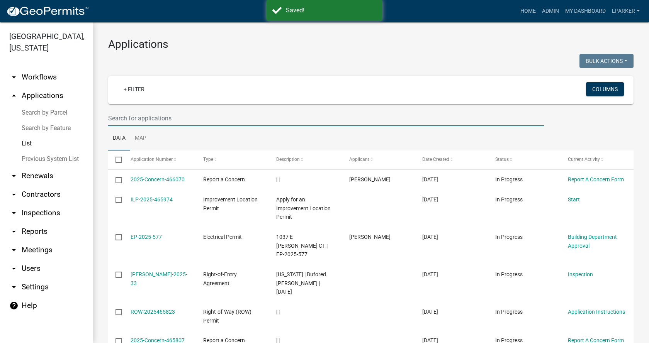
click at [135, 117] on input "text" at bounding box center [326, 118] width 436 height 16
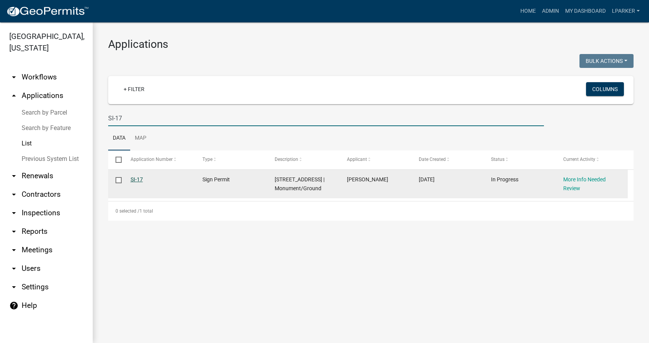
type input "SI-17"
click at [132, 178] on link "SI-17" at bounding box center [137, 179] width 12 height 6
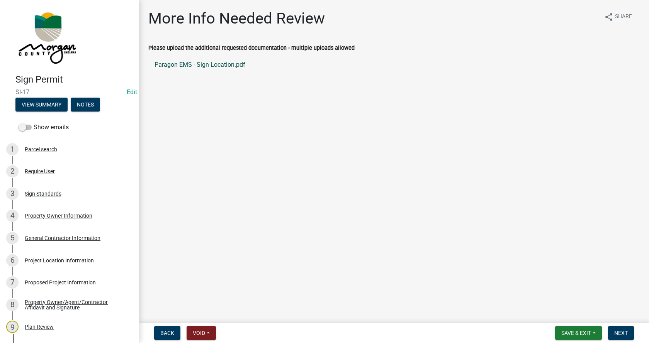
click at [190, 63] on link "Paragon EMS - Sign Location.pdf" at bounding box center [393, 65] width 491 height 19
click at [186, 64] on link "Paragon EMS - Sign Location.pdf" at bounding box center [393, 65] width 491 height 19
click at [32, 282] on div "Proposed Project Information" at bounding box center [60, 282] width 71 height 5
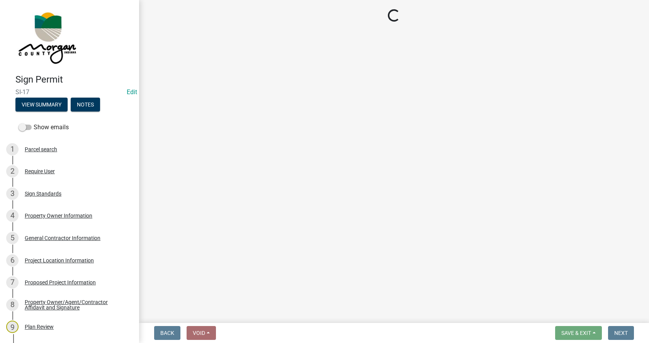
select select "ddff3fc4-854a-4eb6-927e-2cfdcfa94d84"
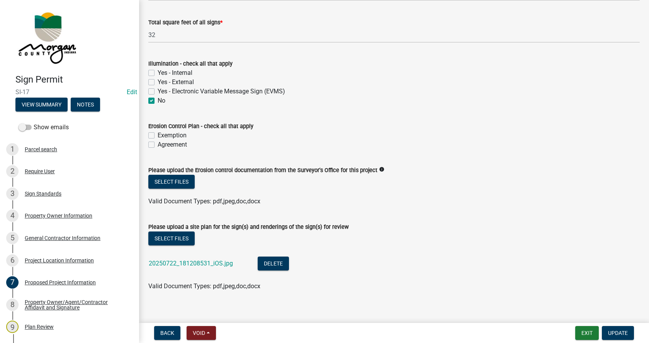
scroll to position [1002, 0]
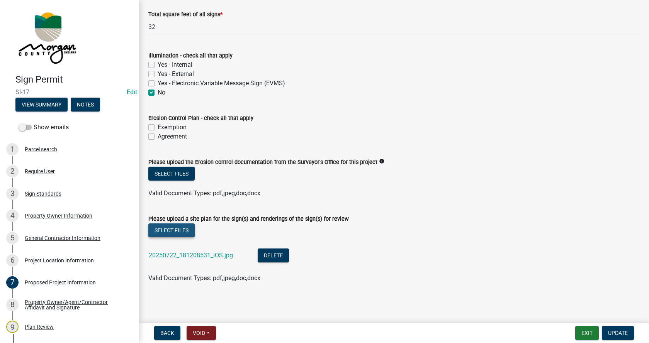
click at [174, 229] on button "Select files" at bounding box center [171, 231] width 46 height 14
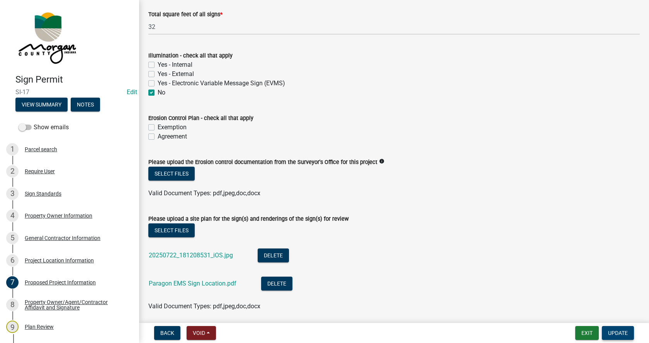
click at [624, 332] on span "Update" at bounding box center [618, 333] width 20 height 6
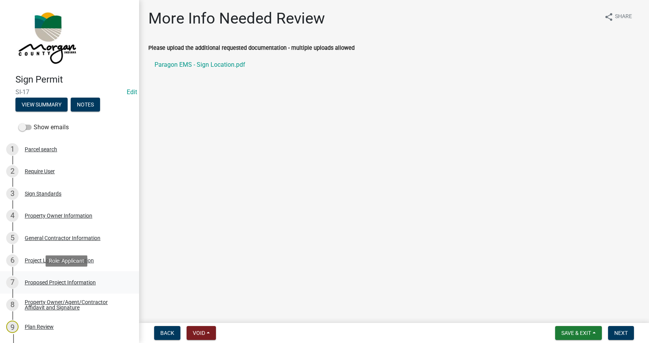
click at [33, 282] on div "Proposed Project Information" at bounding box center [60, 282] width 71 height 5
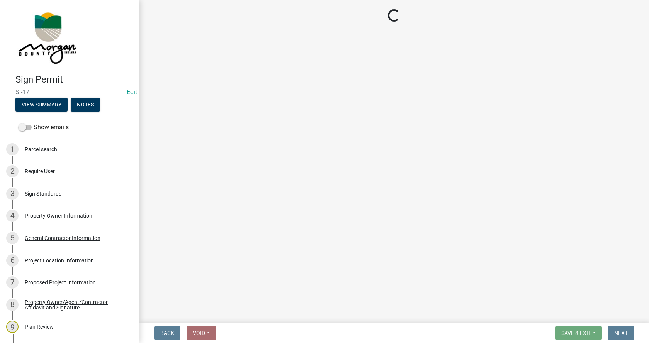
select select "ddff3fc4-854a-4eb6-927e-2cfdcfa94d84"
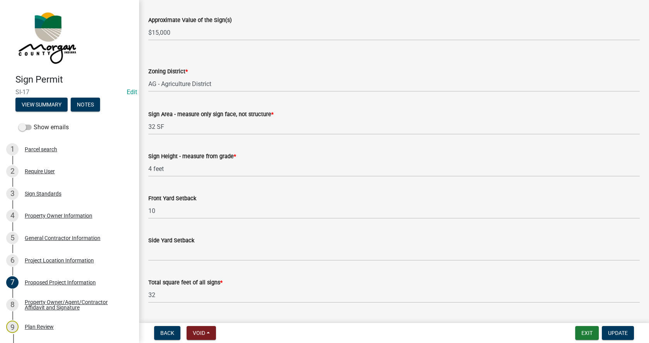
scroll to position [772, 0]
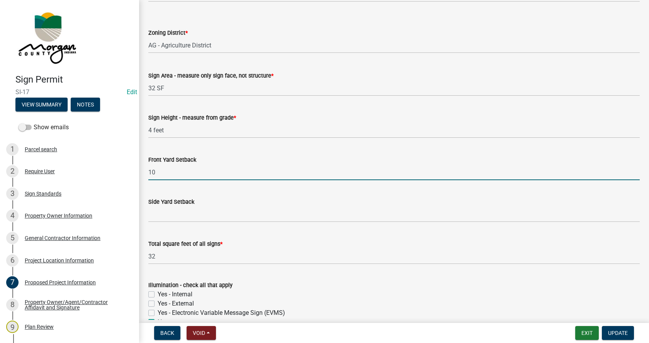
drag, startPoint x: 159, startPoint y: 175, endPoint x: 144, endPoint y: 176, distance: 15.9
click at [144, 176] on div "Front Yard Setback 10" at bounding box center [393, 162] width 503 height 36
type input "47 / 65 (two front yards)"
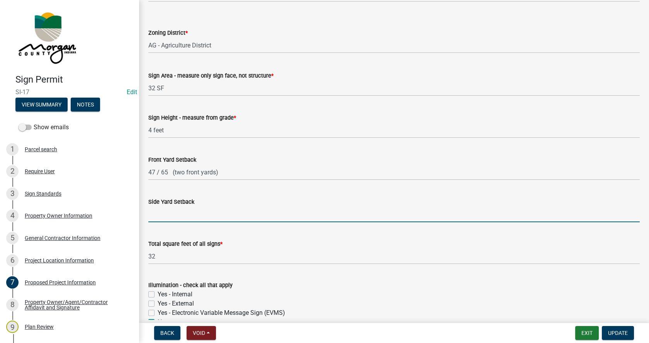
click at [168, 216] on input "Side Yard Setback" at bounding box center [393, 215] width 491 height 16
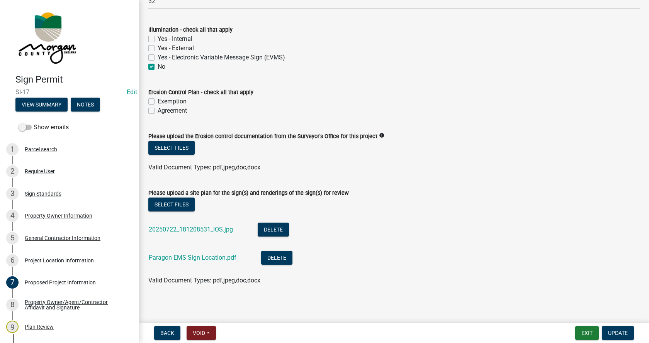
scroll to position [1030, 0]
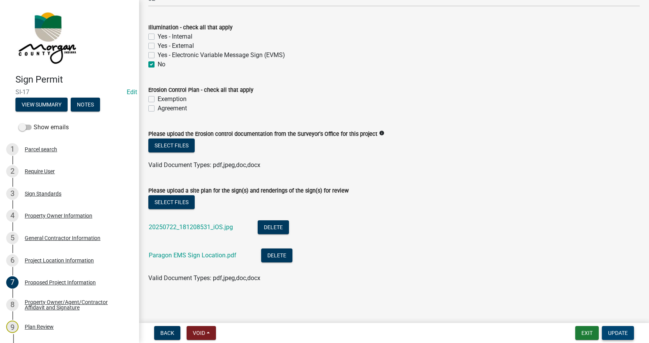
type input "n/a"
click at [622, 332] on span "Update" at bounding box center [618, 333] width 20 height 6
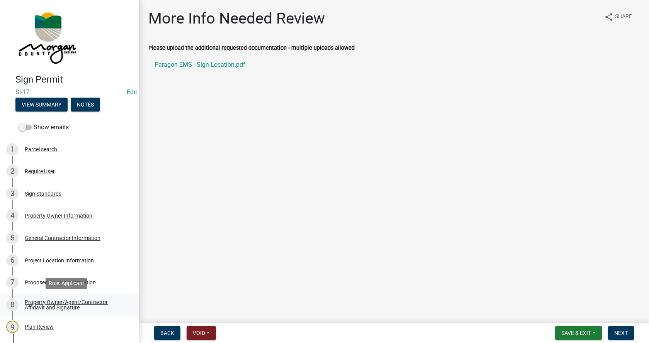
click at [29, 301] on div "Property Owner/Agent/Contractor Affidavit and Signature" at bounding box center [76, 305] width 102 height 11
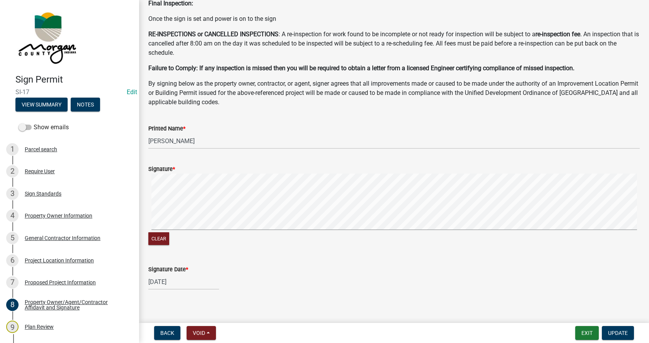
scroll to position [169, 0]
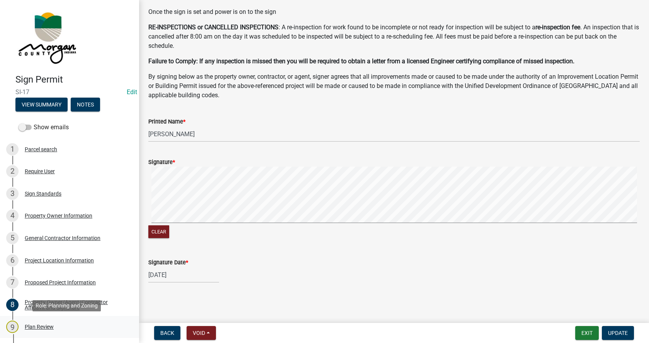
click at [29, 325] on div "Plan Review" at bounding box center [39, 326] width 29 height 5
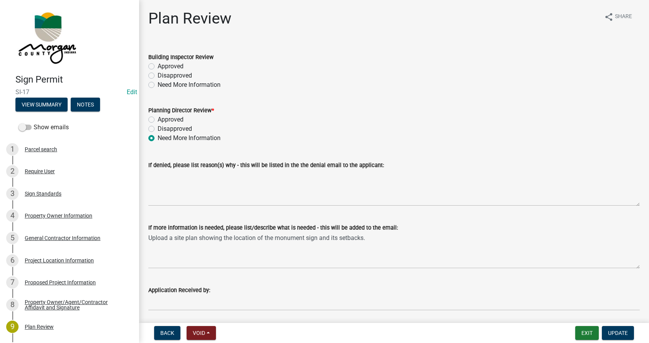
click at [158, 120] on label "Approved" at bounding box center [171, 119] width 26 height 9
click at [158, 120] on input "Approved" at bounding box center [160, 117] width 5 height 5
radio input "true"
click at [158, 69] on label "Approved" at bounding box center [171, 66] width 26 height 9
click at [158, 67] on input "Approved" at bounding box center [160, 64] width 5 height 5
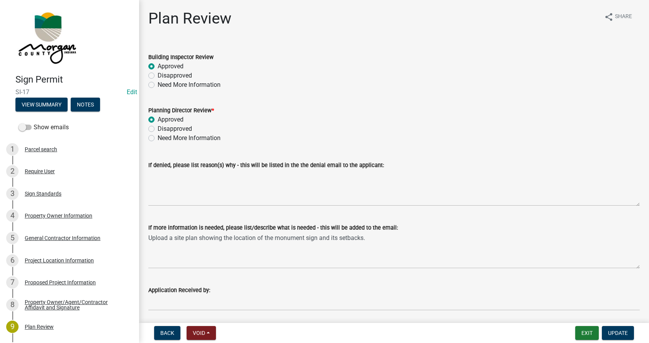
radio input "true"
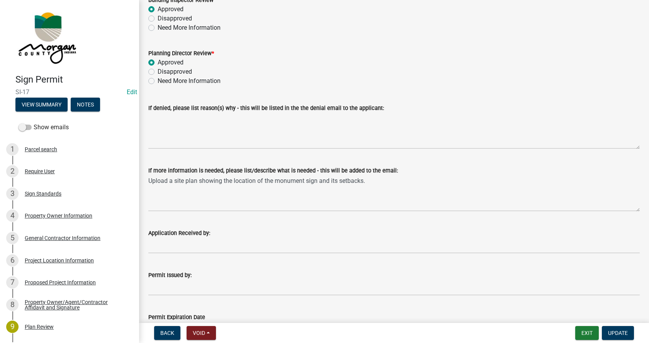
scroll to position [77, 0]
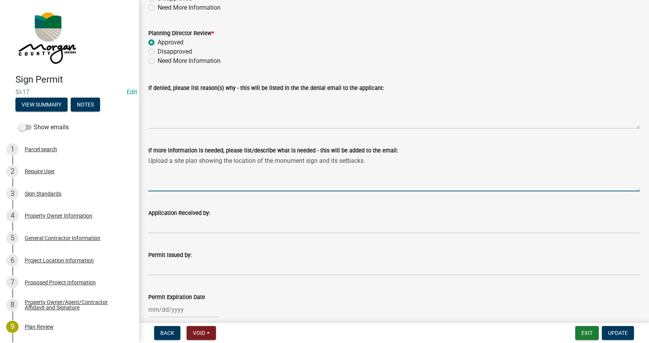
drag, startPoint x: 383, startPoint y: 161, endPoint x: 145, endPoint y: 166, distance: 237.9
click at [145, 166] on div "If more information is needed, please list/describe what is needed - this will …" at bounding box center [393, 163] width 503 height 56
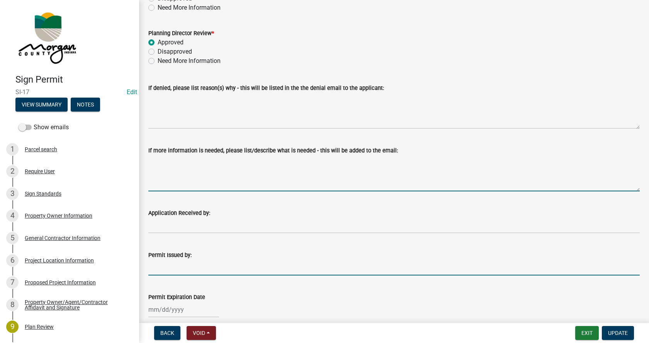
click at [167, 267] on input "Permit Issued by:" at bounding box center [393, 268] width 491 height 16
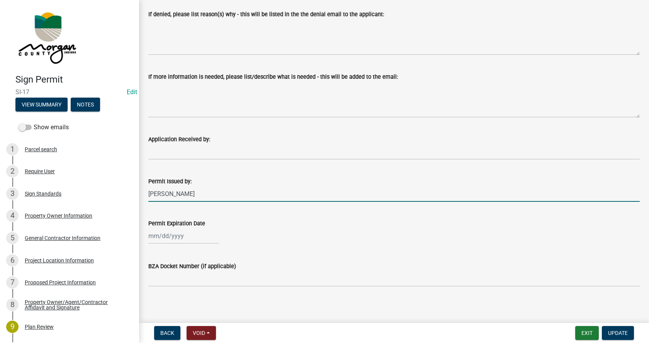
scroll to position [154, 0]
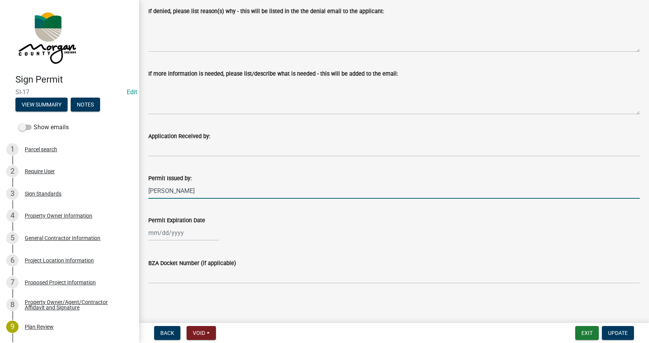
type input "[PERSON_NAME]"
select select "8"
select select "2025"
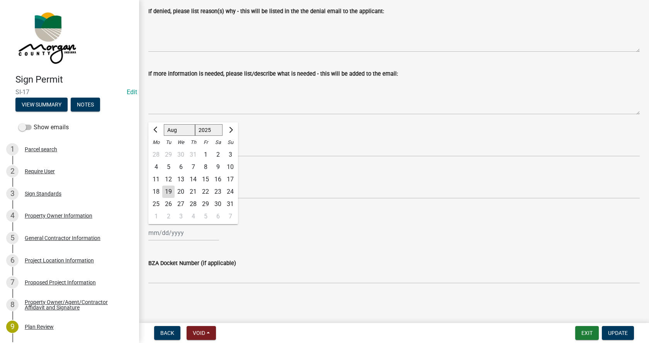
click at [156, 234] on div "[PERSON_NAME] Feb Mar Apr [PERSON_NAME][DATE] Oct Nov [DATE] 1526 1527 1528 152…" at bounding box center [183, 233] width 71 height 16
click at [168, 192] on div "19" at bounding box center [168, 192] width 12 height 12
type input "[DATE]"
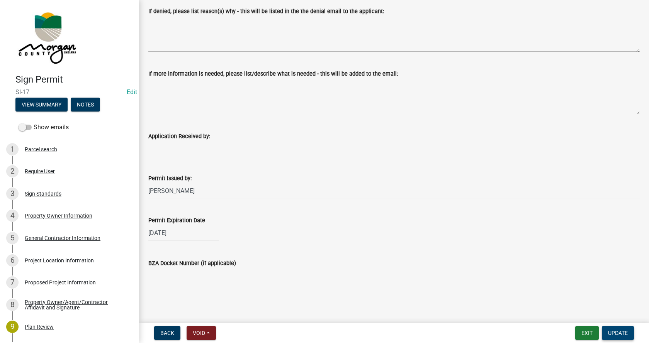
click at [622, 332] on span "Update" at bounding box center [618, 333] width 20 height 6
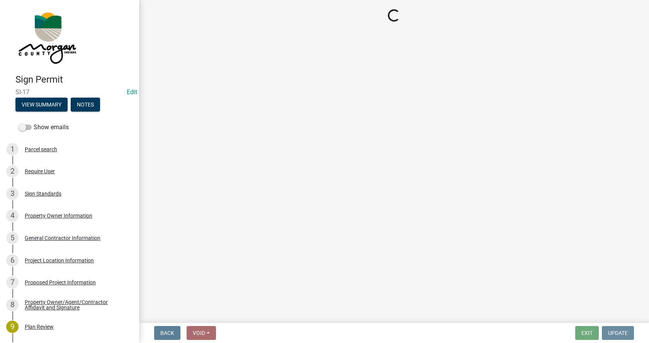
scroll to position [0, 0]
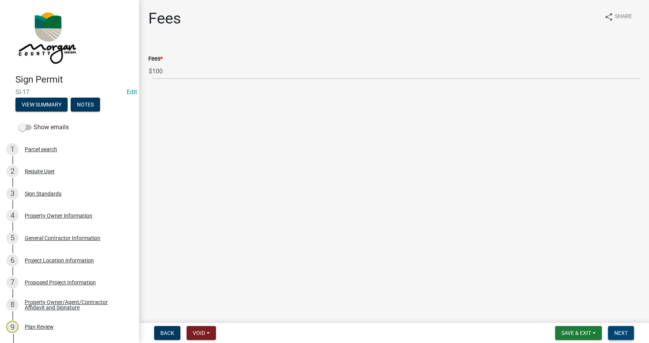
click at [627, 329] on button "Next" at bounding box center [621, 333] width 26 height 14
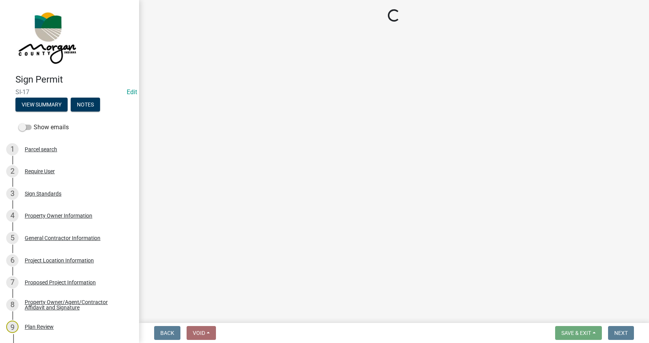
select select "3: 3"
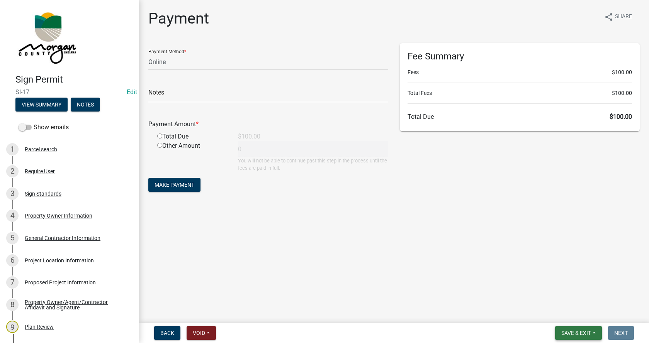
click at [593, 331] on button "Save & Exit" at bounding box center [578, 333] width 47 height 14
click at [559, 313] on button "Save & Exit" at bounding box center [571, 313] width 62 height 19
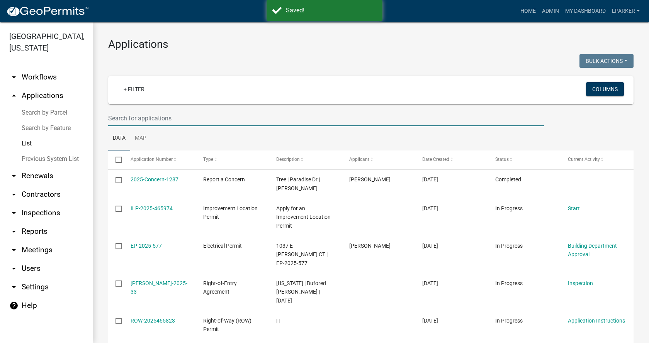
click at [124, 117] on input "text" at bounding box center [326, 118] width 436 height 16
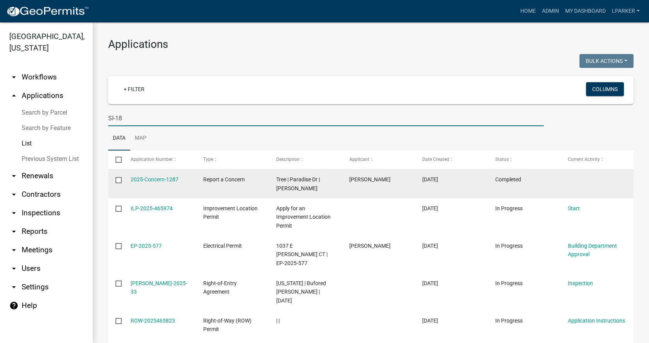
type input "SI-18"
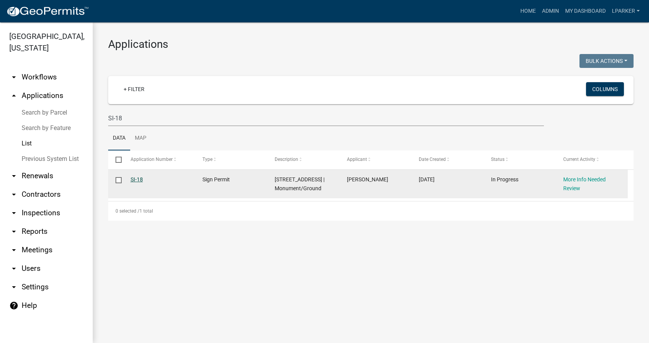
click at [137, 180] on link "SI-18" at bounding box center [137, 179] width 12 height 6
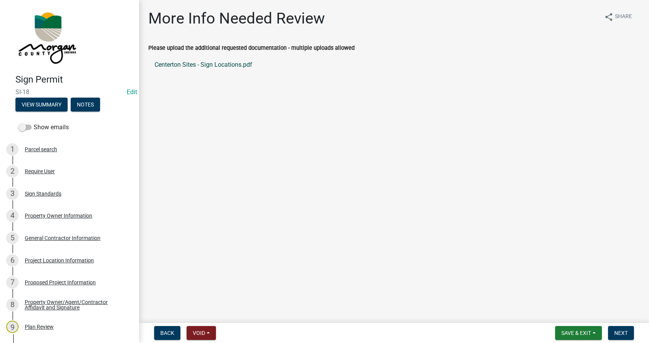
click at [180, 66] on link "Centerton Sites - Sign Locations.pdf" at bounding box center [393, 65] width 491 height 19
click at [31, 280] on div "Proposed Project Information" at bounding box center [60, 282] width 71 height 5
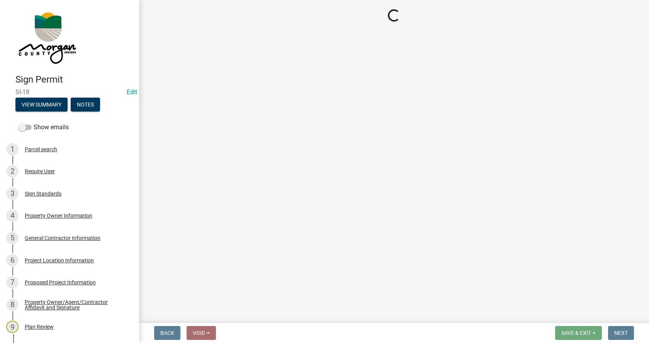
select select "d29bbd33-0f71-42b4-b0ff-f751b87cc292"
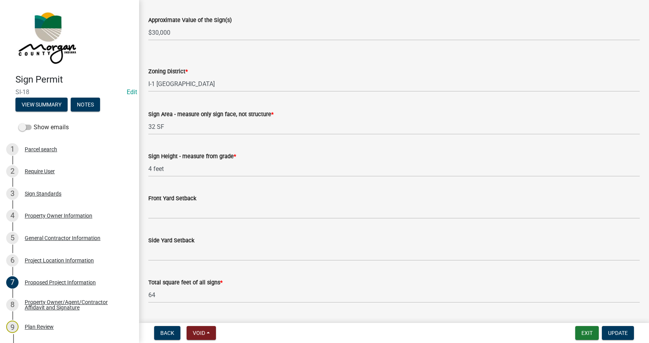
scroll to position [772, 0]
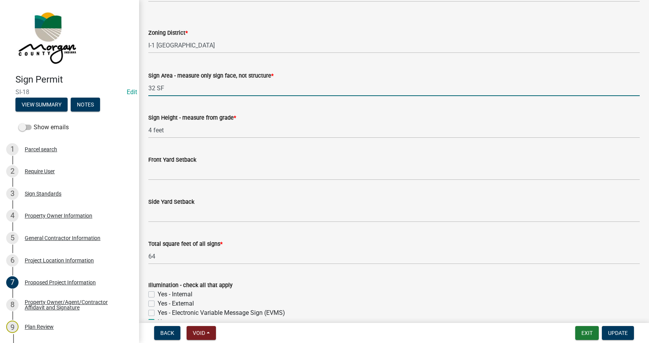
click at [149, 87] on input "32 SF" at bounding box center [393, 88] width 491 height 16
type input "two signs 32 SF each"
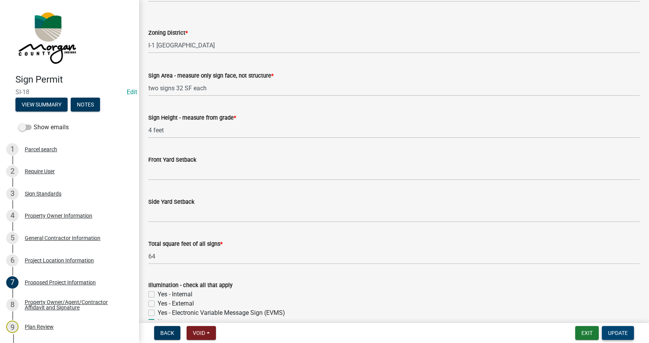
drag, startPoint x: 619, startPoint y: 332, endPoint x: 623, endPoint y: 320, distance: 12.7
click at [619, 332] on span "Update" at bounding box center [618, 333] width 20 height 6
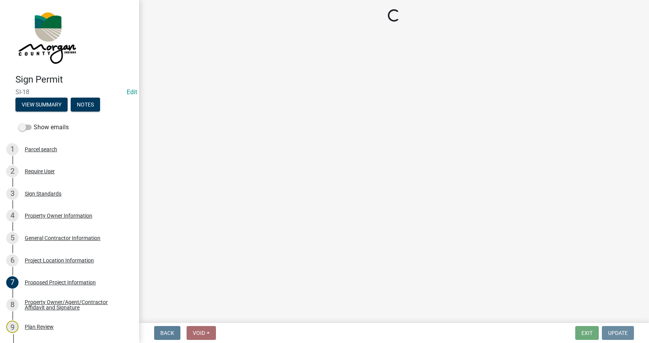
scroll to position [0, 0]
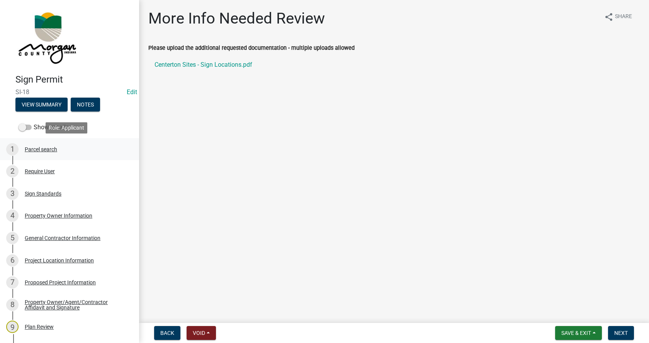
click at [36, 147] on div "Parcel search" at bounding box center [41, 149] width 32 height 5
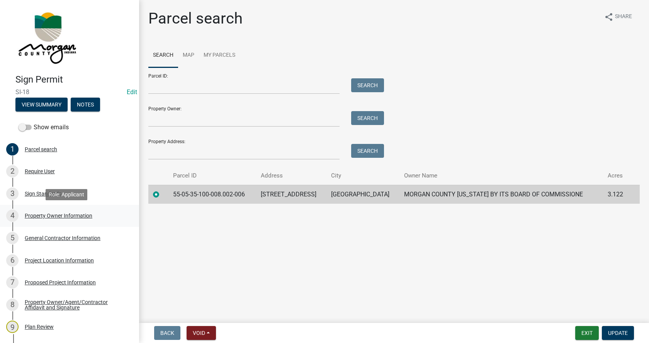
click at [29, 214] on div "Property Owner Information" at bounding box center [59, 215] width 68 height 5
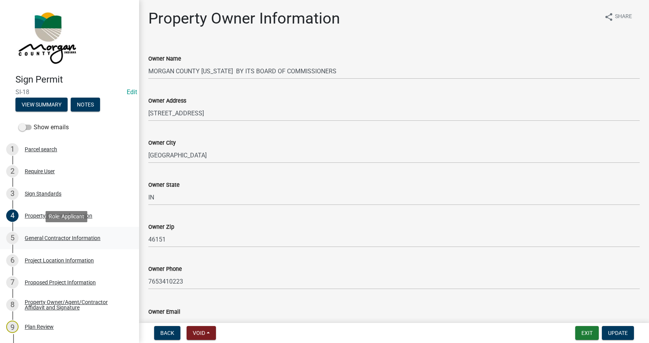
click at [32, 237] on div "General Contractor Information" at bounding box center [63, 238] width 76 height 5
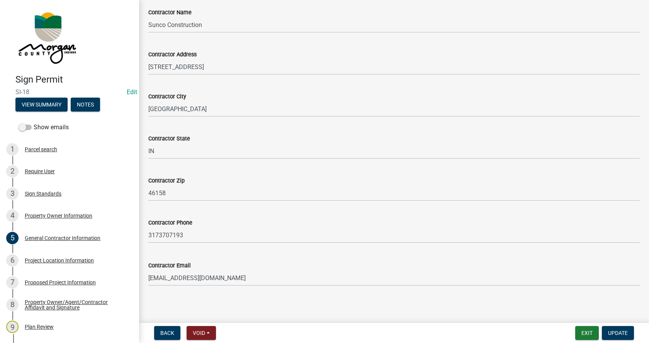
scroll to position [49, 0]
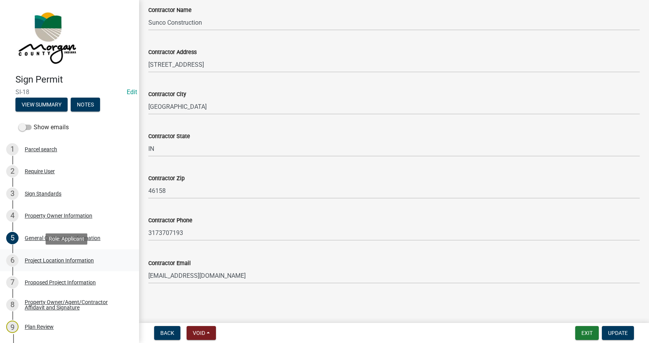
click at [29, 259] on div "Project Location Information" at bounding box center [59, 260] width 69 height 5
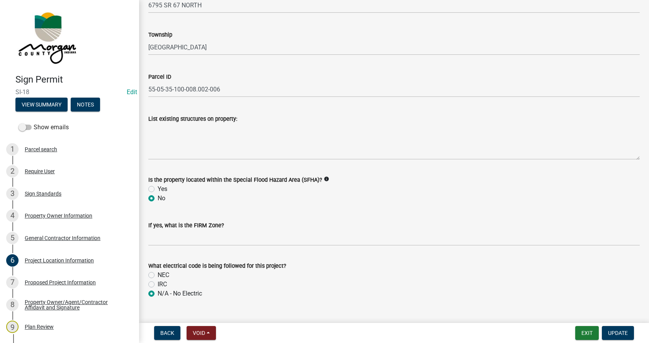
scroll to position [77, 0]
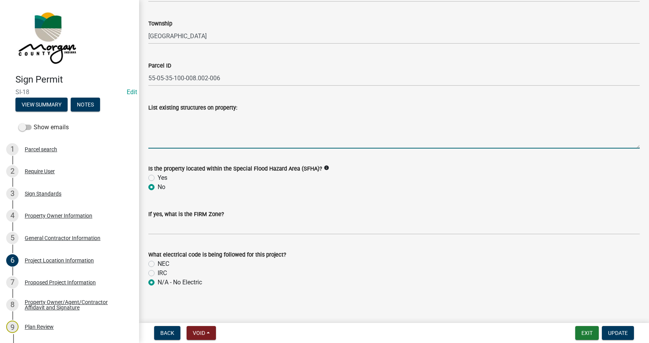
click at [153, 121] on textarea "List existing structures on property:" at bounding box center [393, 130] width 491 height 36
click at [186, 117] on textarea "future site of EMS and [GEOGRAPHIC_DATA]" at bounding box center [393, 130] width 491 height 36
click at [304, 116] on textarea "future site of separate EMS and [GEOGRAPHIC_DATA]" at bounding box center [393, 130] width 491 height 36
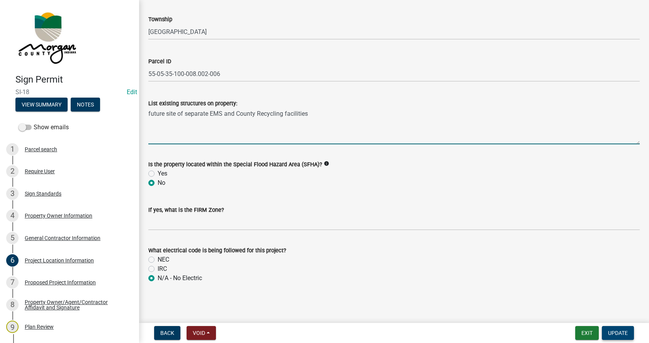
type textarea "future site of separate EMS and County Recycling facilities"
click at [619, 332] on span "Update" at bounding box center [618, 333] width 20 height 6
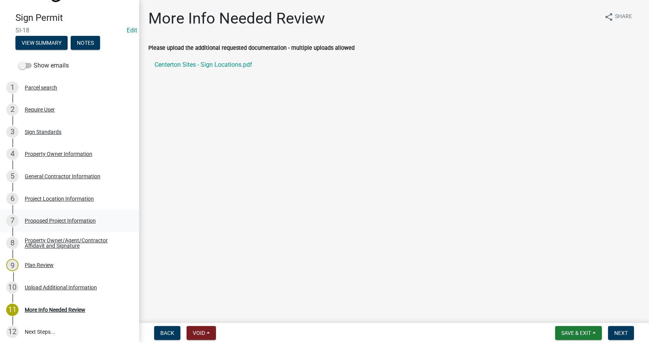
scroll to position [77, 0]
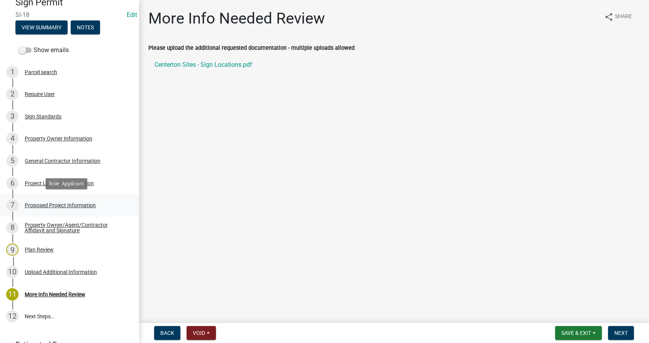
click at [32, 203] on div "Proposed Project Information" at bounding box center [60, 205] width 71 height 5
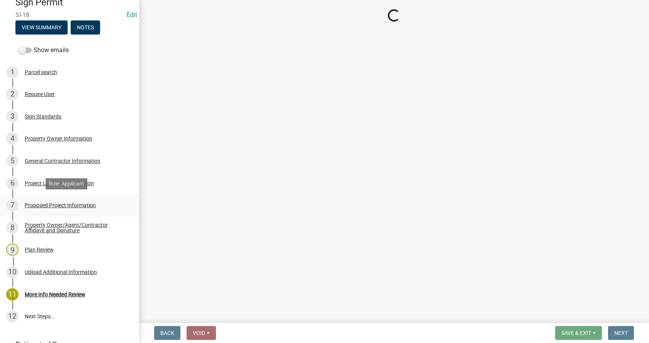
select select "d29bbd33-0f71-42b4-b0ff-f751b87cc292"
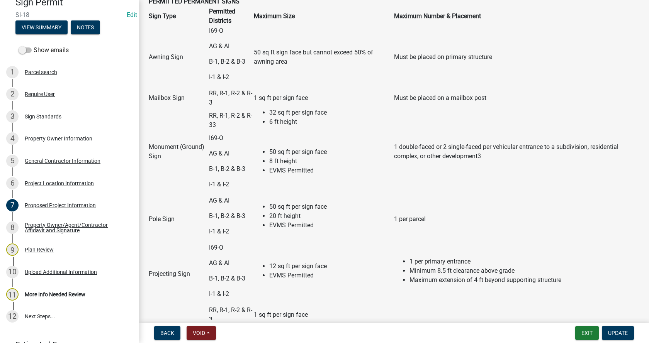
scroll to position [154, 0]
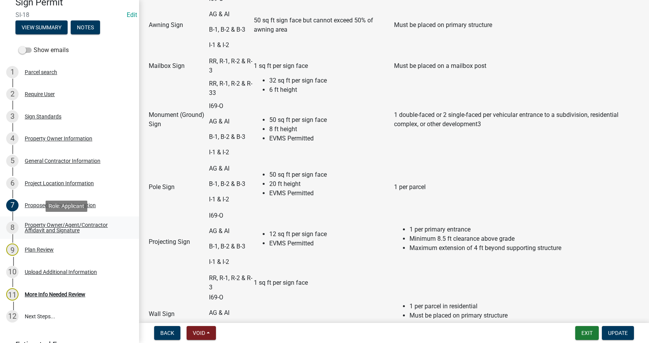
click at [36, 224] on div "Property Owner/Agent/Contractor Affidavit and Signature" at bounding box center [76, 227] width 102 height 11
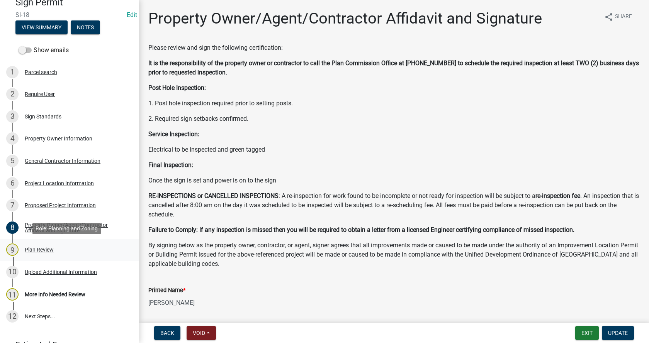
click at [37, 246] on div "9 Plan Review" at bounding box center [66, 250] width 120 height 12
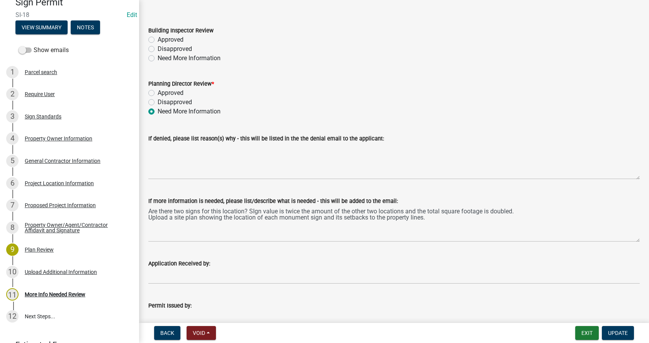
scroll to position [39, 0]
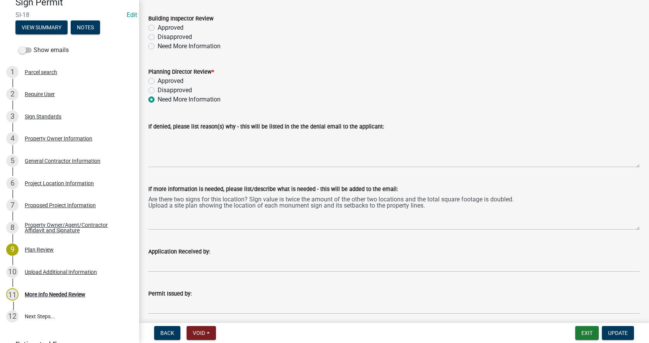
click at [158, 80] on label "Approved" at bounding box center [171, 80] width 26 height 9
click at [158, 80] on input "Approved" at bounding box center [160, 78] width 5 height 5
radio input "true"
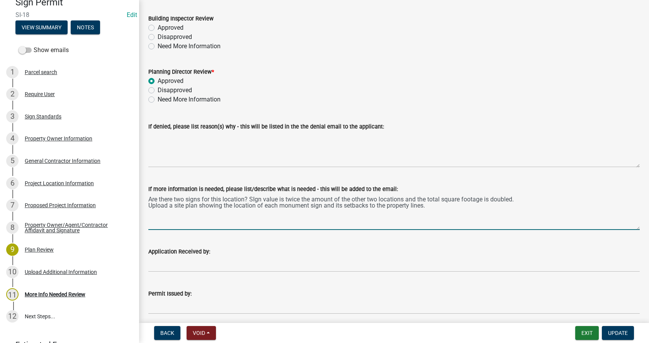
drag, startPoint x: 435, startPoint y: 210, endPoint x: 149, endPoint y: 198, distance: 286.0
click at [149, 198] on textarea "Are there two signs for this location? SIgn value is twice the amount of the ot…" at bounding box center [393, 212] width 491 height 36
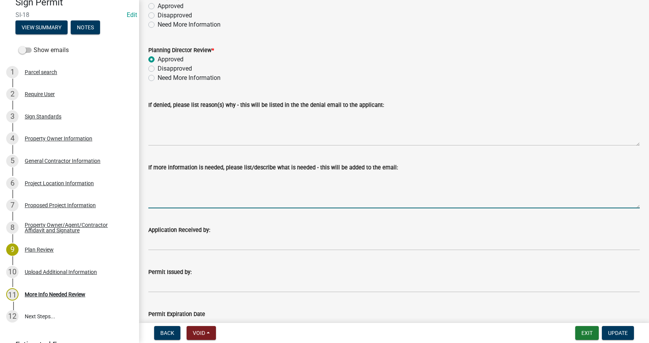
scroll to position [116, 0]
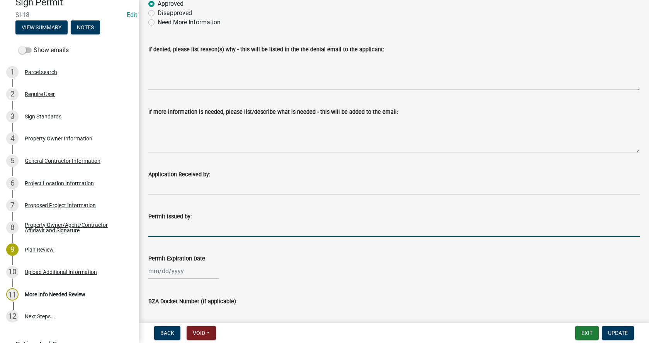
click at [164, 232] on input "Permit Issued by:" at bounding box center [393, 229] width 491 height 16
type input "[PERSON_NAME]"
click at [154, 273] on div at bounding box center [183, 271] width 71 height 16
select select "8"
select select "2025"
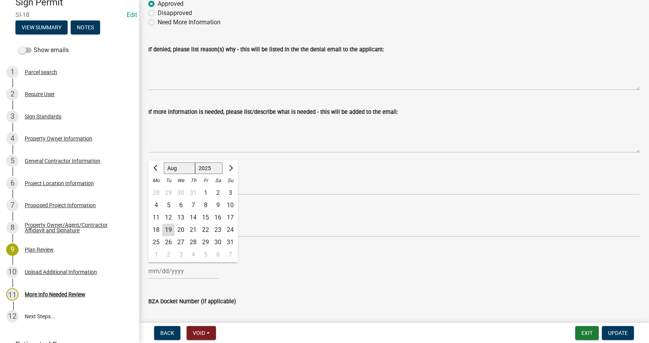
click at [168, 231] on div "19" at bounding box center [168, 230] width 12 height 12
type input "[DATE]"
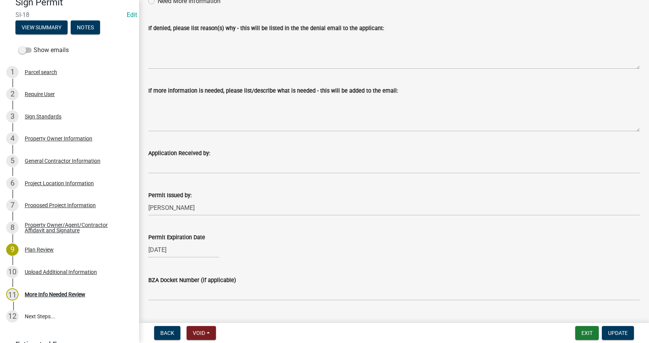
scroll to position [154, 0]
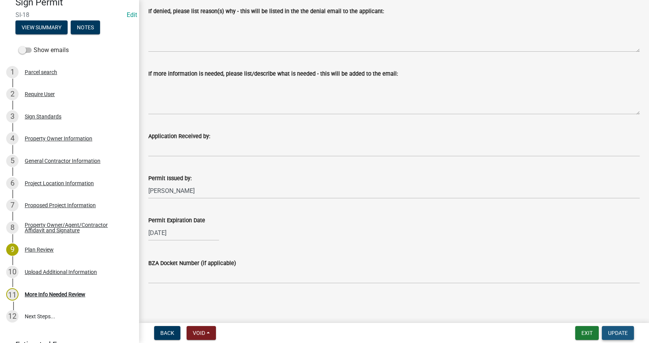
click at [619, 334] on span "Update" at bounding box center [618, 333] width 20 height 6
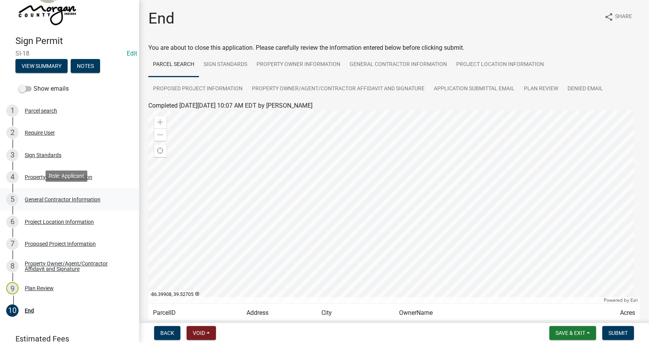
scroll to position [72, 0]
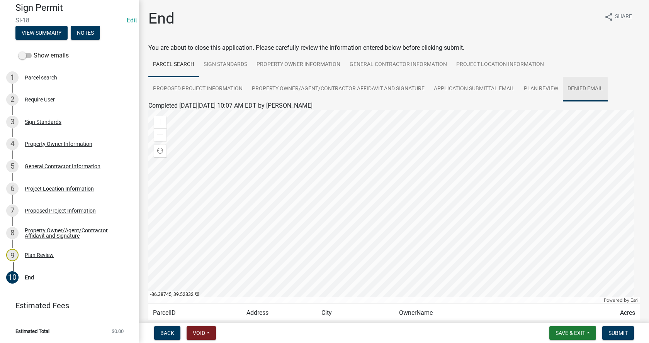
click at [583, 86] on link "Denied Email" at bounding box center [585, 89] width 45 height 25
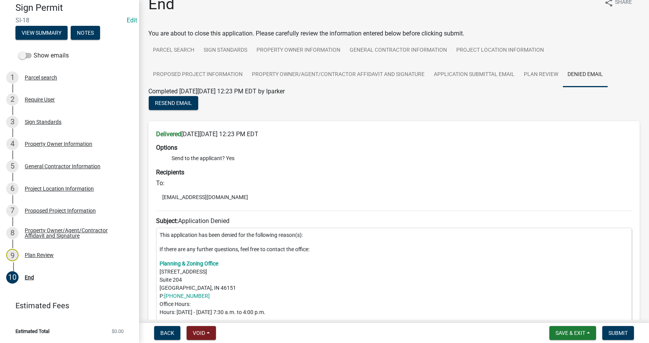
scroll to position [0, 0]
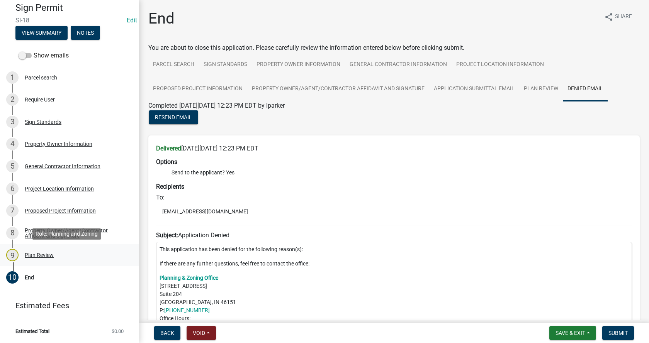
click at [27, 254] on div "Plan Review" at bounding box center [39, 255] width 29 height 5
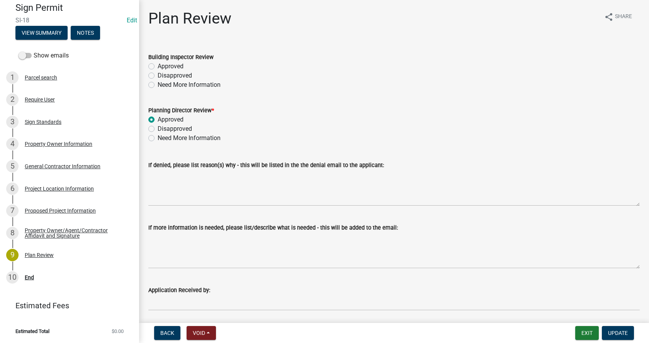
click at [158, 66] on label "Approved" at bounding box center [171, 66] width 26 height 9
click at [158, 66] on input "Approved" at bounding box center [160, 64] width 5 height 5
radio input "true"
click at [158, 120] on label "Approved" at bounding box center [171, 119] width 26 height 9
click at [158, 120] on input "Approved" at bounding box center [160, 117] width 5 height 5
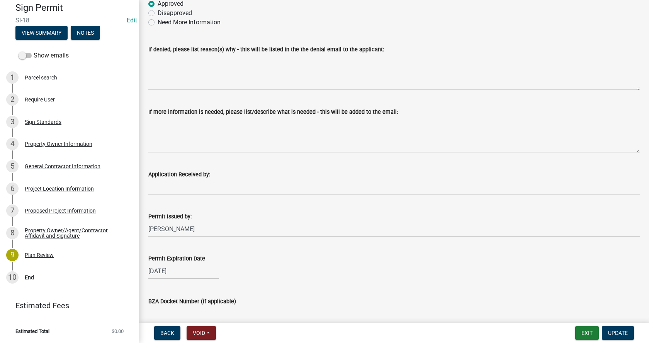
scroll to position [154, 0]
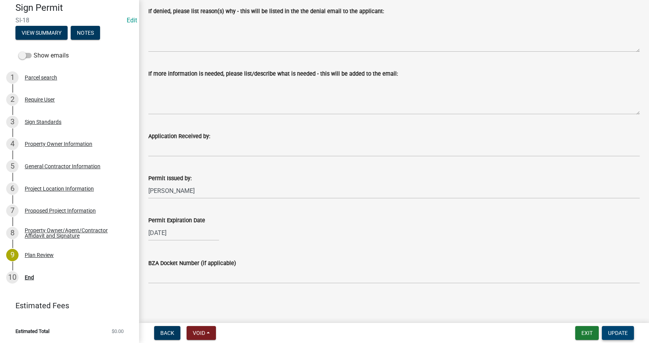
click at [621, 334] on span "Update" at bounding box center [618, 333] width 20 height 6
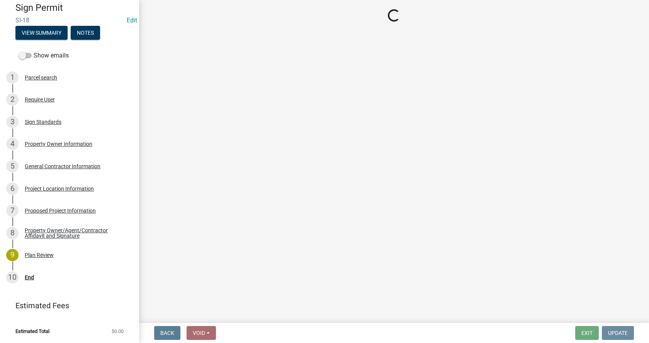
scroll to position [0, 0]
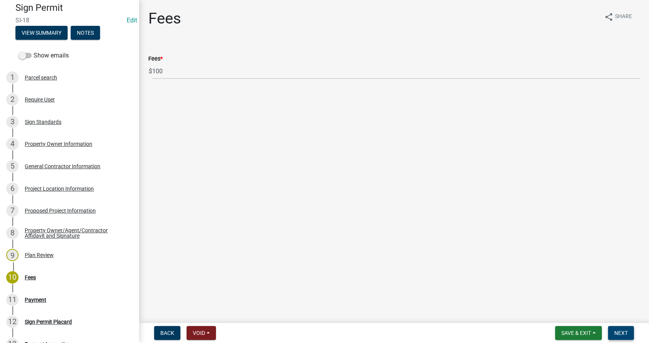
click at [621, 334] on span "Next" at bounding box center [621, 333] width 14 height 6
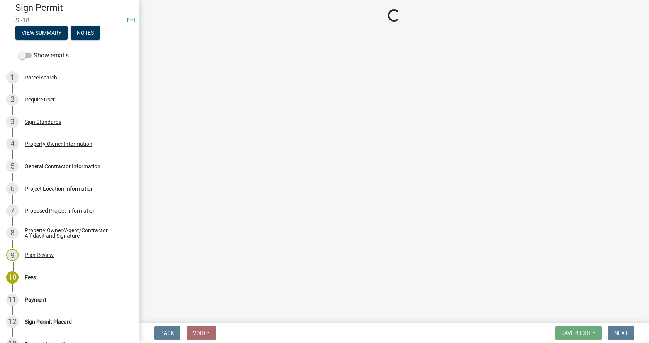
select select "3: 3"
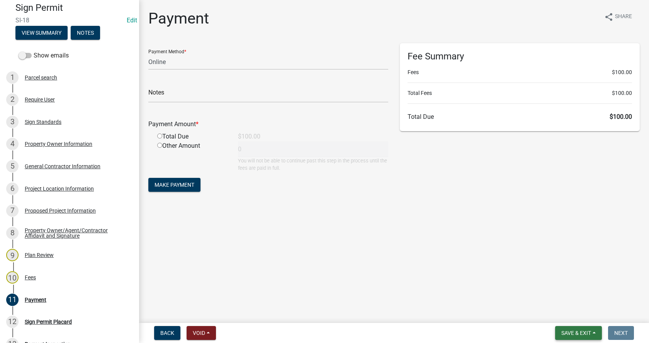
click at [584, 330] on span "Save & Exit" at bounding box center [576, 333] width 30 height 6
click at [554, 313] on button "Save & Exit" at bounding box center [571, 313] width 62 height 19
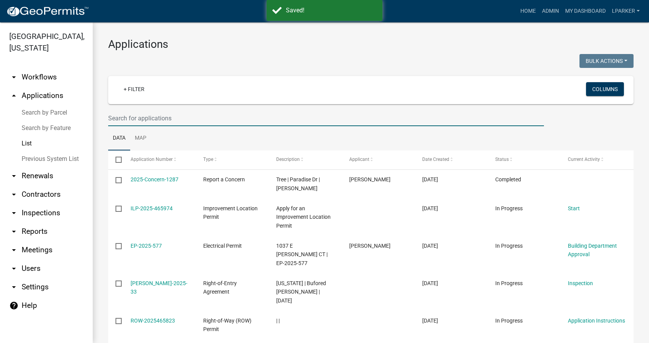
click at [121, 117] on input "text" at bounding box center [326, 118] width 436 height 16
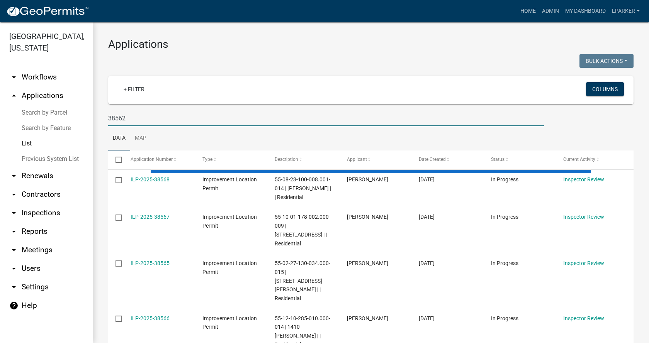
type input "38562"
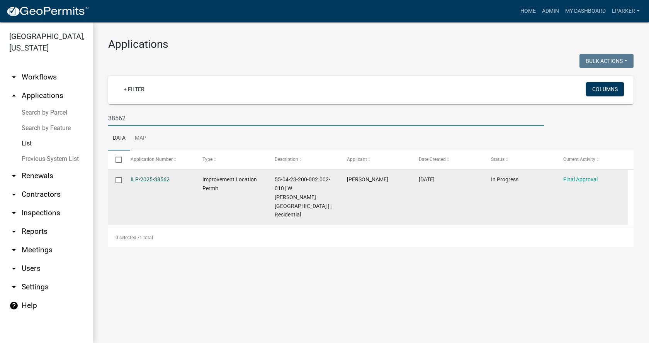
click at [145, 179] on link "ILP-2025-38562" at bounding box center [150, 179] width 39 height 6
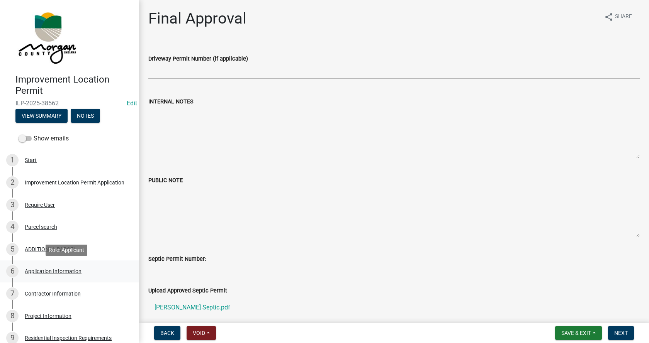
click at [32, 271] on div "Application Information" at bounding box center [53, 271] width 57 height 5
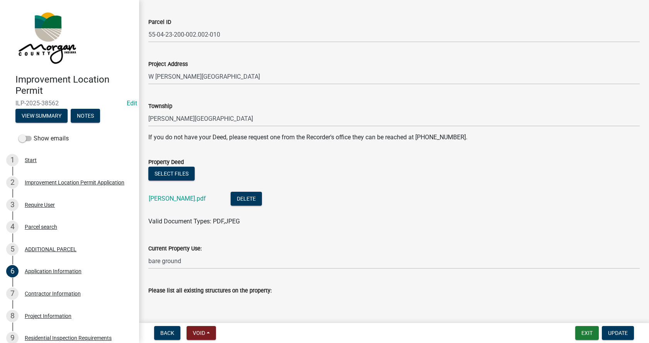
scroll to position [77, 0]
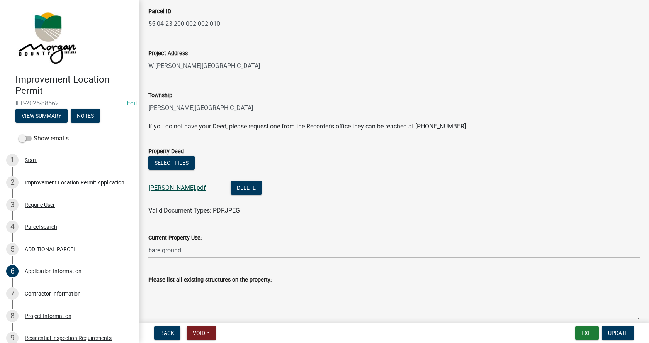
click at [159, 186] on link "[PERSON_NAME].pdf" at bounding box center [177, 187] width 57 height 7
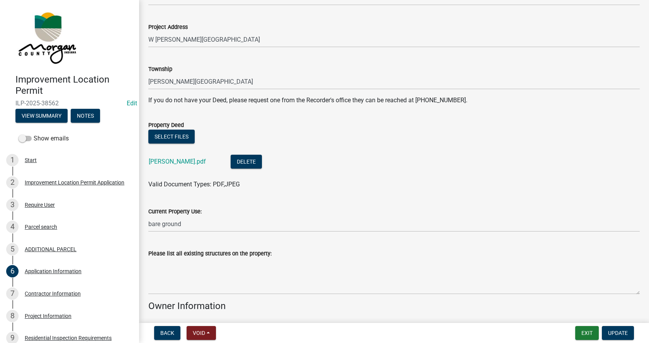
scroll to position [116, 0]
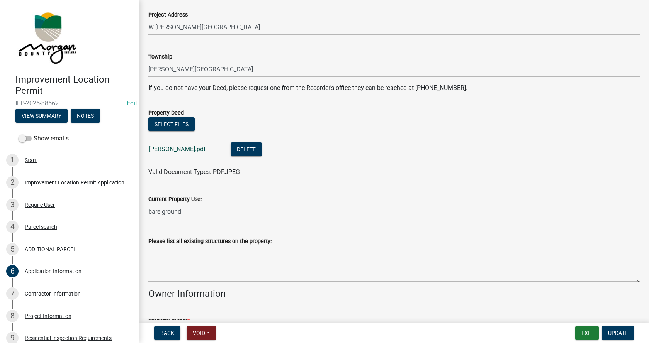
click at [157, 148] on link "[PERSON_NAME].pdf" at bounding box center [177, 149] width 57 height 7
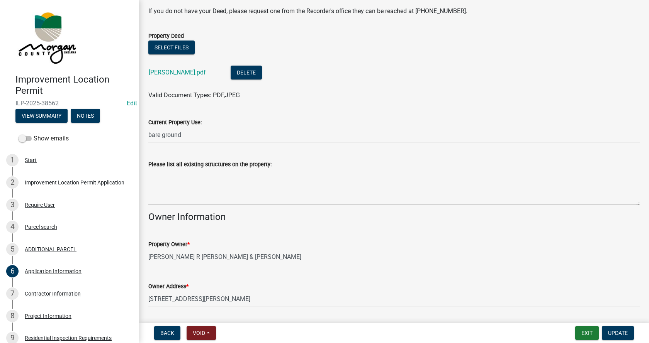
scroll to position [193, 0]
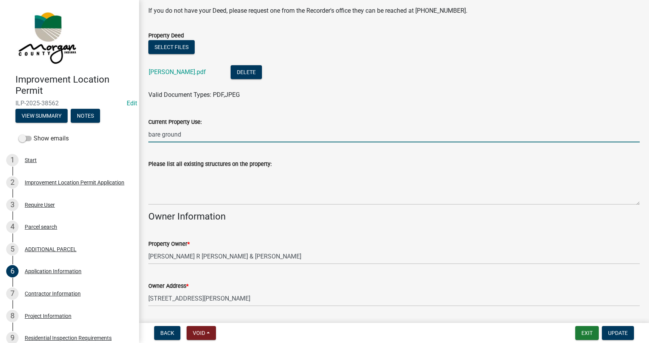
drag, startPoint x: 191, startPoint y: 137, endPoint x: 146, endPoint y: 139, distance: 44.8
click at [146, 139] on div "Current Property Use: bare ground" at bounding box center [393, 125] width 503 height 36
type input "residential"
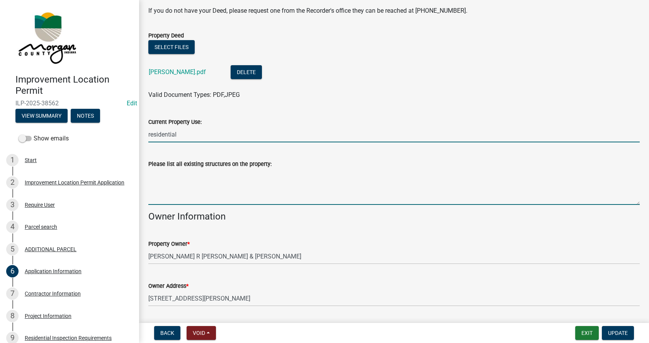
click at [154, 179] on textarea "Please list all existing structures on the property:" at bounding box center [393, 187] width 491 height 36
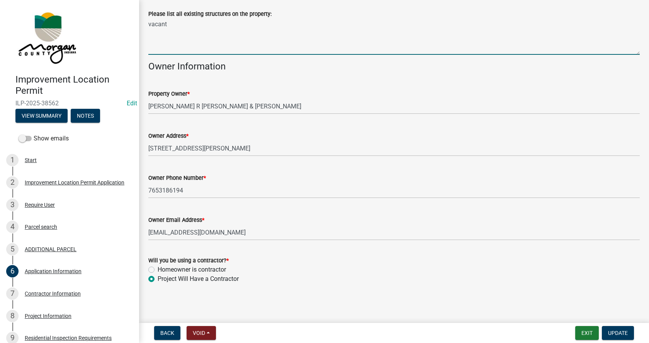
scroll to position [344, 0]
type textarea "vacant"
click at [619, 332] on span "Update" at bounding box center [618, 333] width 20 height 6
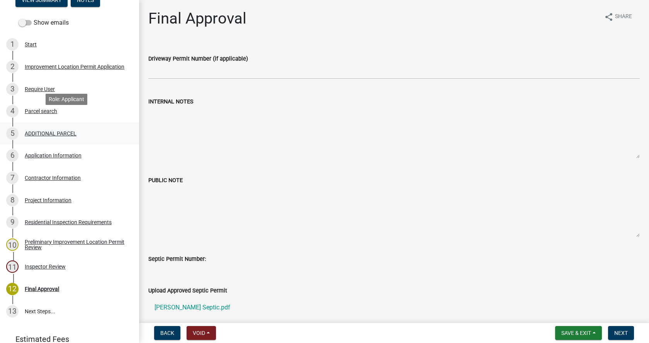
scroll to position [149, 0]
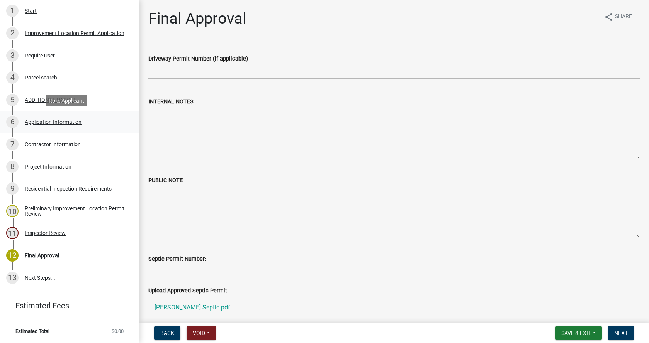
click at [32, 120] on div "Application Information" at bounding box center [53, 121] width 57 height 5
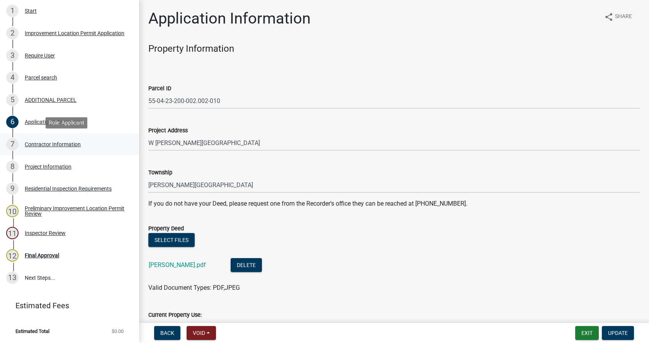
click at [31, 142] on div "Contractor Information" at bounding box center [53, 144] width 56 height 5
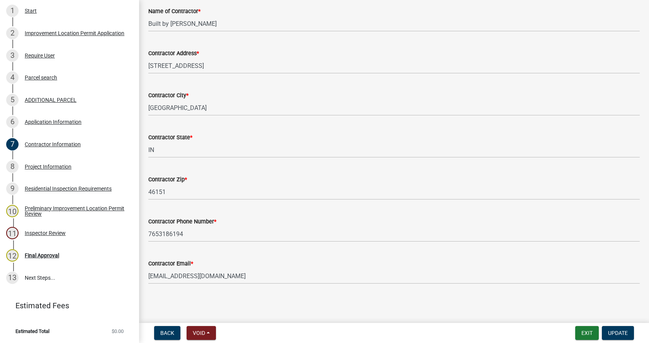
scroll to position [65, 0]
click at [30, 164] on div "Project Information" at bounding box center [48, 166] width 47 height 5
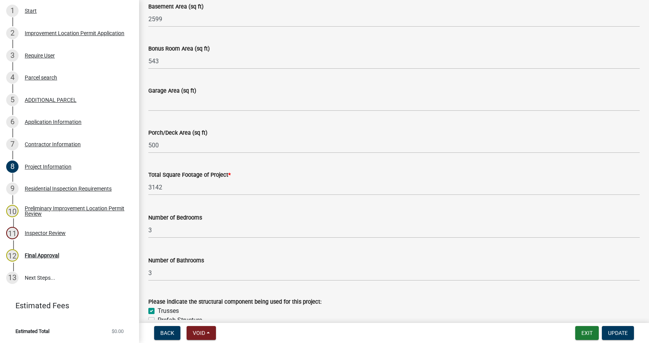
scroll to position [463, 0]
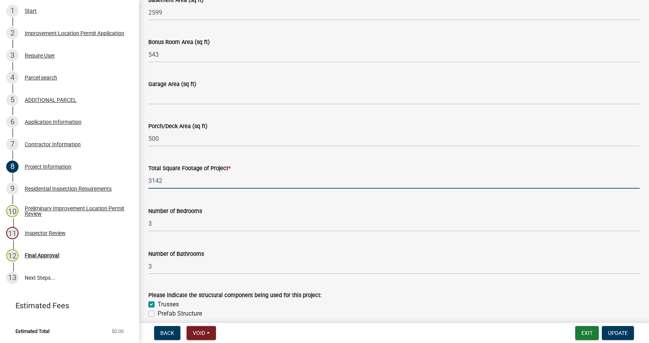
drag, startPoint x: 168, startPoint y: 179, endPoint x: 148, endPoint y: 182, distance: 19.9
click at [148, 182] on div "Total Square Footage of Project * 3142" at bounding box center [393, 171] width 503 height 36
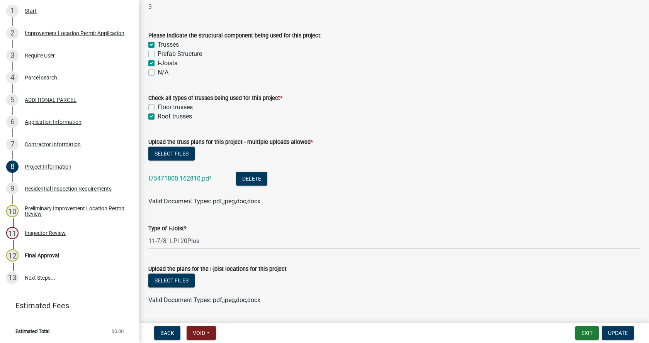
scroll to position [734, 0]
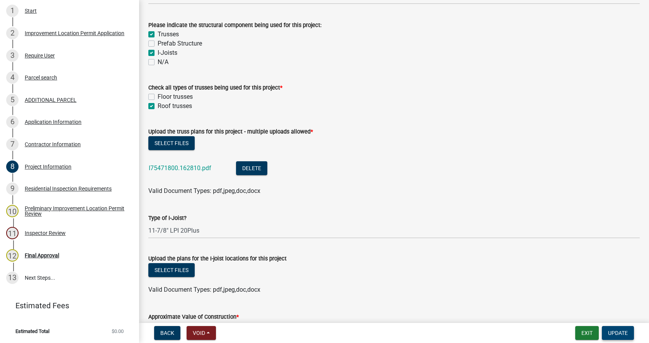
type input "6241"
click at [617, 332] on span "Update" at bounding box center [618, 333] width 20 height 6
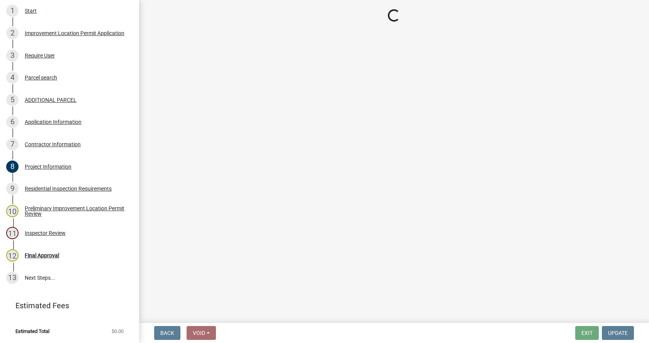
scroll to position [0, 0]
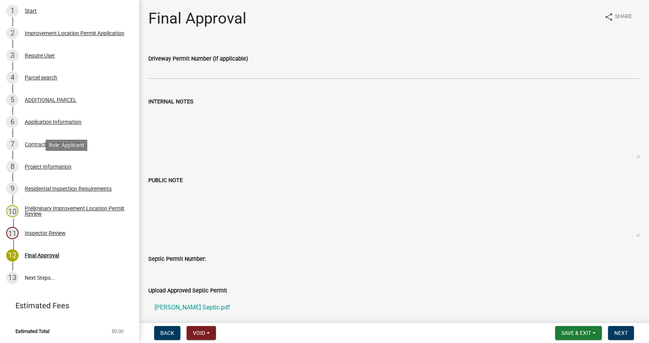
click at [28, 164] on div "Project Information" at bounding box center [48, 166] width 47 height 5
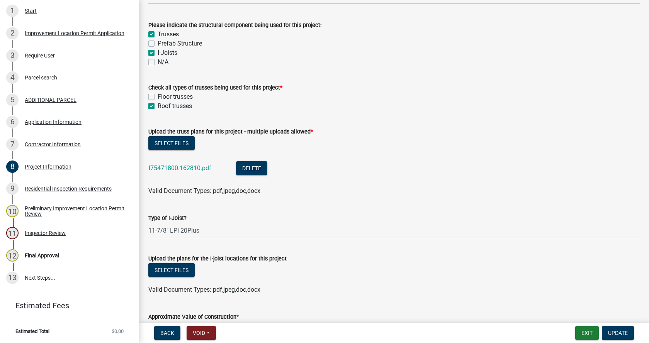
scroll to position [849, 0]
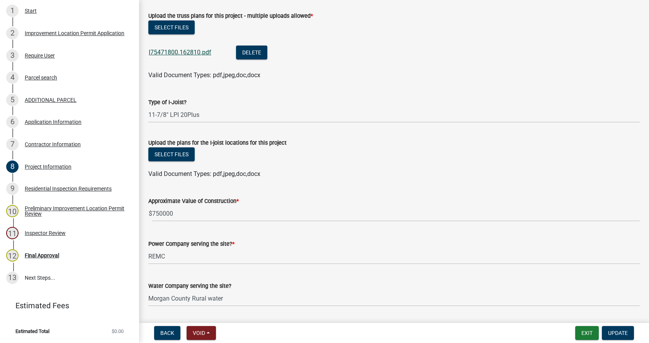
click at [164, 50] on link "I75471800.162810.pdf" at bounding box center [180, 52] width 63 height 7
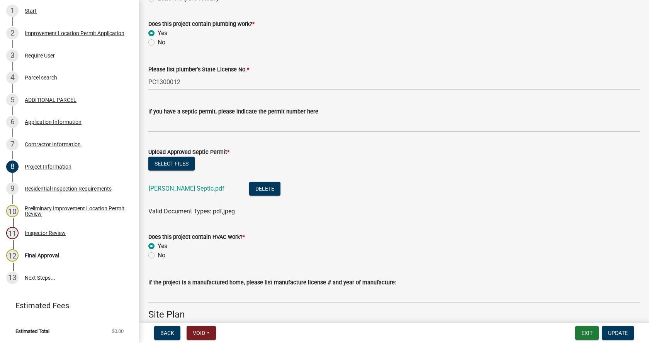
scroll to position [1390, 0]
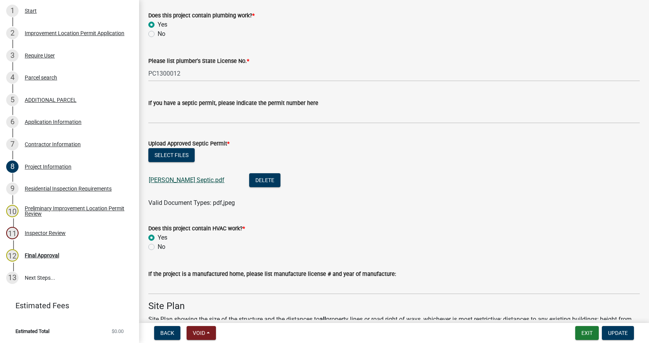
click at [159, 180] on link "[PERSON_NAME] Septic.pdf" at bounding box center [187, 179] width 76 height 7
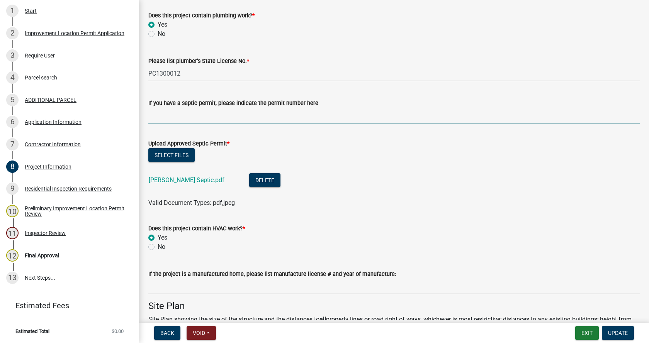
click at [163, 116] on input "If you have a septic permit, please indicate the permit number here" at bounding box center [393, 116] width 491 height 16
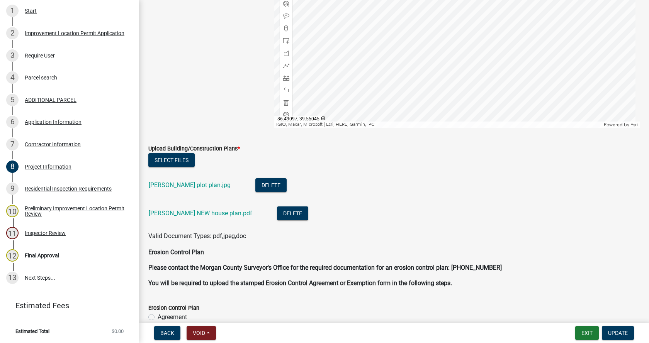
scroll to position [1931, 0]
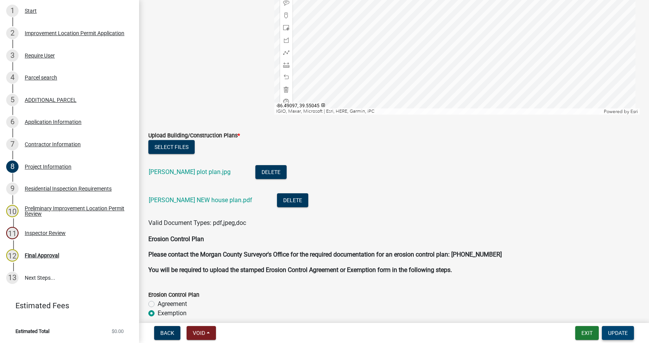
type input "25-086"
click at [620, 333] on span "Update" at bounding box center [618, 333] width 20 height 6
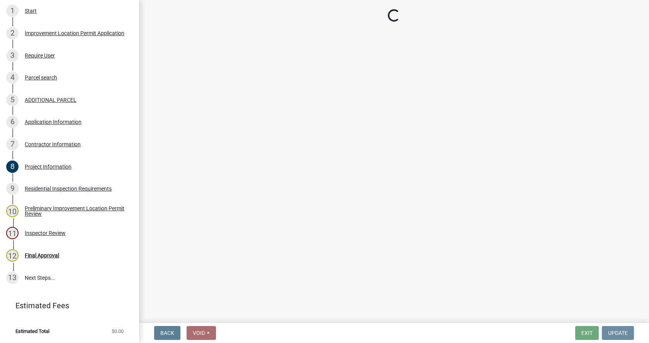
scroll to position [0, 0]
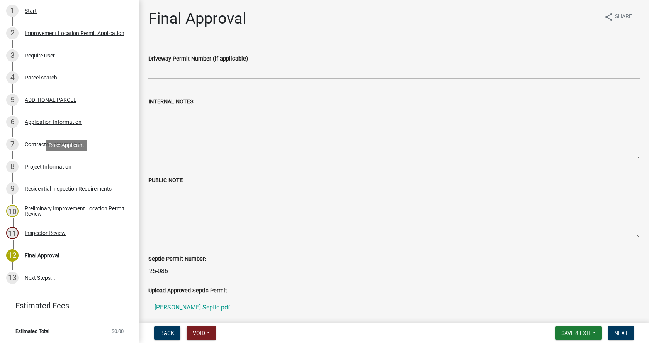
click at [27, 165] on div "Project Information" at bounding box center [48, 166] width 47 height 5
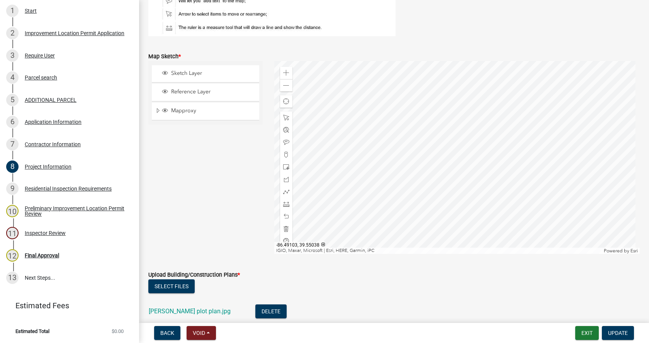
scroll to position [1738, 0]
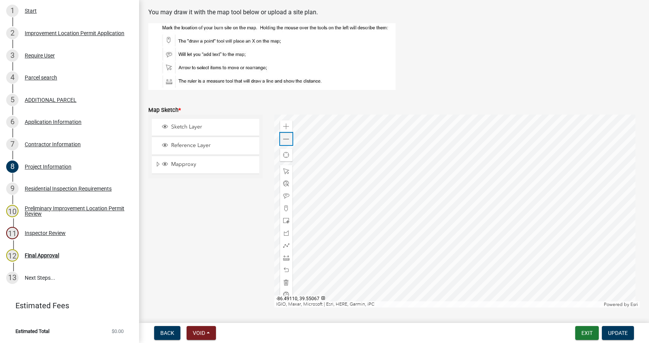
click at [284, 138] on span at bounding box center [286, 139] width 6 height 6
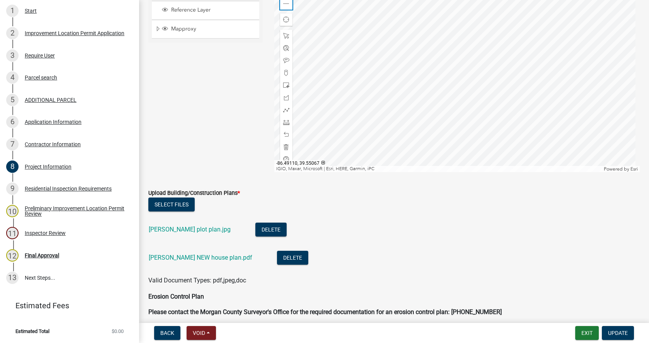
scroll to position [1892, 0]
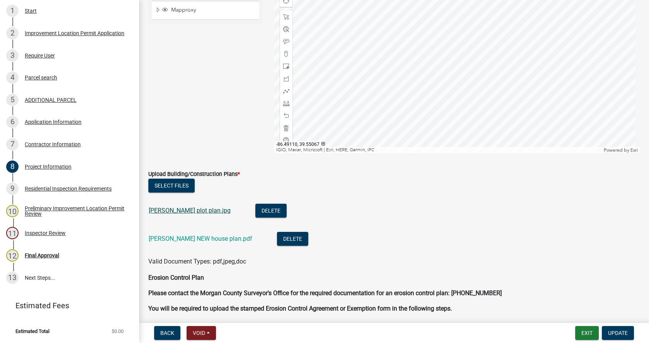
click at [180, 209] on link "[PERSON_NAME] plot plan.jpg" at bounding box center [190, 210] width 82 height 7
click at [178, 240] on link "[PERSON_NAME] NEW house plan.pdf" at bounding box center [200, 238] width 103 height 7
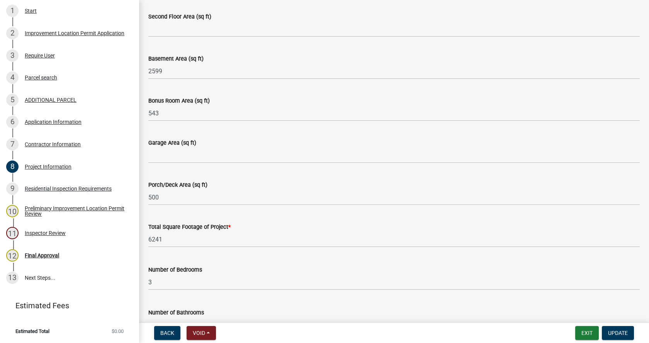
scroll to position [386, 0]
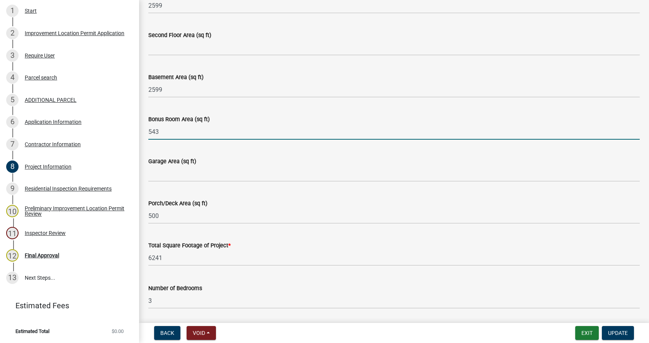
click at [170, 131] on input "543" at bounding box center [393, 132] width 491 height 16
type input "543 loft"
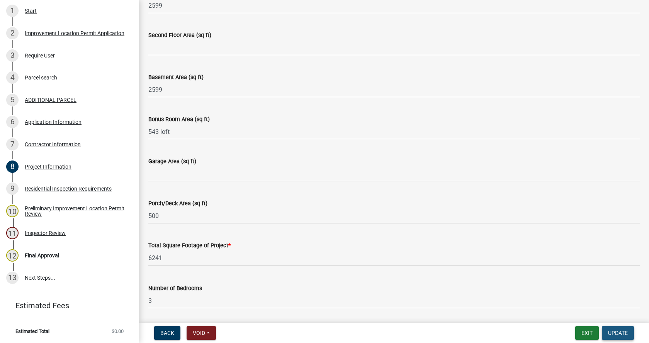
click at [619, 334] on span "Update" at bounding box center [618, 333] width 20 height 6
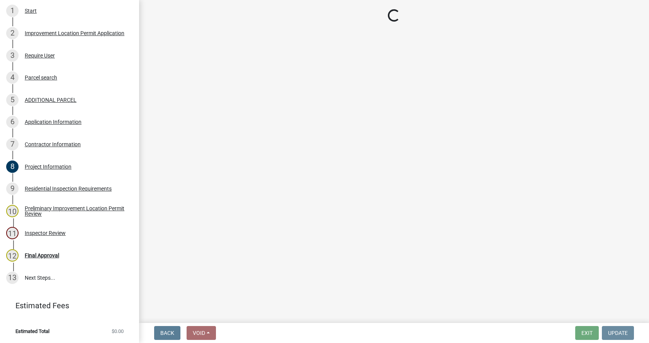
scroll to position [0, 0]
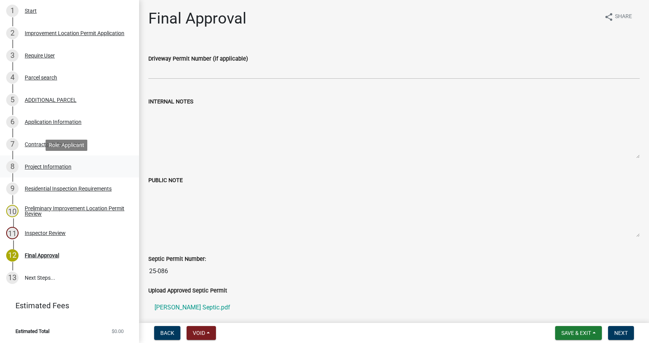
click at [30, 164] on div "Project Information" at bounding box center [48, 166] width 47 height 5
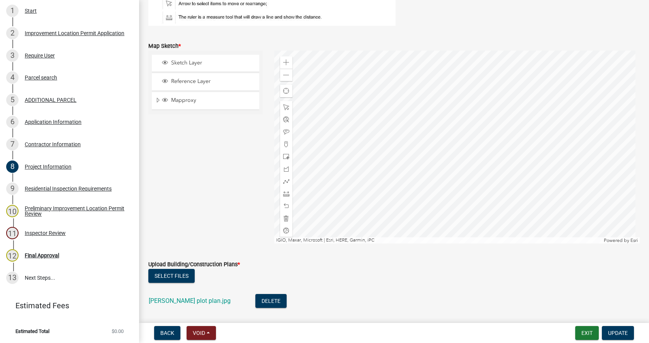
scroll to position [1815, 0]
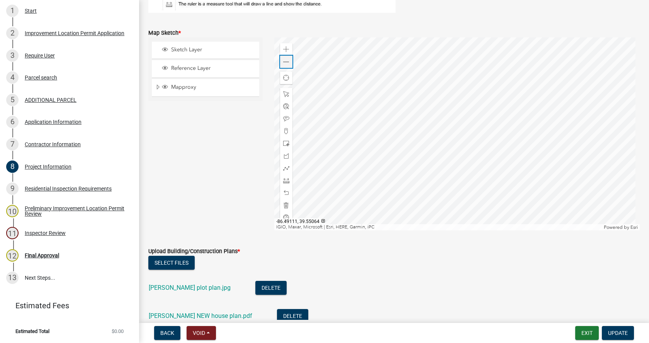
click at [283, 59] on span at bounding box center [286, 62] width 6 height 6
click at [283, 60] on span at bounding box center [286, 62] width 6 height 6
click at [283, 62] on span at bounding box center [286, 62] width 6 height 6
click at [178, 286] on link "[PERSON_NAME] plot plan.jpg" at bounding box center [190, 287] width 82 height 7
click at [283, 205] on span at bounding box center [286, 205] width 6 height 6
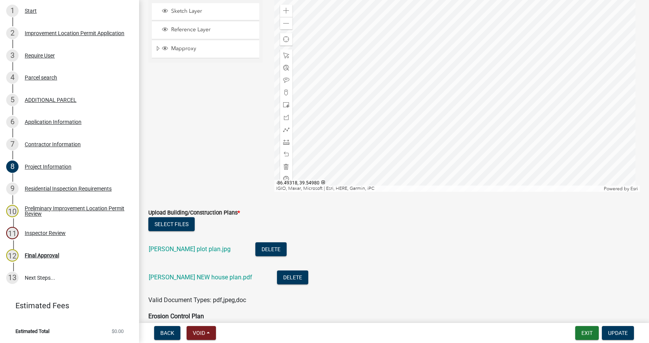
scroll to position [1892, 0]
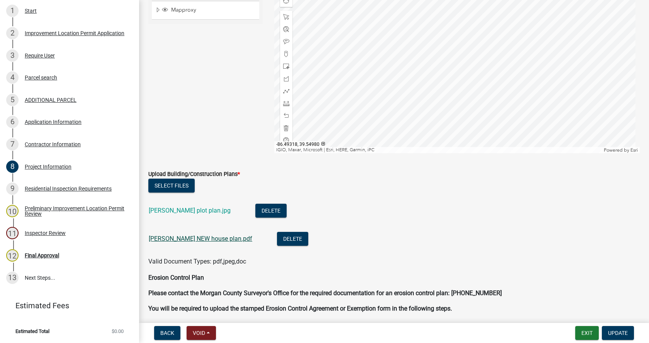
click at [179, 237] on link "[PERSON_NAME] NEW house plan.pdf" at bounding box center [200, 238] width 103 height 7
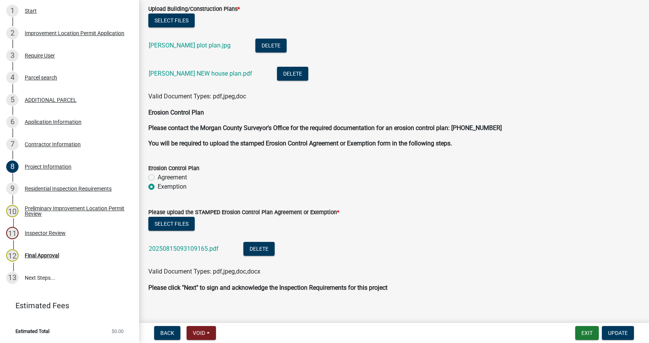
scroll to position [2066, 0]
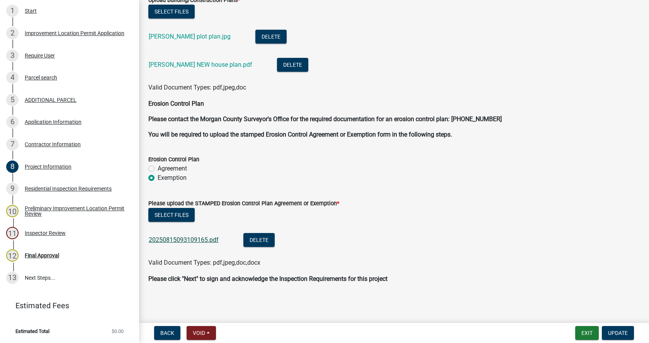
click at [189, 238] on link "20250815093109165.pdf" at bounding box center [184, 239] width 70 height 7
click at [615, 332] on span "Update" at bounding box center [618, 333] width 20 height 6
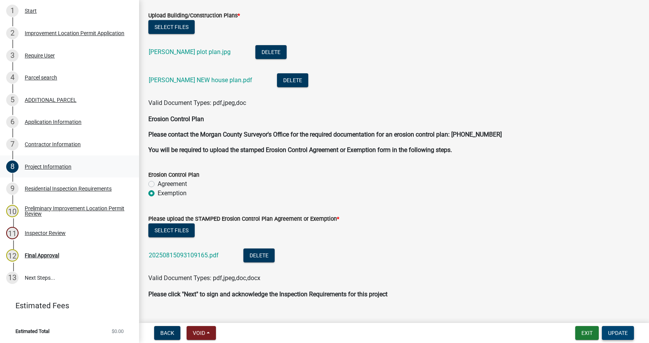
scroll to position [2082, 0]
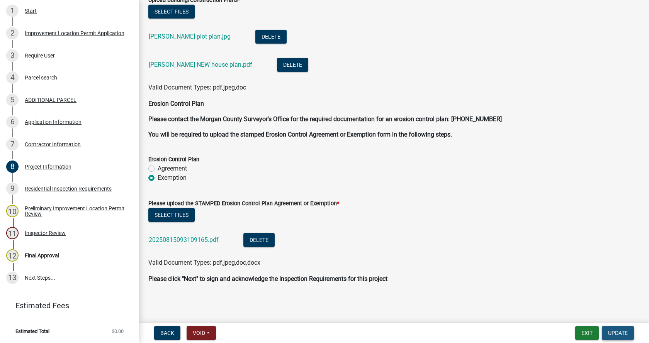
click at [620, 330] on span "Update" at bounding box center [618, 333] width 20 height 6
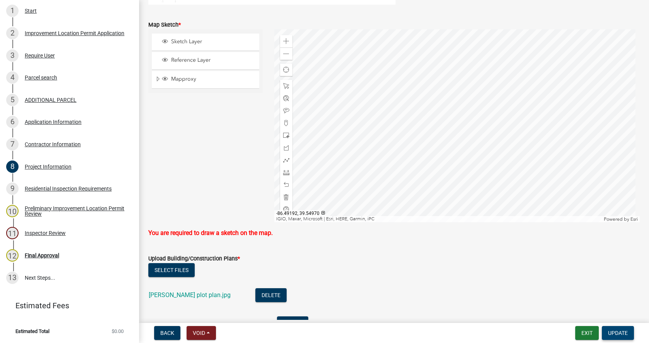
scroll to position [1811, 0]
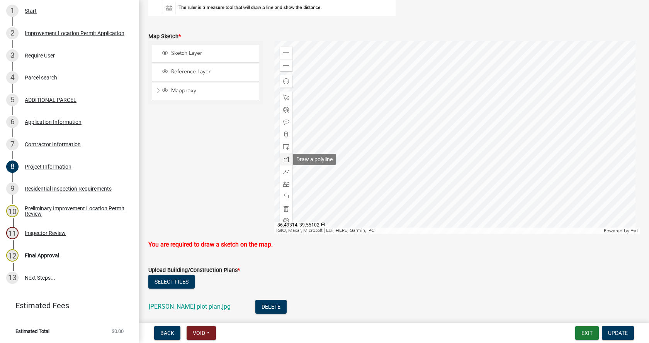
click at [283, 158] on span at bounding box center [286, 159] width 6 height 6
click at [459, 128] on div at bounding box center [457, 137] width 366 height 193
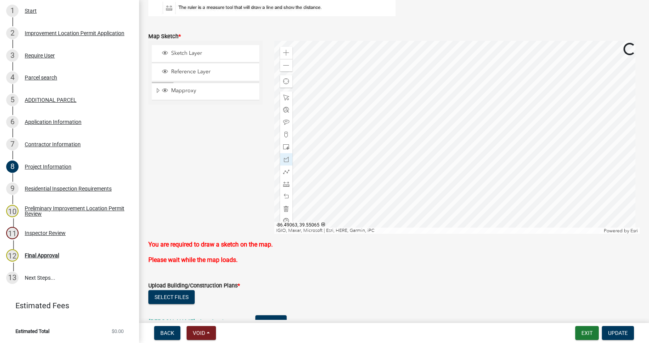
click at [470, 124] on div at bounding box center [457, 137] width 366 height 193
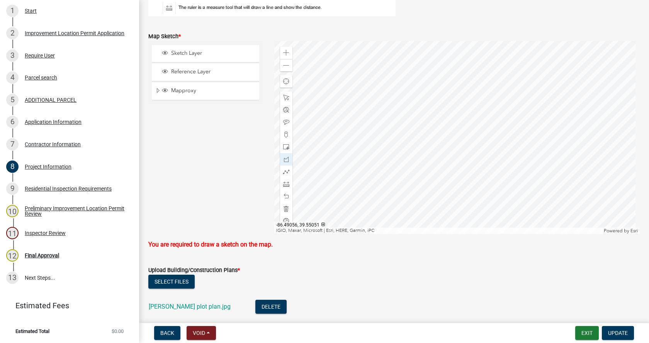
click at [474, 136] on div at bounding box center [457, 137] width 366 height 193
click at [463, 136] on div at bounding box center [457, 137] width 366 height 193
click at [470, 125] on div at bounding box center [457, 137] width 366 height 193
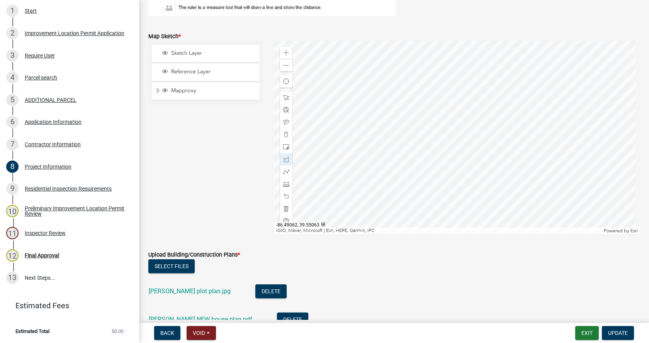
click at [470, 125] on div at bounding box center [457, 137] width 366 height 193
click at [283, 209] on span at bounding box center [286, 209] width 6 height 6
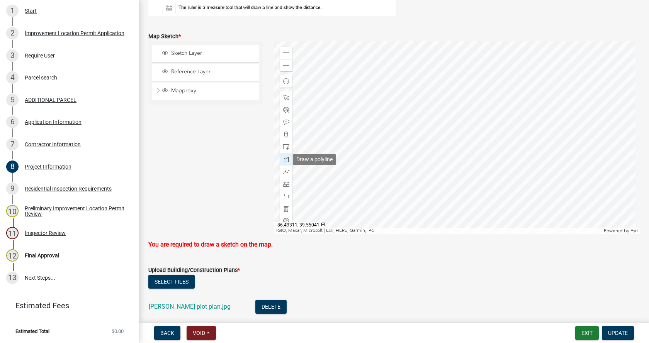
click at [283, 159] on span at bounding box center [286, 159] width 6 height 6
click at [463, 127] on div at bounding box center [457, 137] width 366 height 193
click at [475, 120] on div at bounding box center [457, 137] width 366 height 193
click at [481, 133] on div at bounding box center [457, 137] width 366 height 193
click at [472, 138] on div at bounding box center [457, 137] width 366 height 193
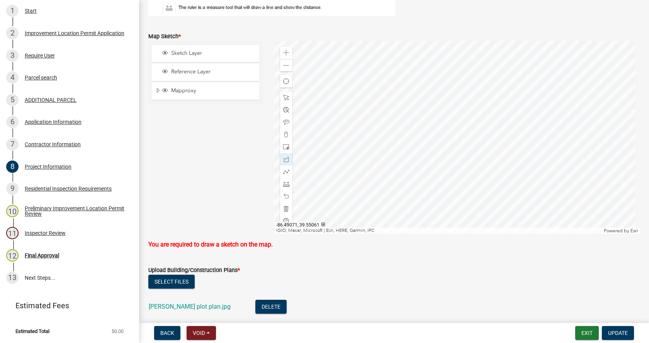
click at [464, 127] on div at bounding box center [457, 137] width 366 height 193
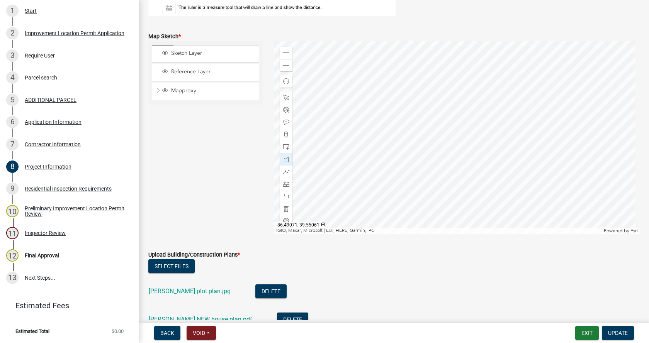
click at [464, 127] on div at bounding box center [457, 137] width 366 height 193
click at [618, 331] on span "Update" at bounding box center [618, 333] width 20 height 6
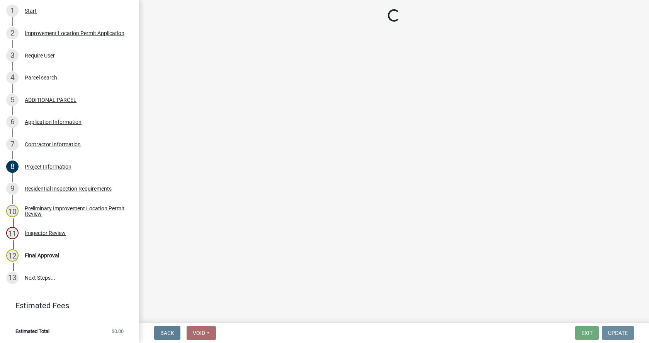
scroll to position [0, 0]
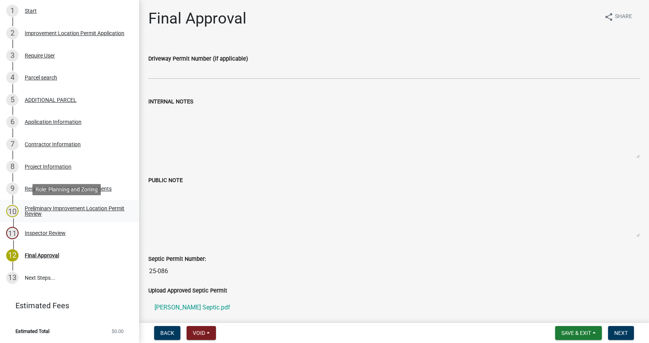
click at [31, 208] on div "Preliminary Improvement Location Permit Review" at bounding box center [76, 211] width 102 height 11
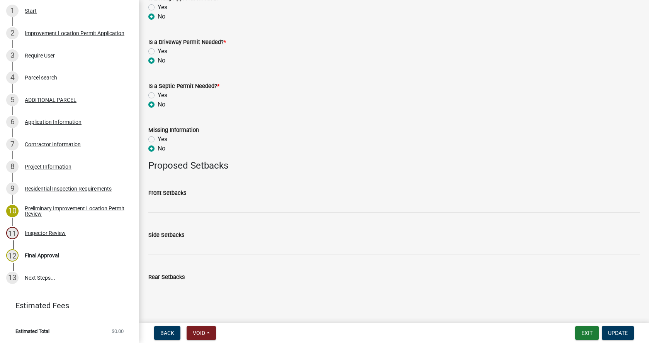
scroll to position [378, 0]
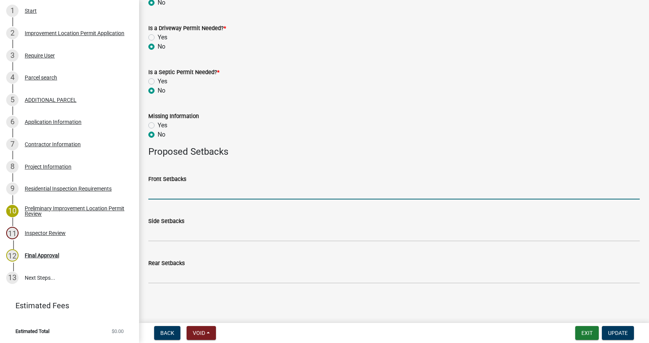
click at [183, 195] on input "Front Setbacks" at bounding box center [393, 192] width 491 height 16
type input "257"
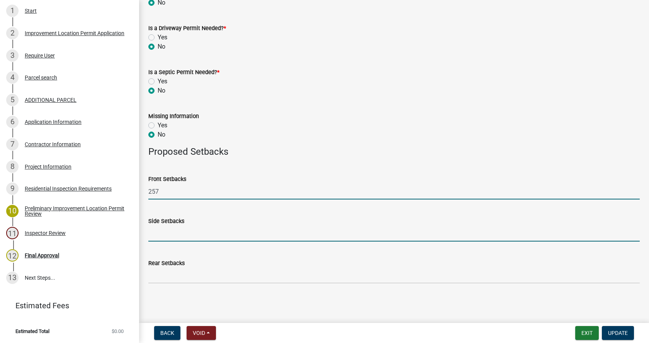
click at [156, 236] on input "Side Setbacks" at bounding box center [393, 234] width 491 height 16
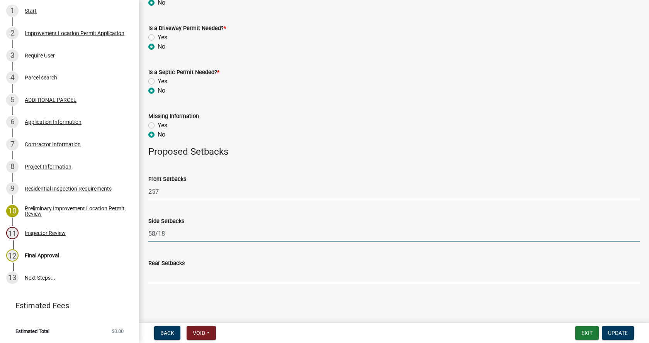
type input "58/18"
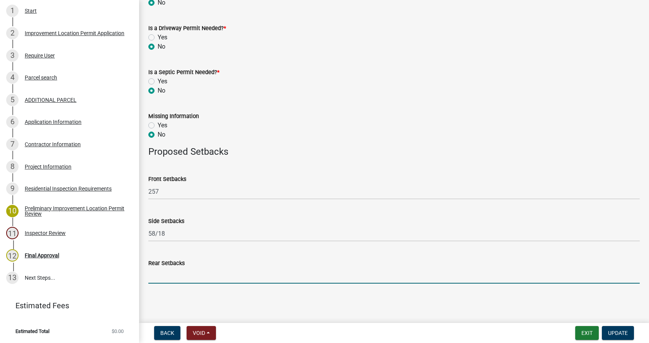
click at [154, 278] on input "Rear Setbacks" at bounding box center [393, 276] width 491 height 16
type input "247"
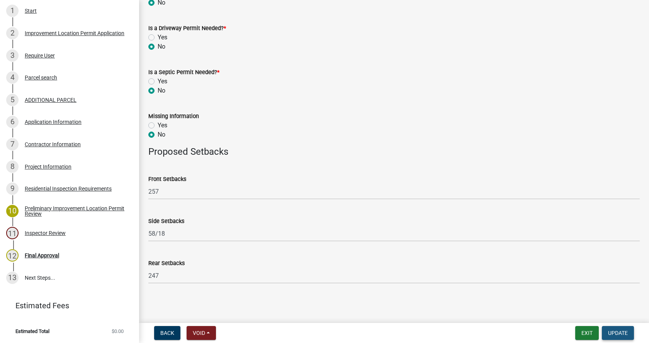
click at [618, 331] on span "Update" at bounding box center [618, 333] width 20 height 6
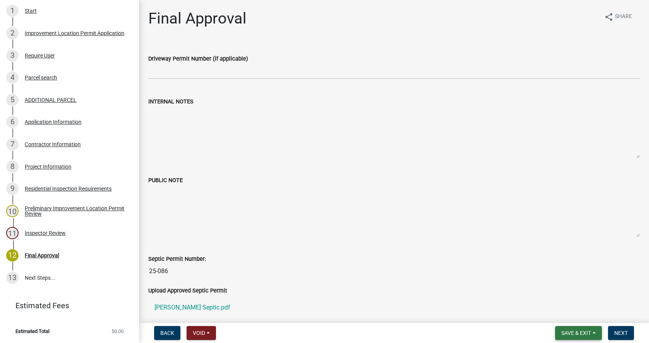
click at [594, 334] on button "Save & Exit" at bounding box center [578, 333] width 47 height 14
click at [554, 312] on button "Save & Exit" at bounding box center [571, 313] width 62 height 19
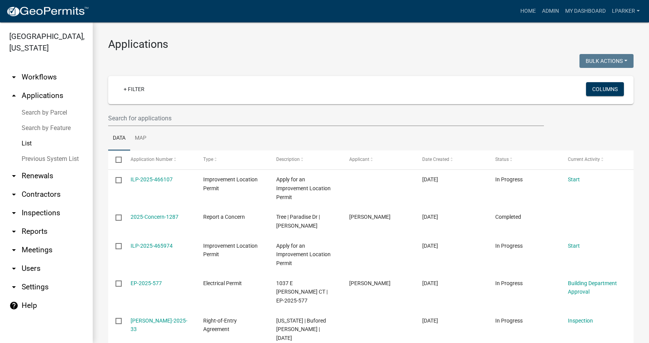
click at [178, 63] on div at bounding box center [236, 62] width 268 height 16
click at [163, 119] on input "text" at bounding box center [326, 118] width 436 height 16
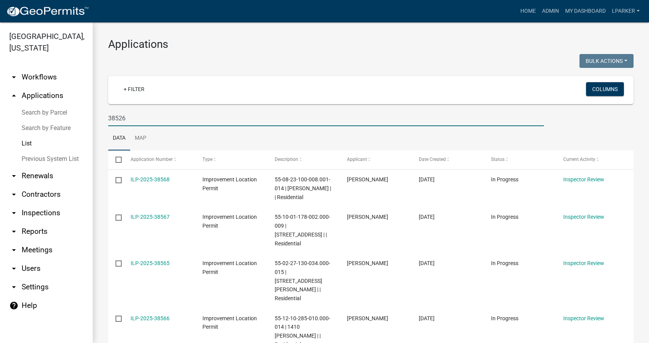
type input "38526"
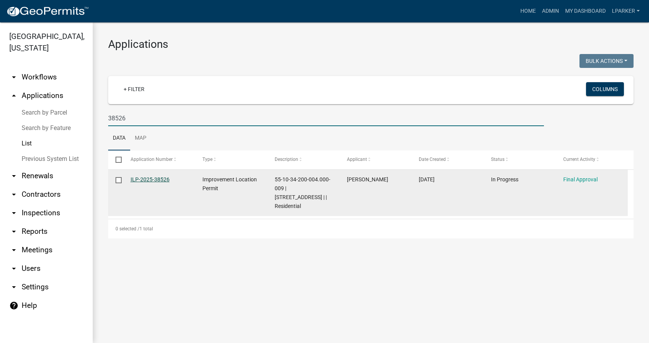
click at [144, 177] on link "ILP-2025-38526" at bounding box center [150, 179] width 39 height 6
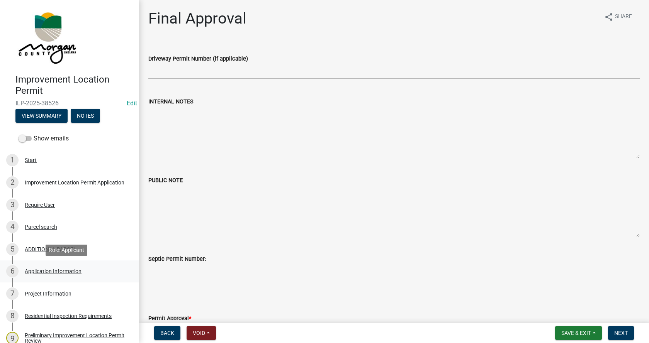
click at [33, 267] on div "6 Application Information" at bounding box center [66, 271] width 120 height 12
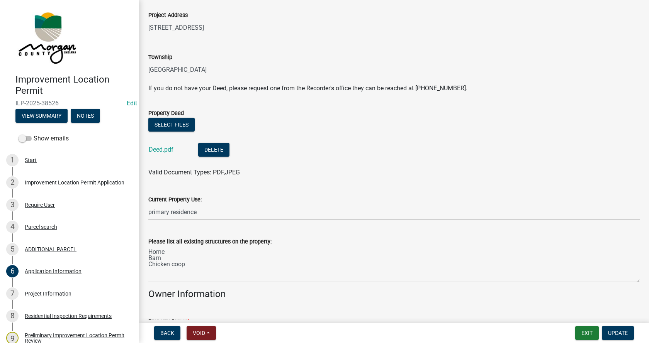
scroll to position [116, 0]
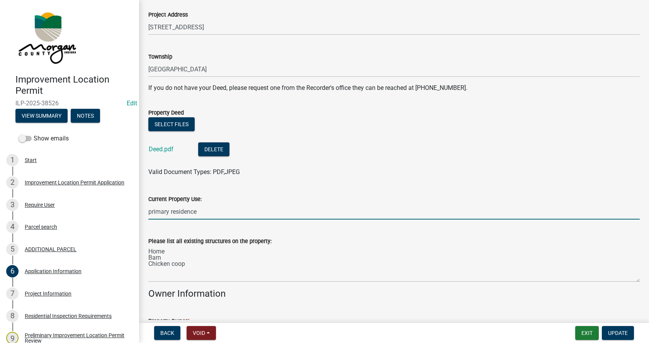
drag, startPoint x: 203, startPoint y: 214, endPoint x: 141, endPoint y: 217, distance: 62.3
click at [141, 217] on div "Application Information share Share Property Information Parcel ID 55-10-34-200…" at bounding box center [394, 209] width 510 height 632
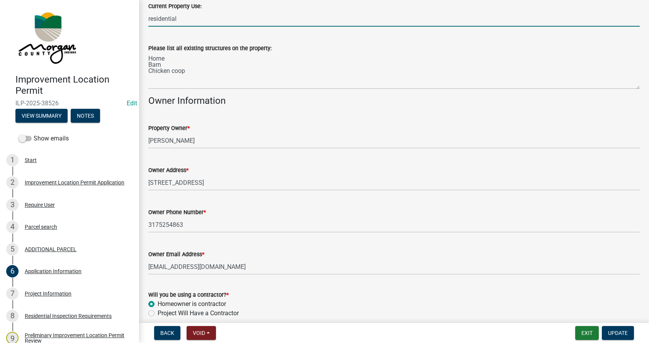
scroll to position [344, 0]
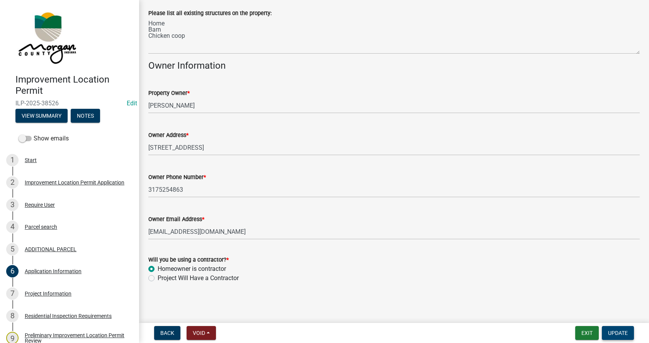
type input "residential"
click at [628, 332] on button "Update" at bounding box center [618, 333] width 32 height 14
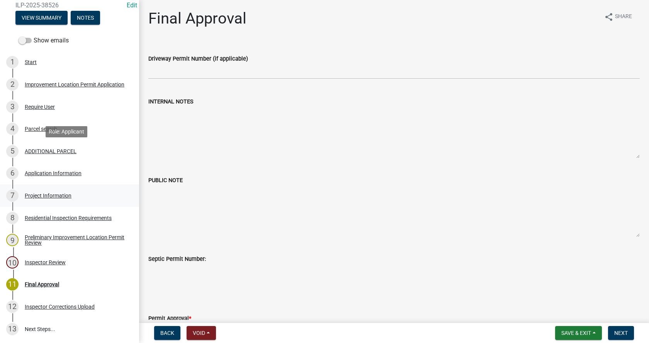
scroll to position [149, 0]
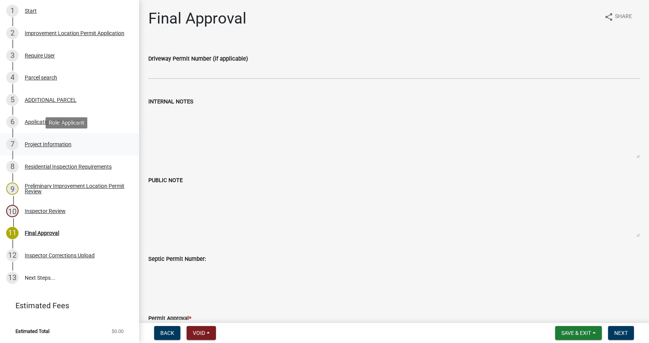
click at [32, 142] on div "Project Information" at bounding box center [48, 144] width 47 height 5
